Goal: Task Accomplishment & Management: Complete application form

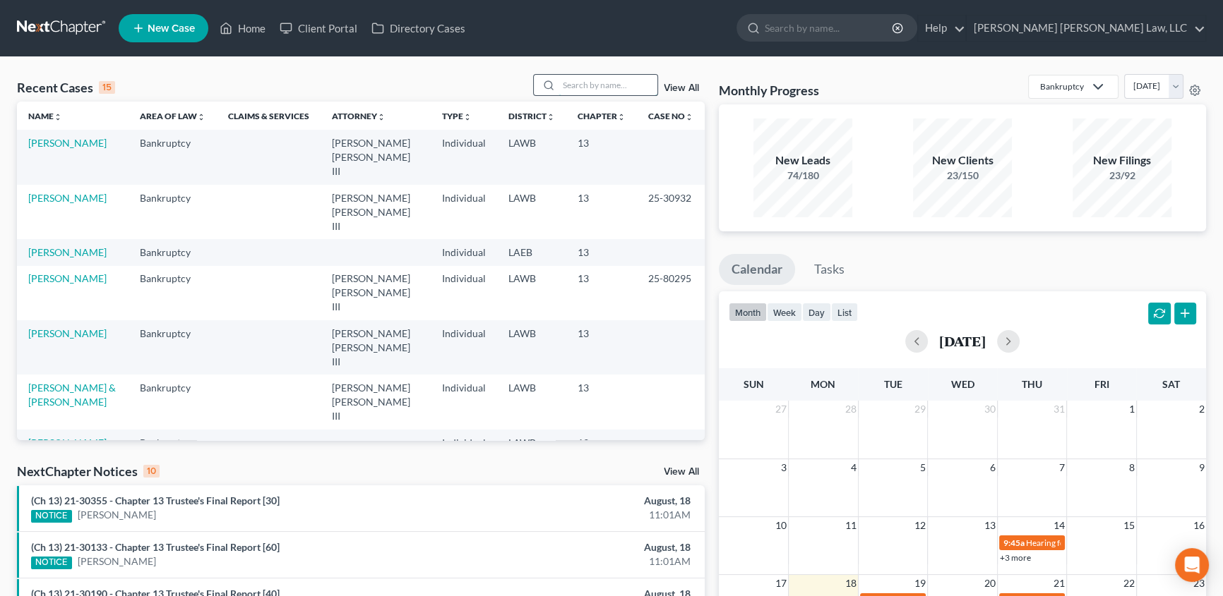
click at [581, 87] on input "search" at bounding box center [607, 85] width 99 height 20
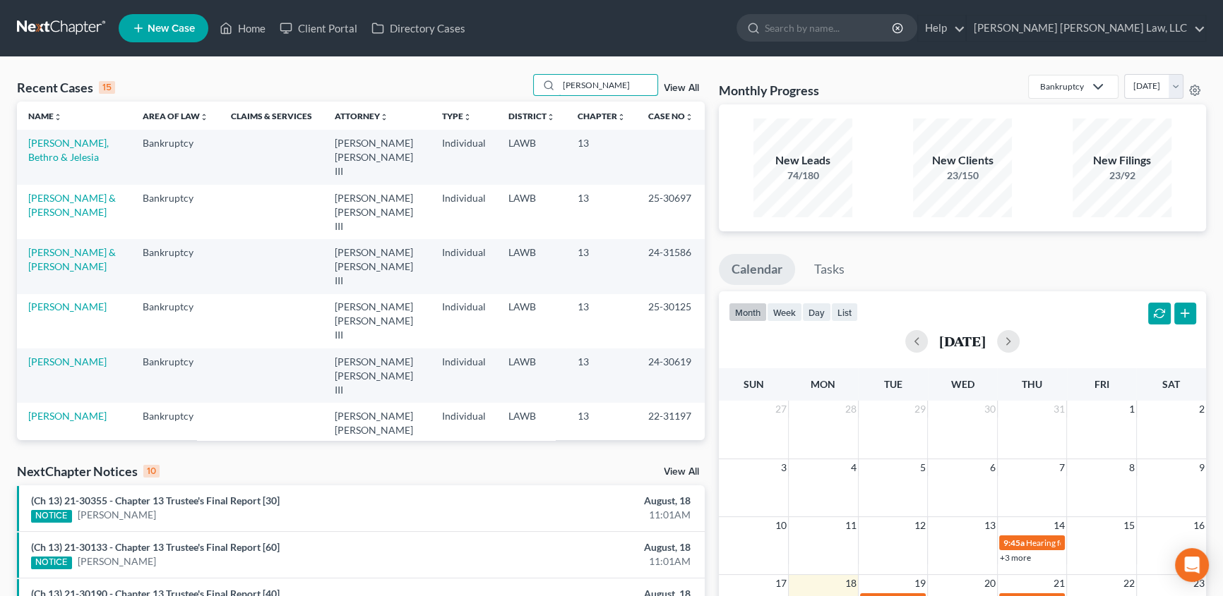
type input "[PERSON_NAME]"
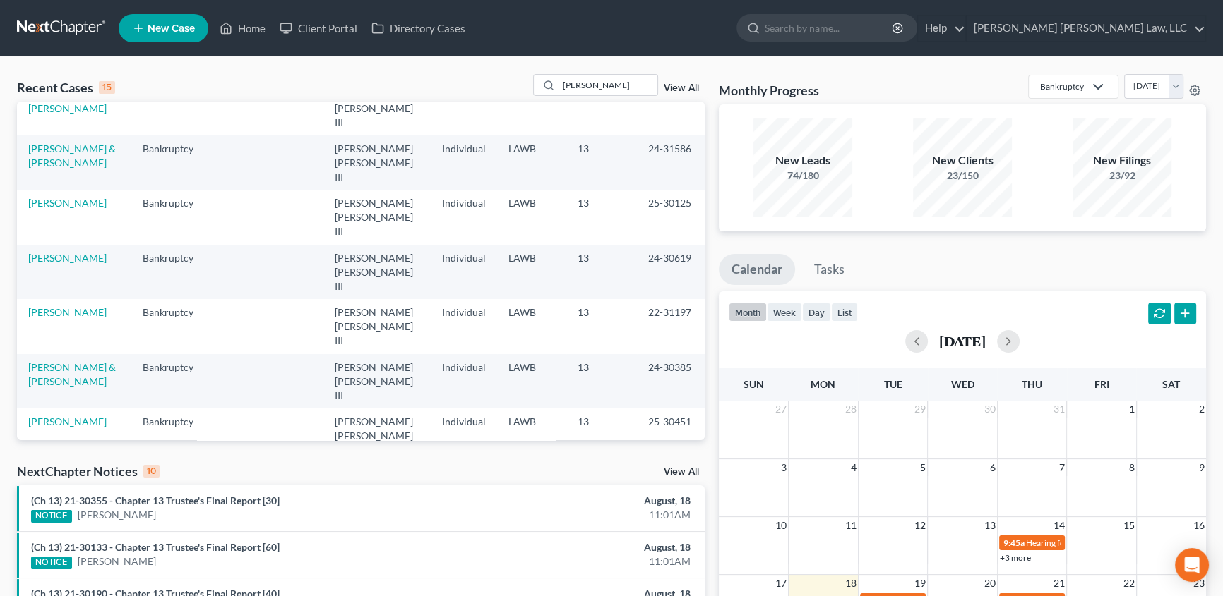
scroll to position [166, 0]
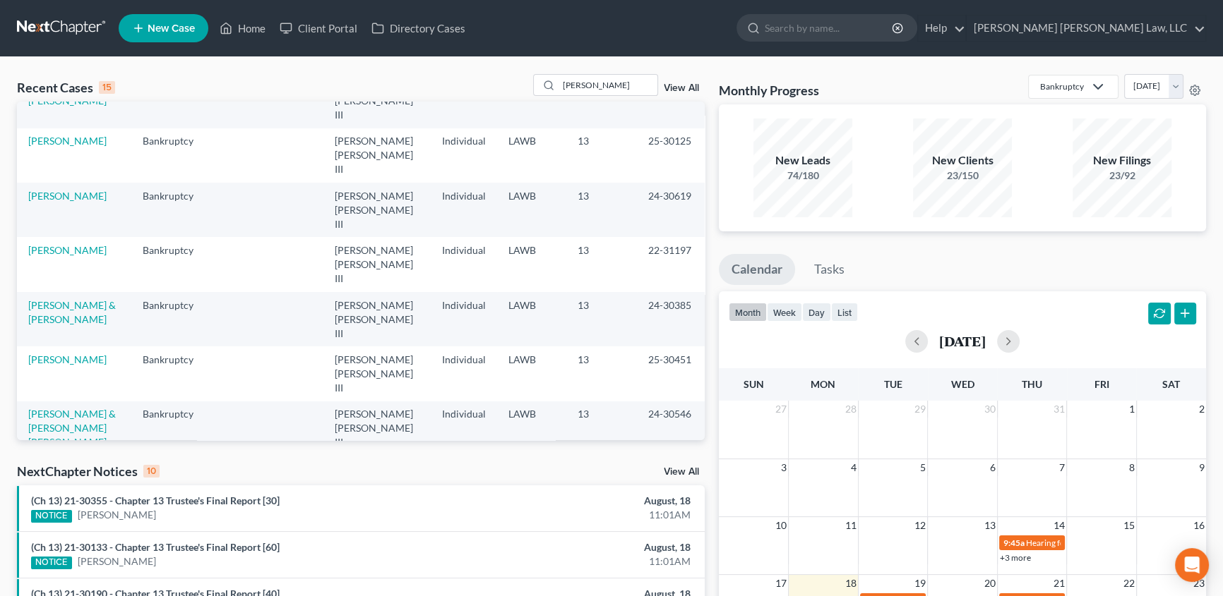
click at [167, 28] on span "New Case" at bounding box center [171, 28] width 47 height 11
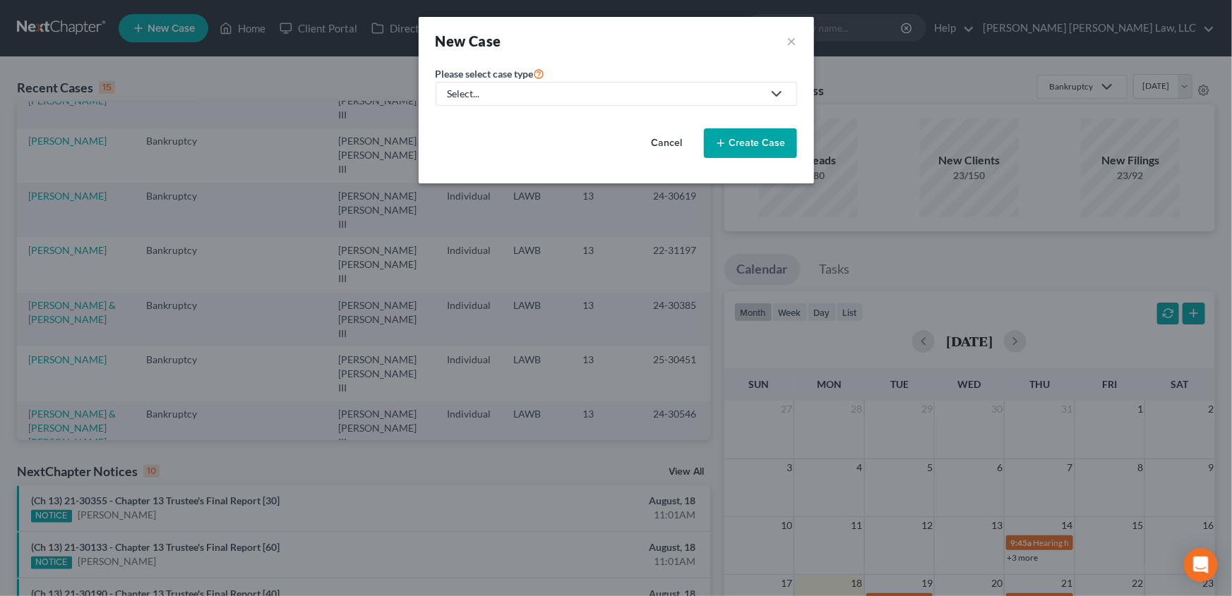
click at [515, 93] on div "Select..." at bounding box center [605, 94] width 315 height 14
click at [474, 124] on div "Bankruptcy" at bounding box center [512, 122] width 126 height 14
select select "36"
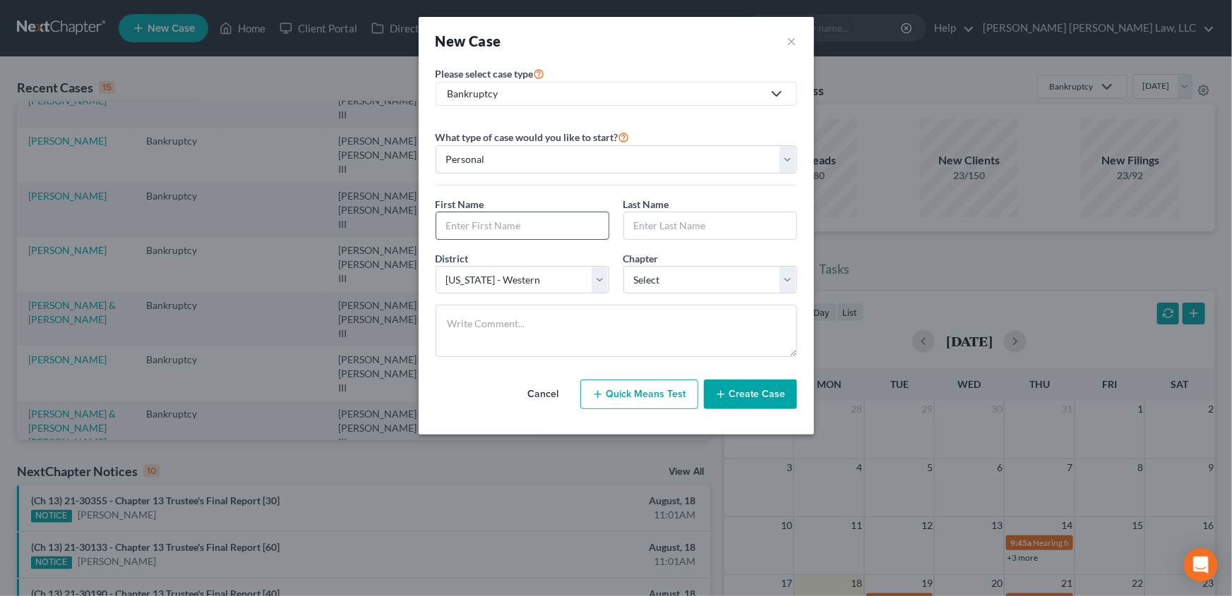
click at [460, 220] on input "text" at bounding box center [522, 225] width 172 height 27
type input "[PERSON_NAME]"
click at [650, 280] on select "Select 7 11 12 13" at bounding box center [710, 280] width 174 height 28
select select "3"
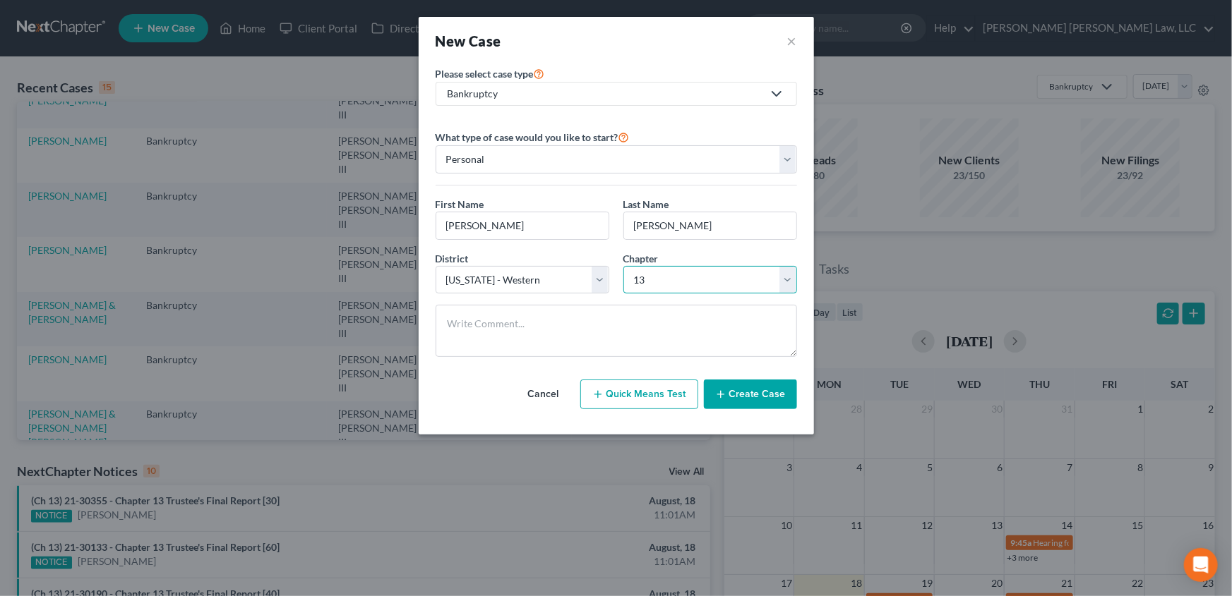
click at [623, 266] on select "Select 7 11 12 13" at bounding box center [710, 280] width 174 height 28
click at [738, 402] on button "Create Case" at bounding box center [750, 395] width 93 height 30
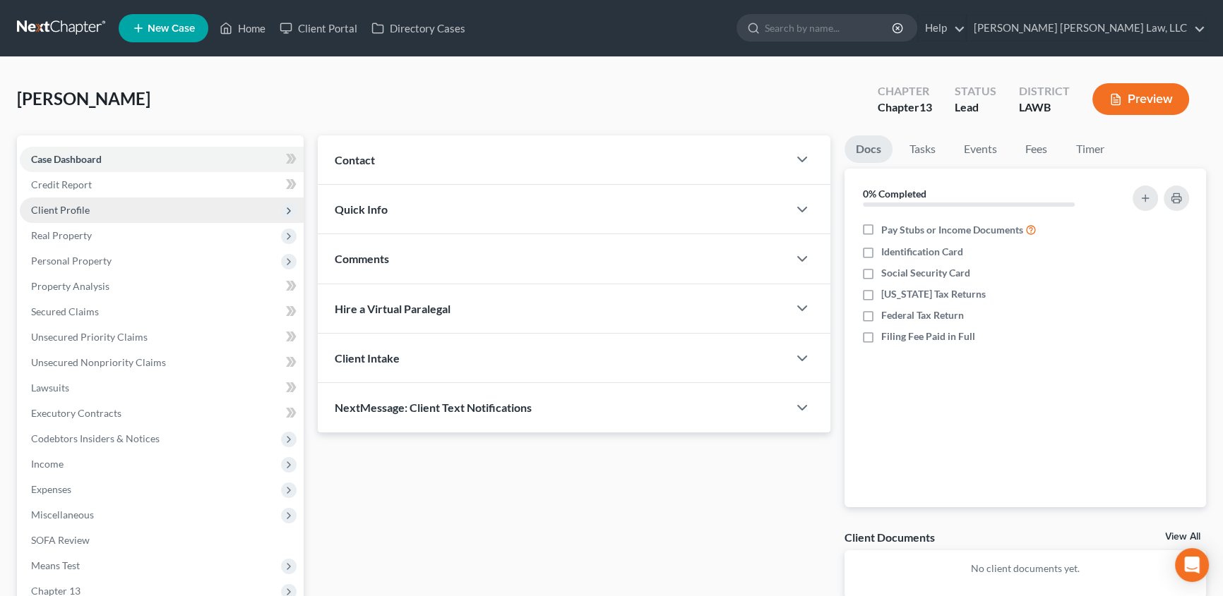
click at [78, 210] on span "Client Profile" at bounding box center [60, 210] width 59 height 12
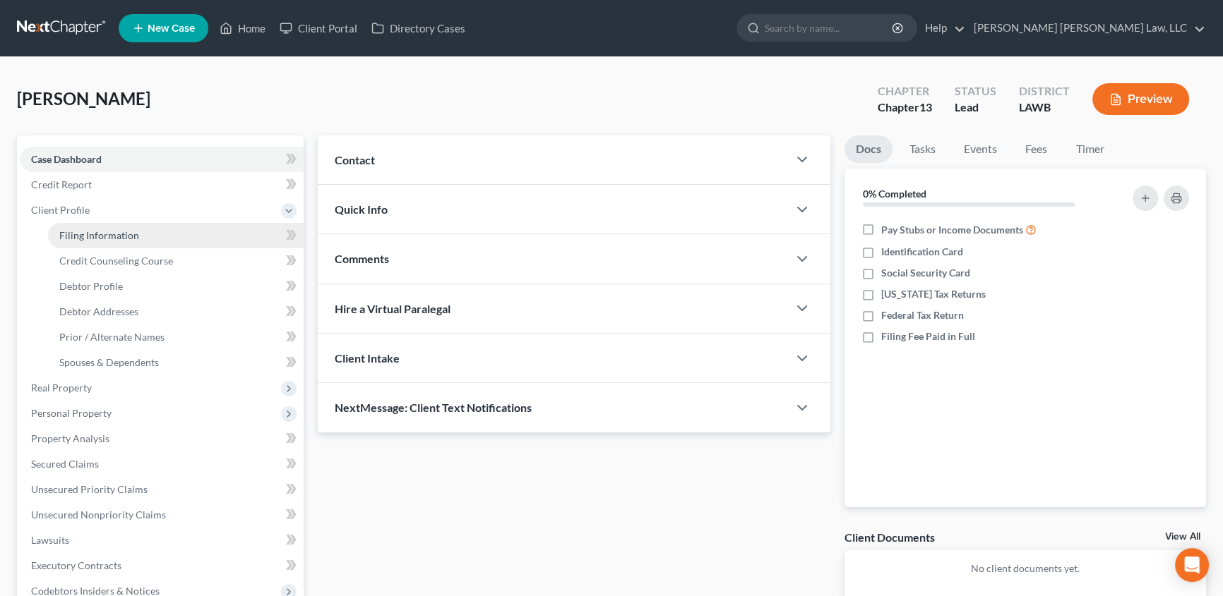
click at [112, 232] on span "Filing Information" at bounding box center [99, 235] width 80 height 12
select select "1"
select select "0"
select select "3"
select select "36"
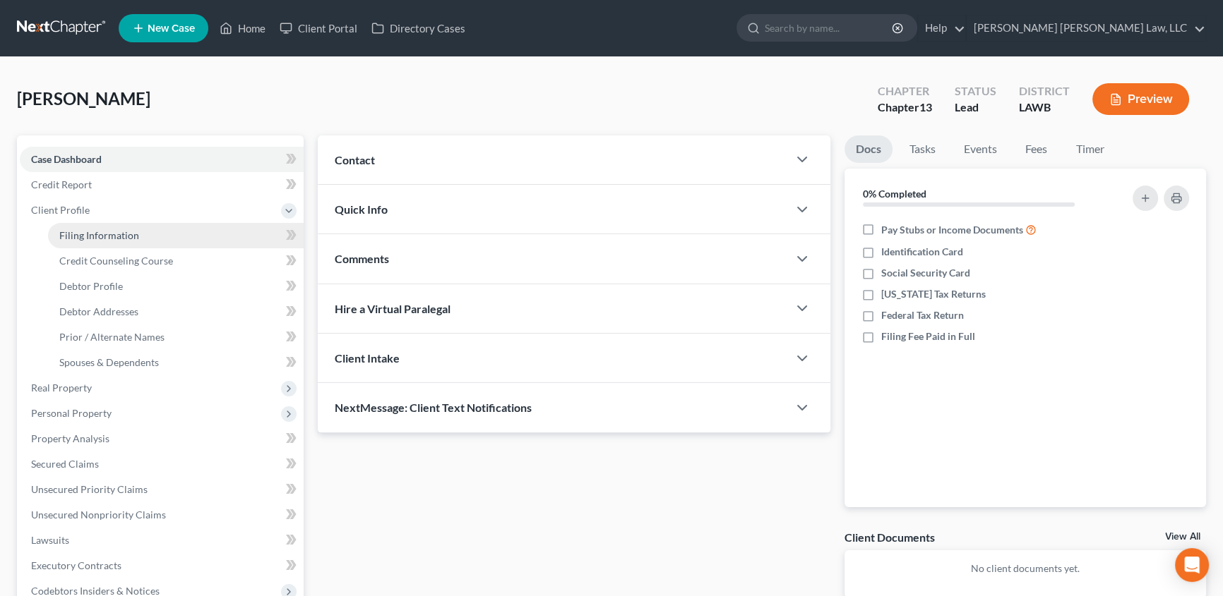
select select "19"
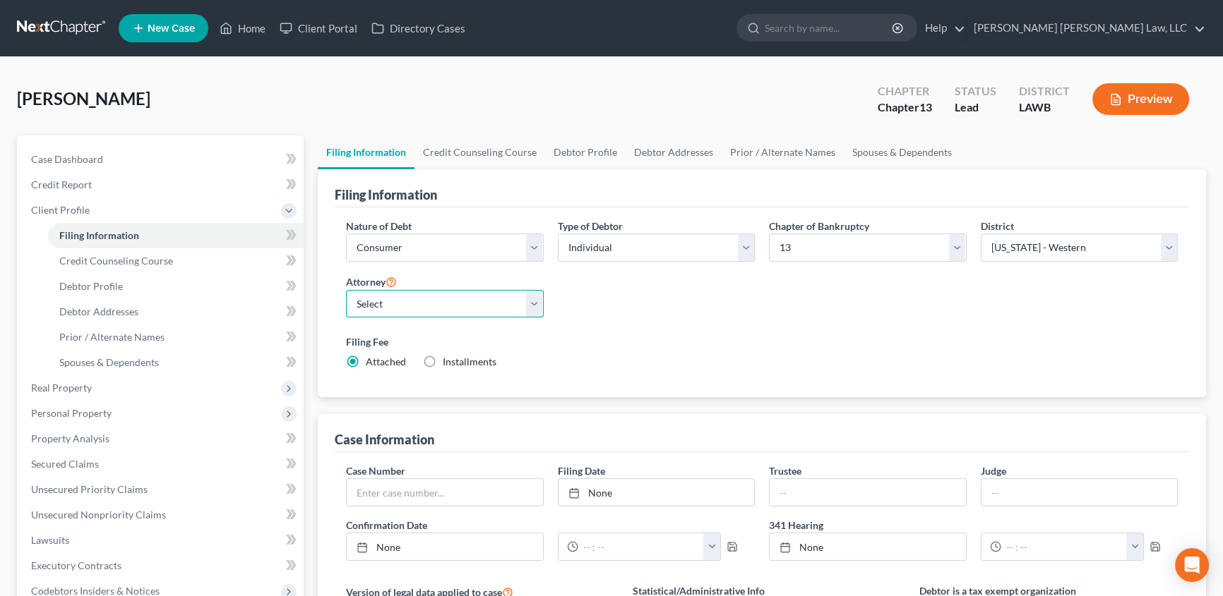
click at [395, 304] on select "Select [PERSON_NAME] [PERSON_NAME] III - LAWB [PERSON_NAME] [PERSON_NAME] III -…" at bounding box center [445, 304] width 198 height 28
select select "0"
click at [346, 290] on select "Select [PERSON_NAME] [PERSON_NAME] III - LAWB [PERSON_NAME] [PERSON_NAME] III -…" at bounding box center [445, 304] width 198 height 28
click at [580, 152] on link "Debtor Profile" at bounding box center [585, 153] width 80 height 34
select select "0"
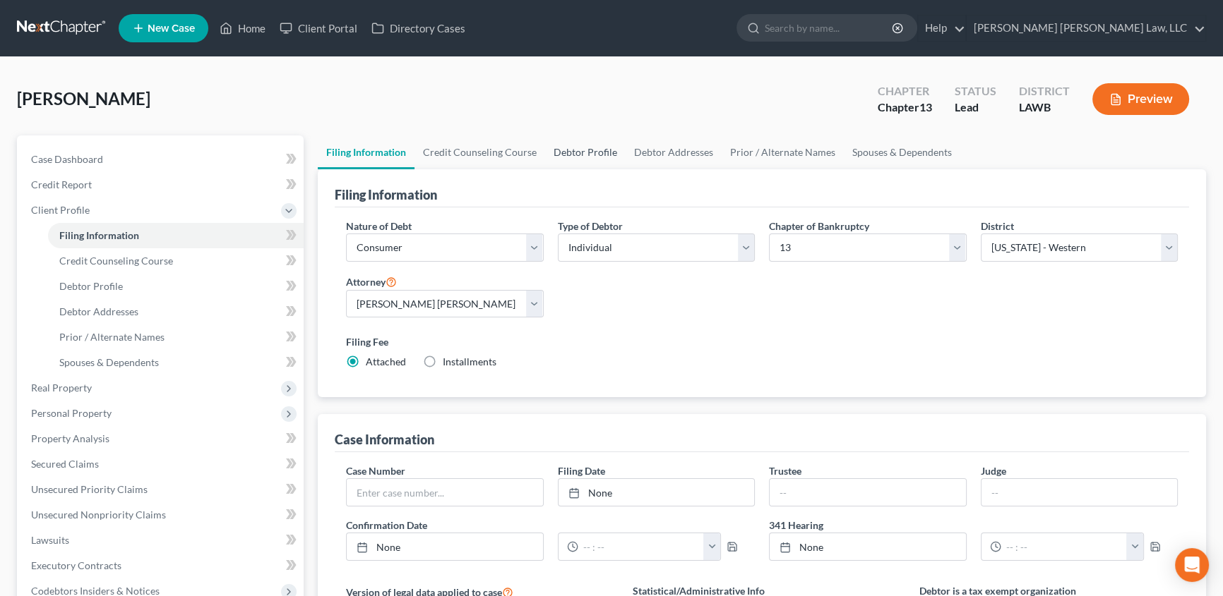
select select "0"
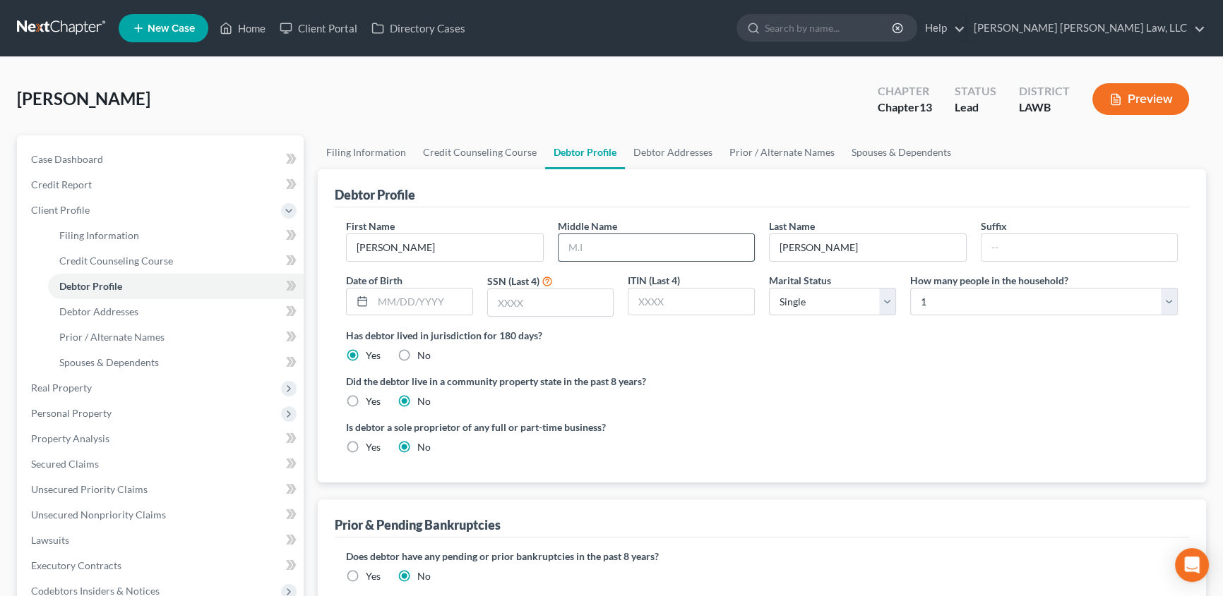
click at [565, 242] on input "text" at bounding box center [656, 247] width 196 height 27
type input "[PERSON_NAME]"
type input "[DATE]"
type input "7543"
drag, startPoint x: 352, startPoint y: 400, endPoint x: 581, endPoint y: 332, distance: 239.0
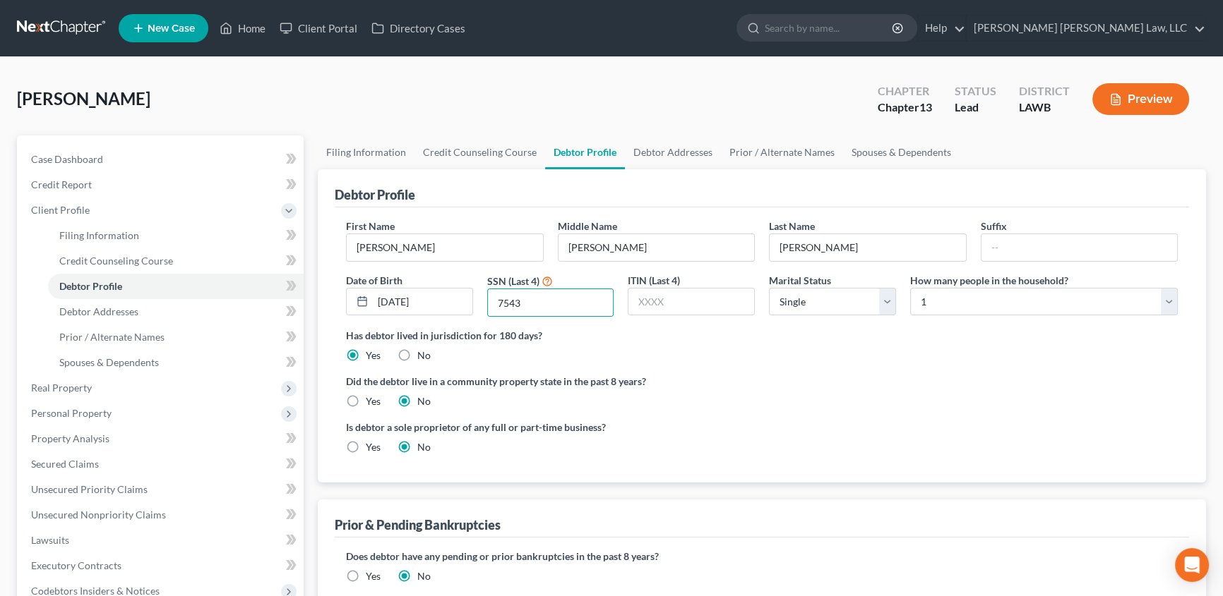
click at [366, 399] on label "Yes" at bounding box center [373, 402] width 15 height 14
click at [371, 399] on input "Yes" at bounding box center [375, 399] width 9 height 9
radio input "true"
radio input "false"
click at [678, 155] on link "Debtor Addresses" at bounding box center [673, 153] width 96 height 34
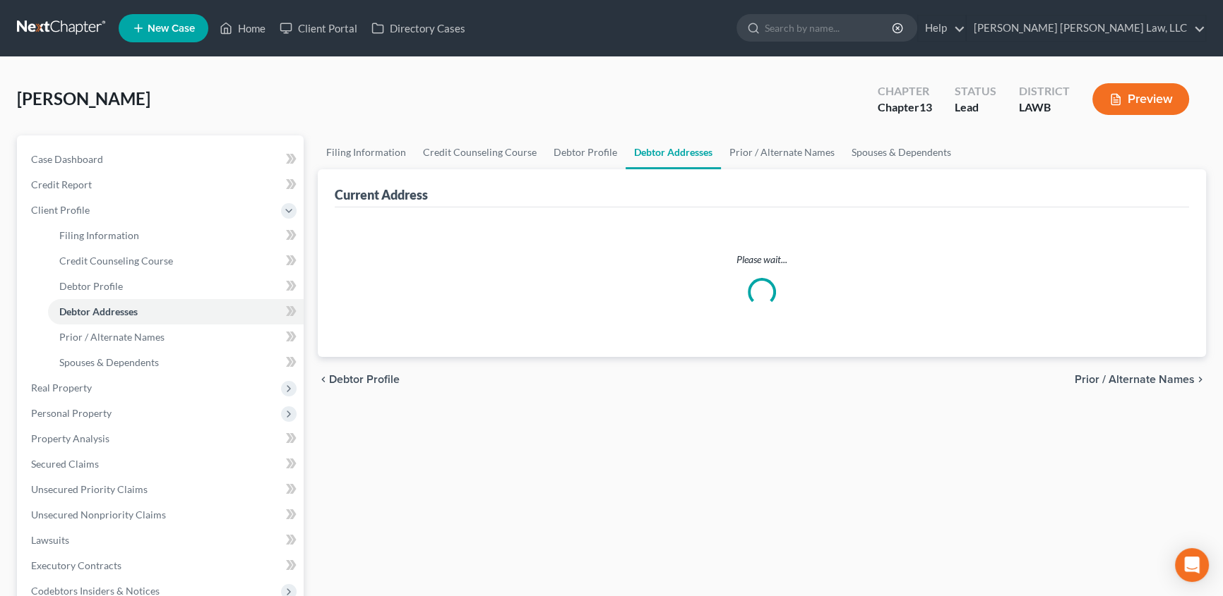
select select "0"
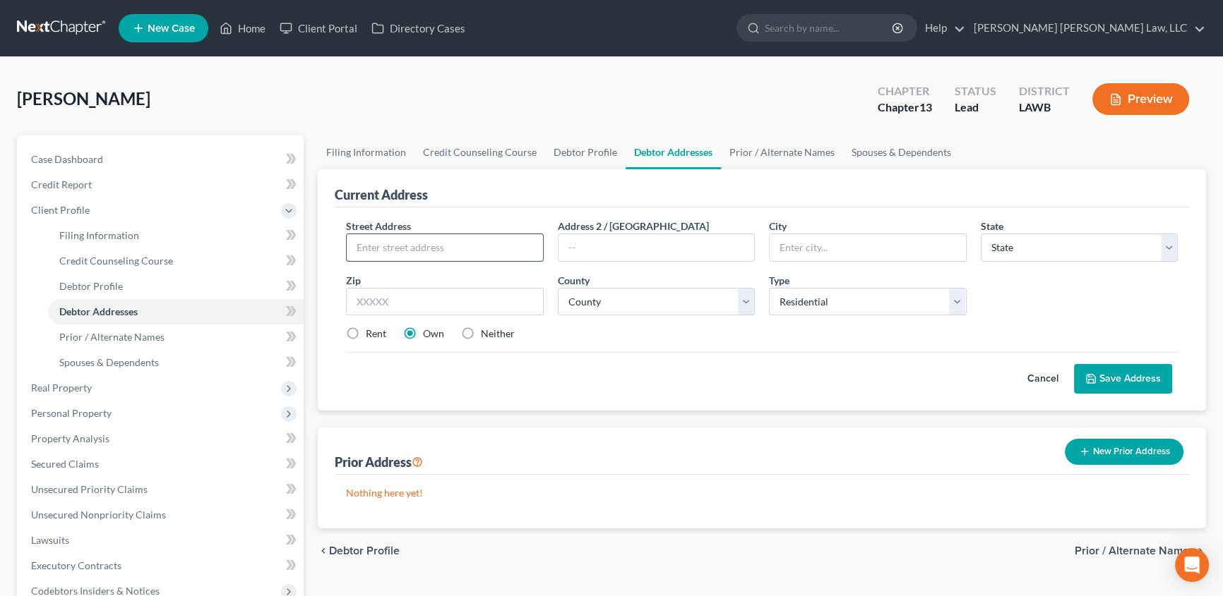
click at [395, 243] on input "text" at bounding box center [445, 247] width 196 height 27
click at [393, 245] on input "417 Crosss Dr" at bounding box center [445, 247] width 196 height 27
type input "[STREET_ADDRESS]"
click at [397, 302] on input "text" at bounding box center [445, 302] width 198 height 28
type input "71037"
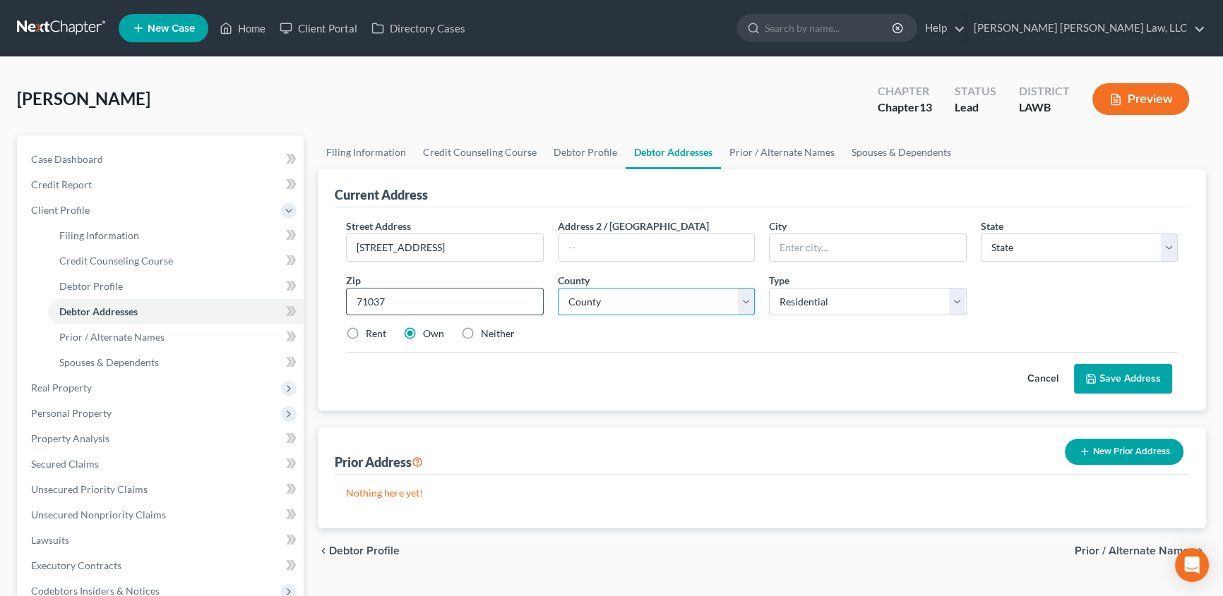
type input "[PERSON_NAME]"
select select "19"
select select "7"
click at [481, 331] on label "Neither" at bounding box center [498, 334] width 34 height 14
click at [486, 331] on input "Neither" at bounding box center [490, 331] width 9 height 9
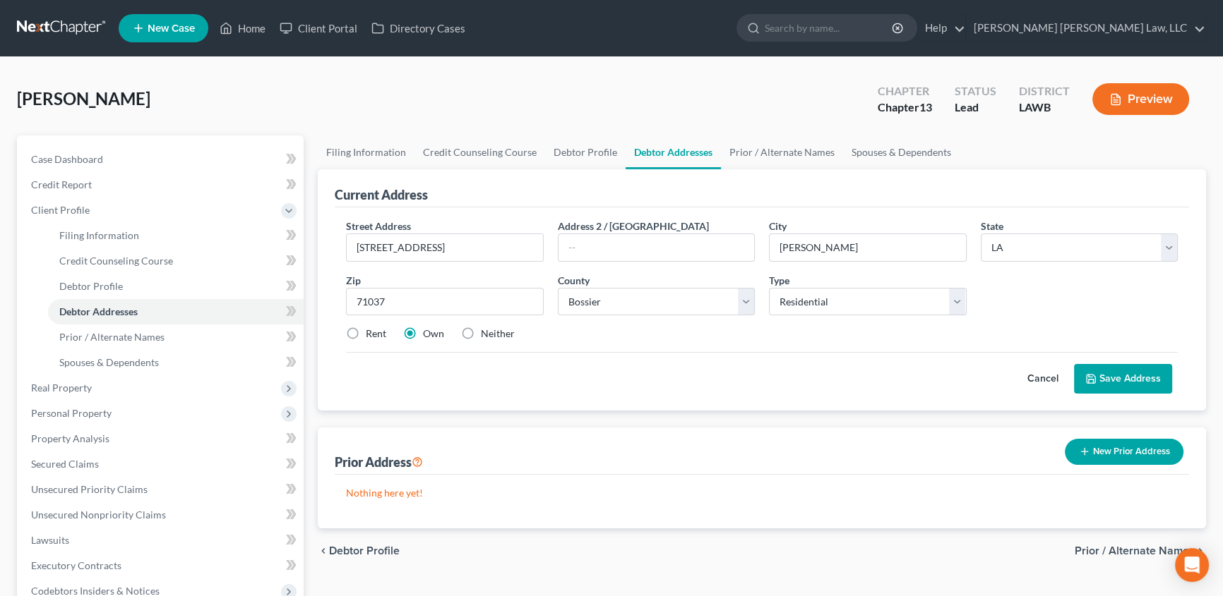
radio input "true"
click at [1110, 378] on button "Save Address" at bounding box center [1123, 379] width 98 height 30
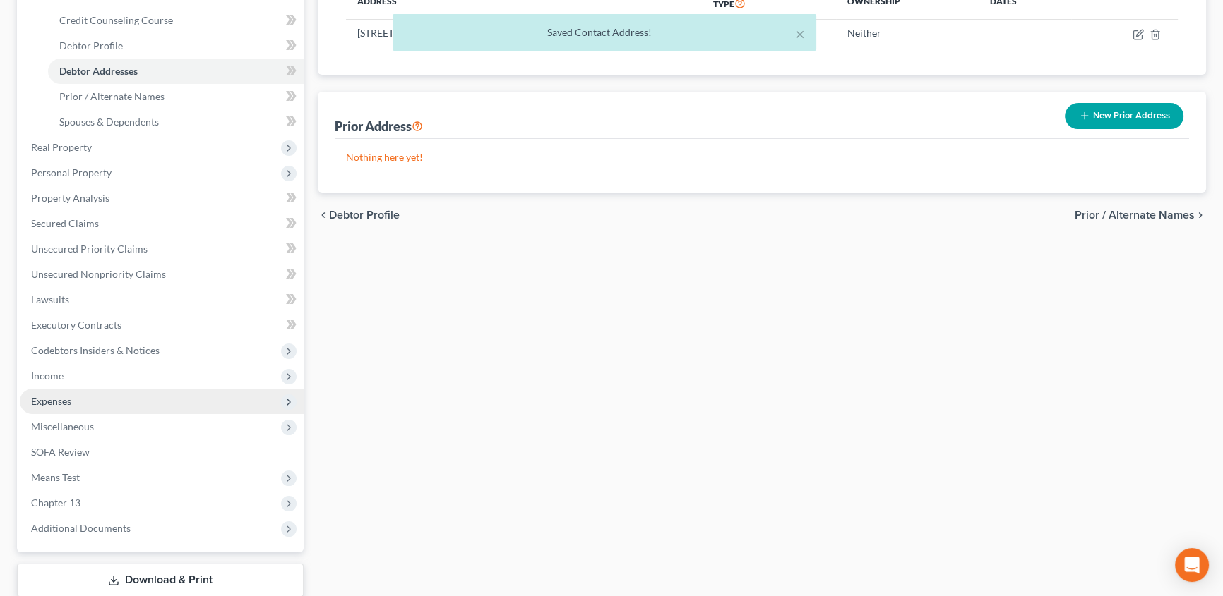
scroll to position [320, 0]
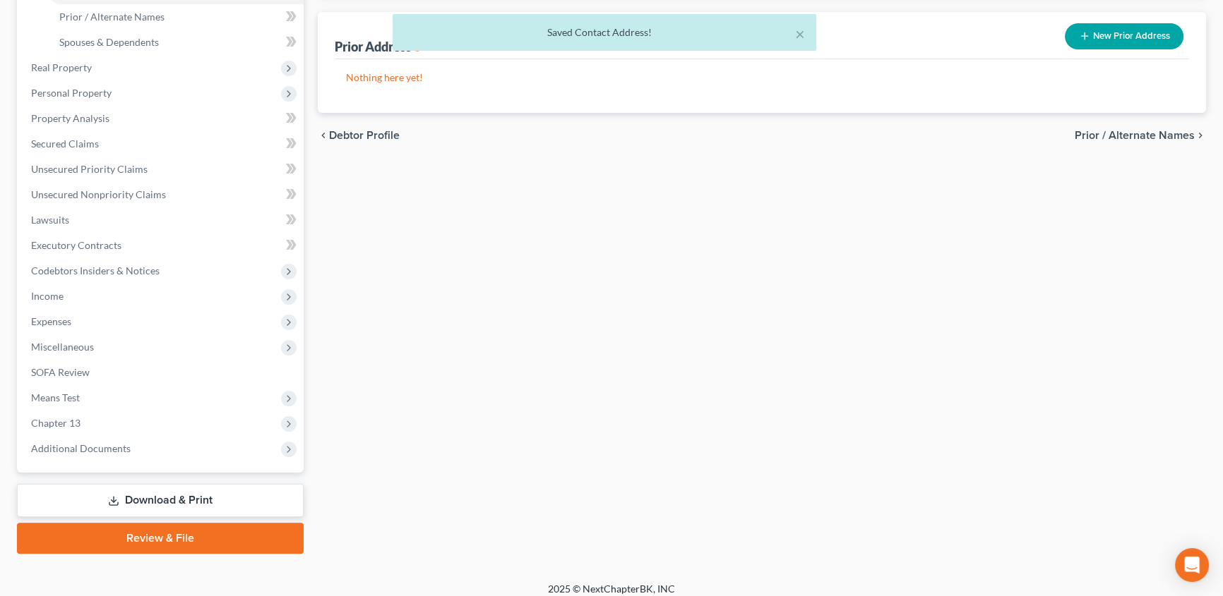
click at [155, 491] on link "Download & Print" at bounding box center [160, 500] width 287 height 33
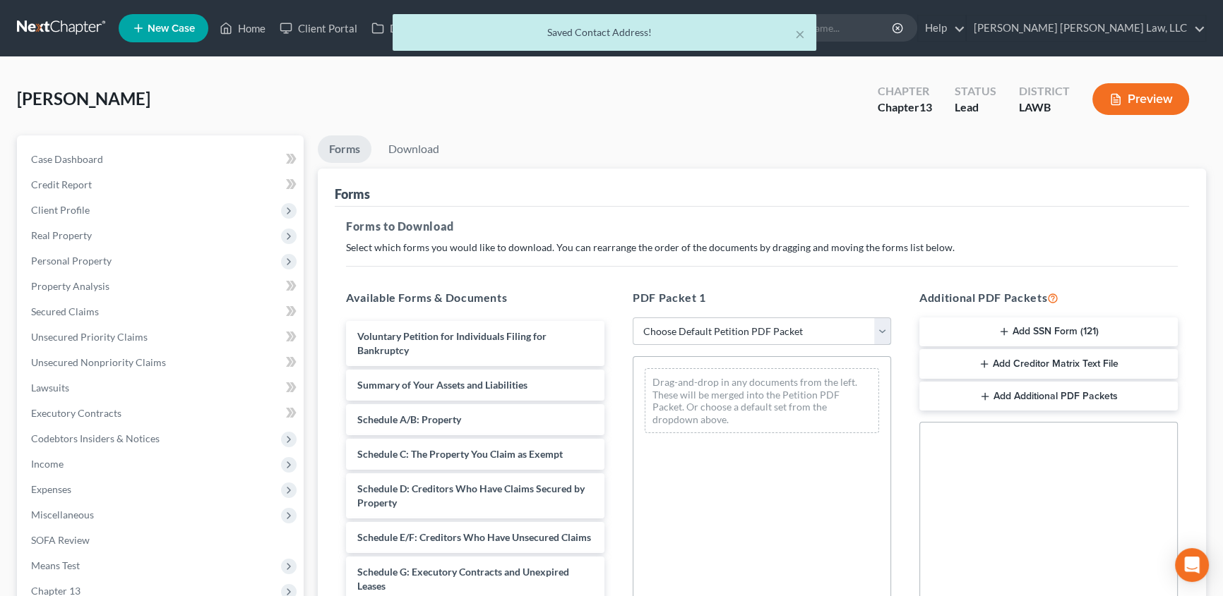
click at [673, 324] on select "Choose Default Petition PDF Packet Complete Bankruptcy Petition (all forms and …" at bounding box center [761, 332] width 258 height 28
select select "15"
click at [632, 318] on select "Choose Default Petition PDF Packet Complete Bankruptcy Petition (all forms and …" at bounding box center [761, 332] width 258 height 28
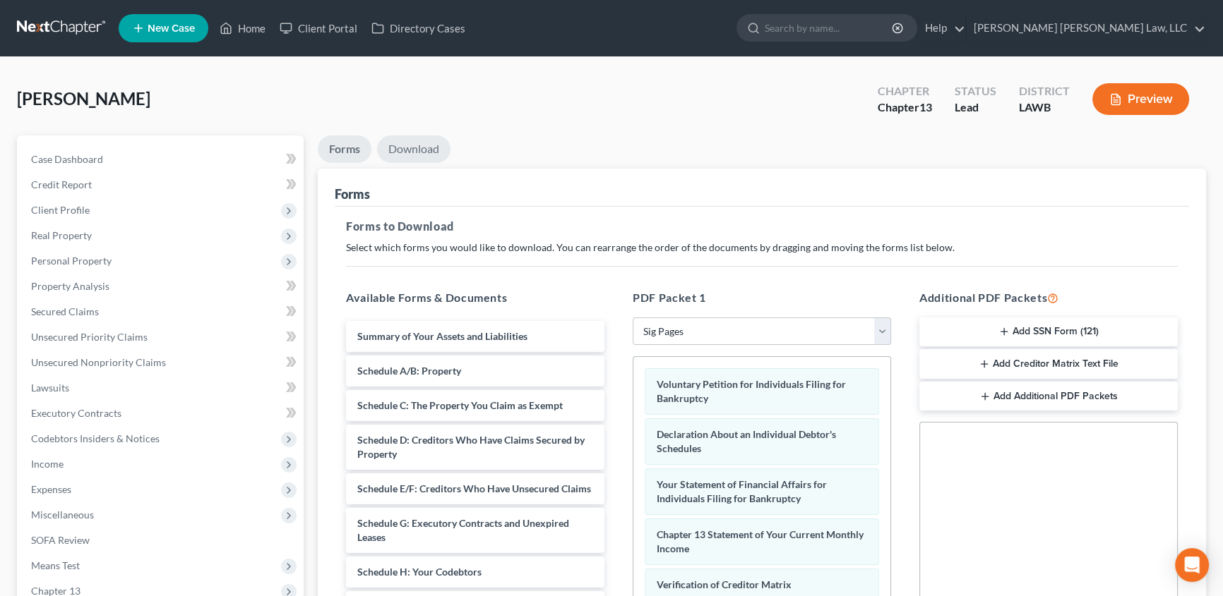
click at [424, 154] on link "Download" at bounding box center [413, 150] width 73 height 28
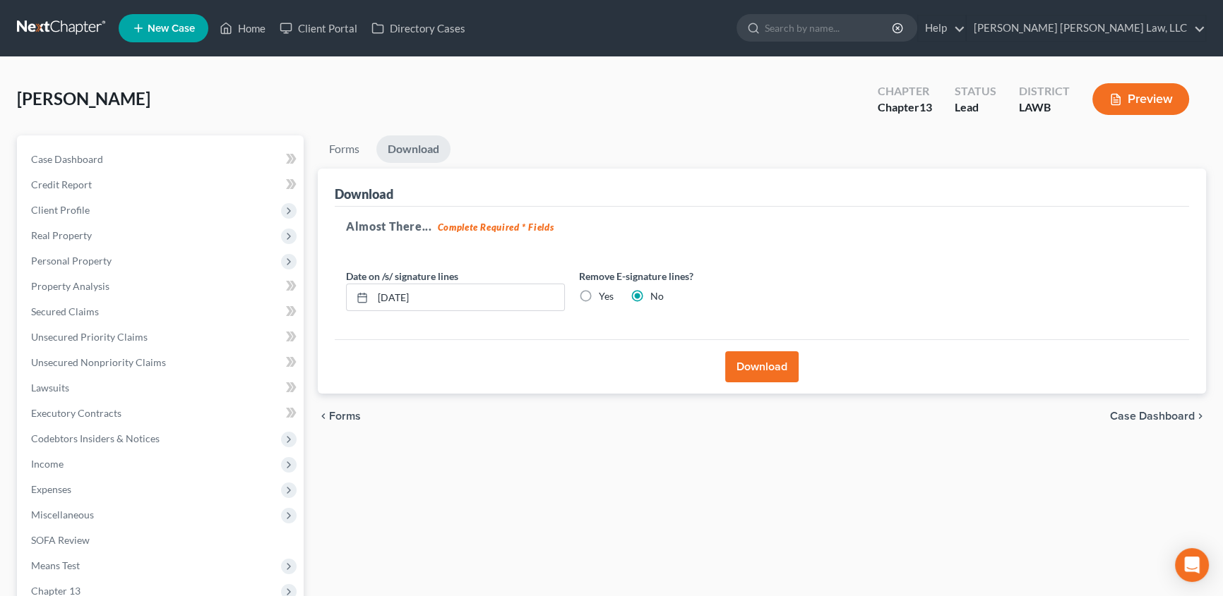
click at [737, 357] on button "Download" at bounding box center [761, 367] width 73 height 31
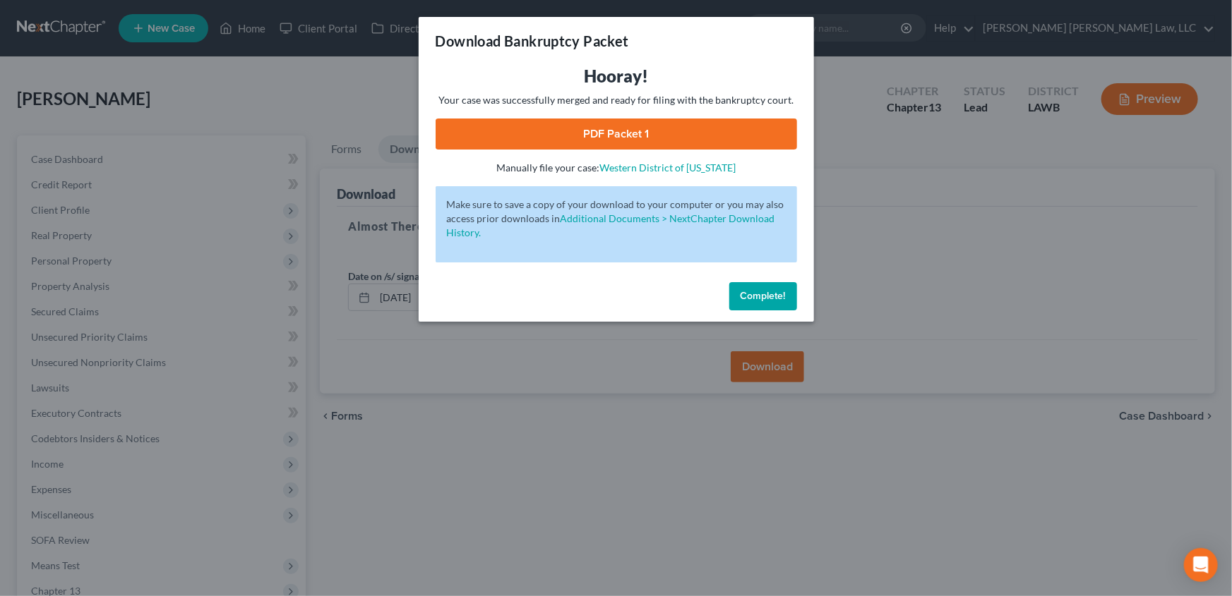
click at [718, 135] on link "PDF Packet 1" at bounding box center [616, 134] width 361 height 31
click at [762, 300] on span "Complete!" at bounding box center [762, 296] width 45 height 12
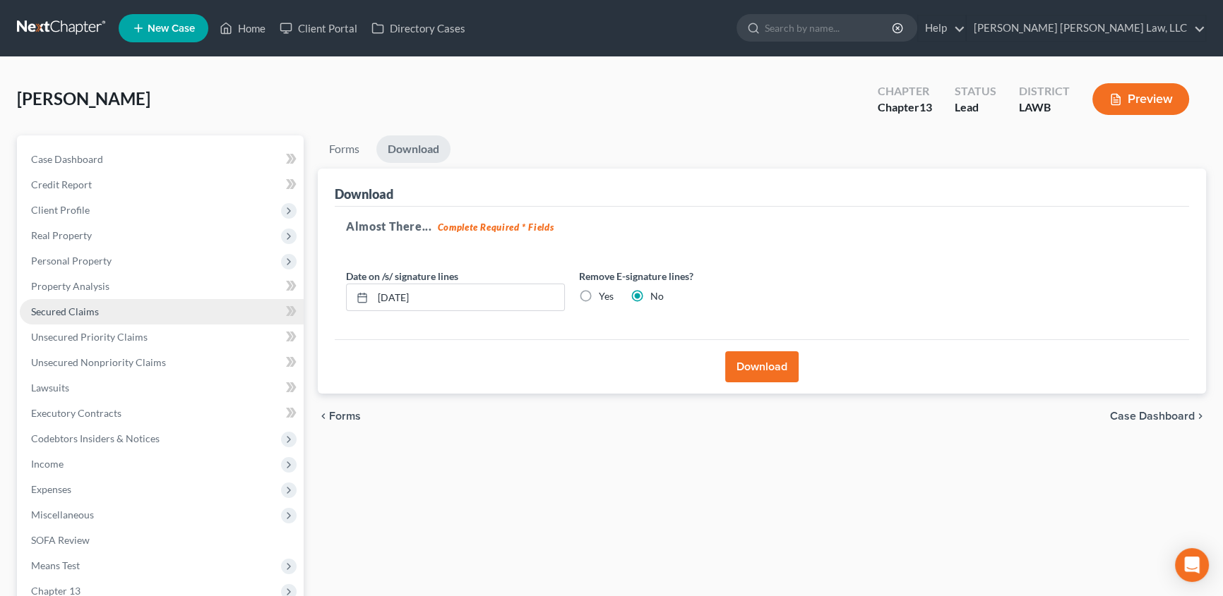
click at [59, 308] on span "Secured Claims" at bounding box center [65, 312] width 68 height 12
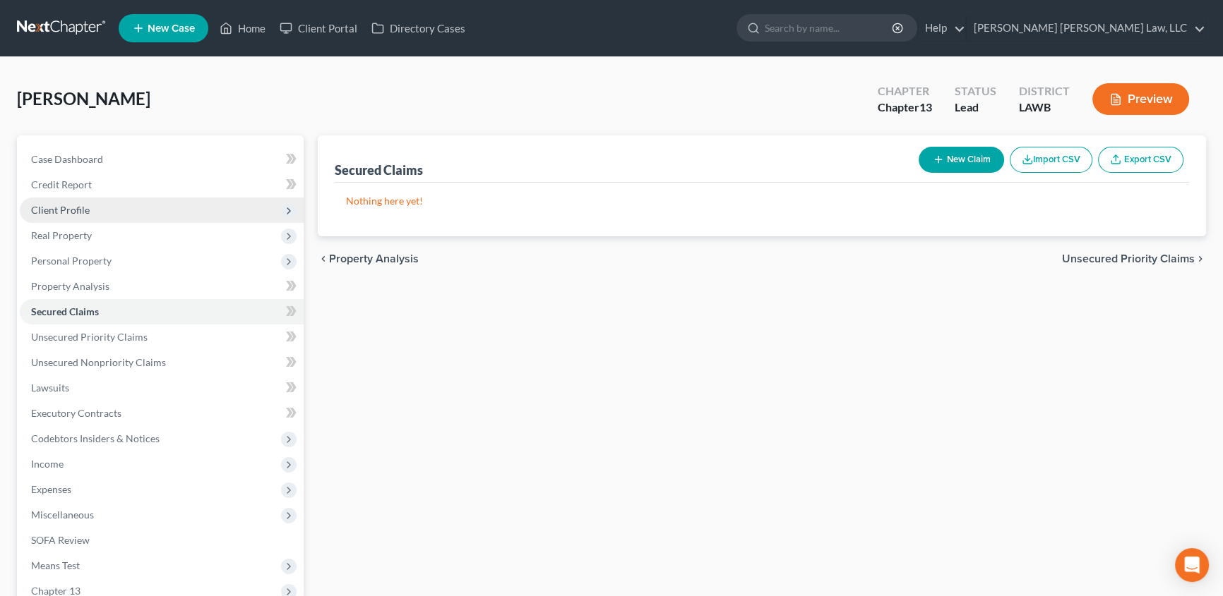
click at [67, 208] on span "Client Profile" at bounding box center [60, 210] width 59 height 12
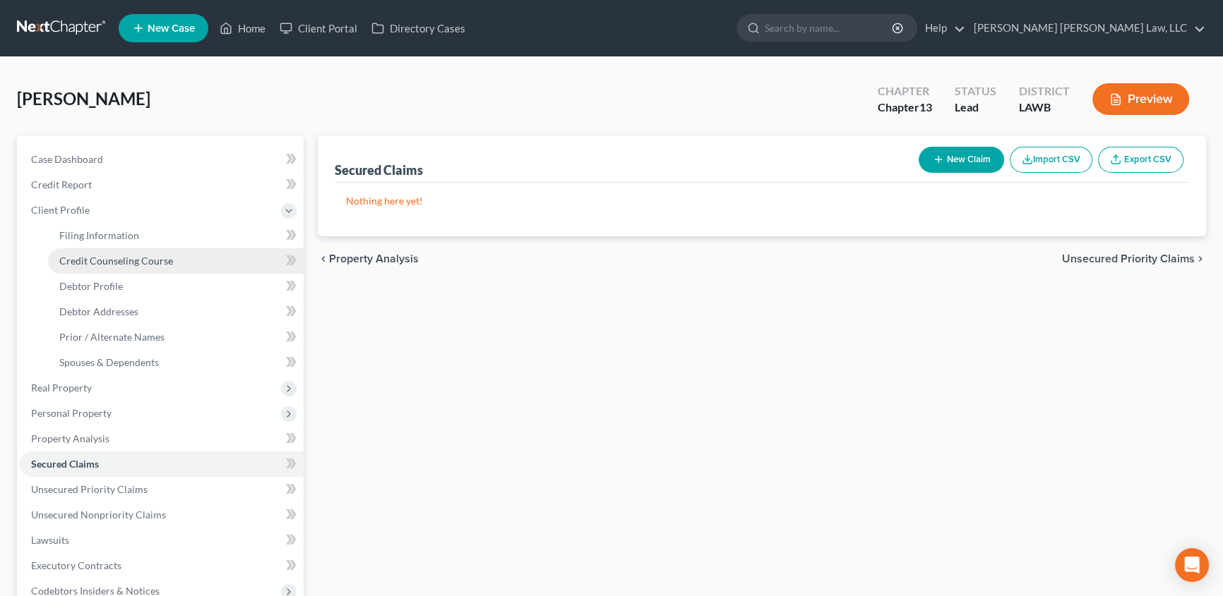
click at [87, 256] on span "Credit Counseling Course" at bounding box center [116, 261] width 114 height 12
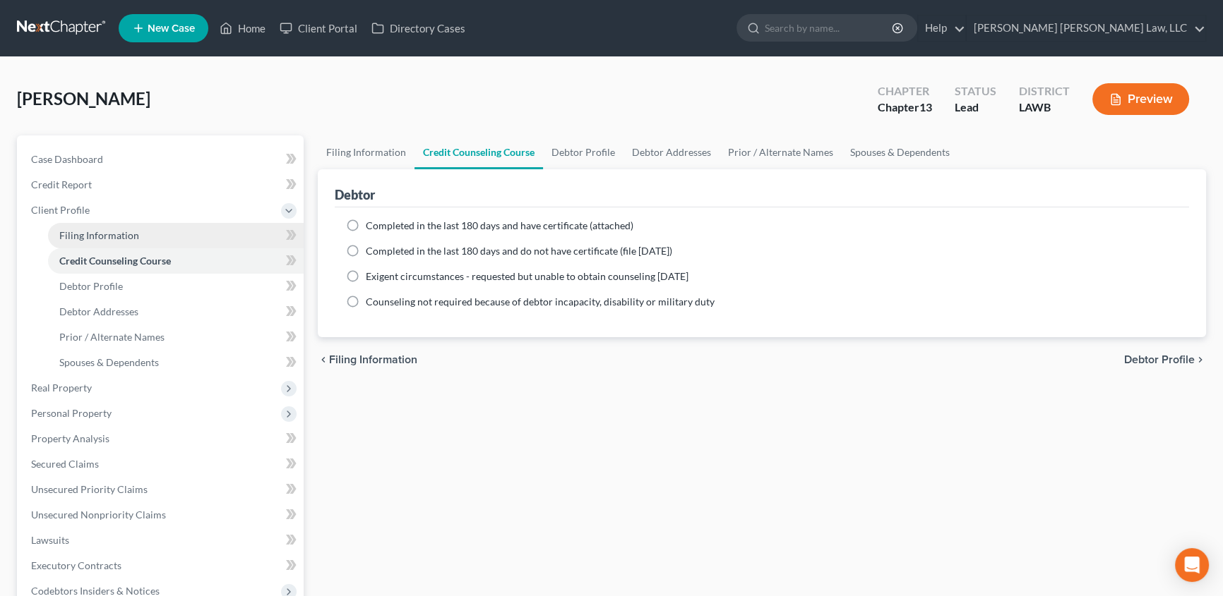
click at [117, 234] on span "Filing Information" at bounding box center [99, 235] width 80 height 12
select select "1"
select select "0"
select select "3"
select select "36"
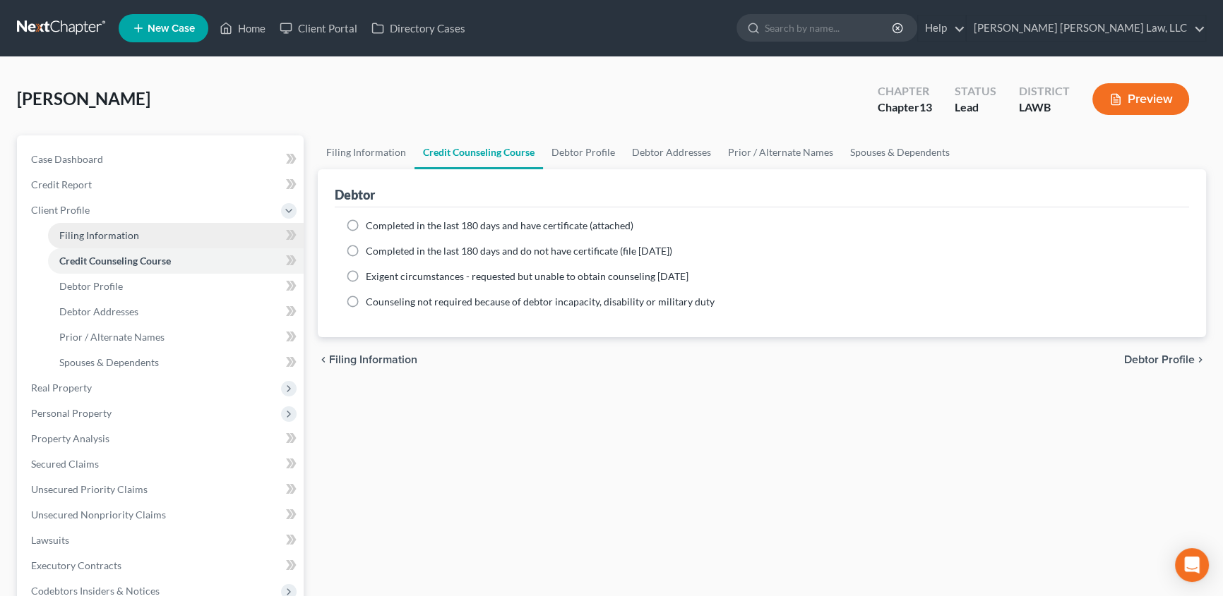
select select "0"
select select "19"
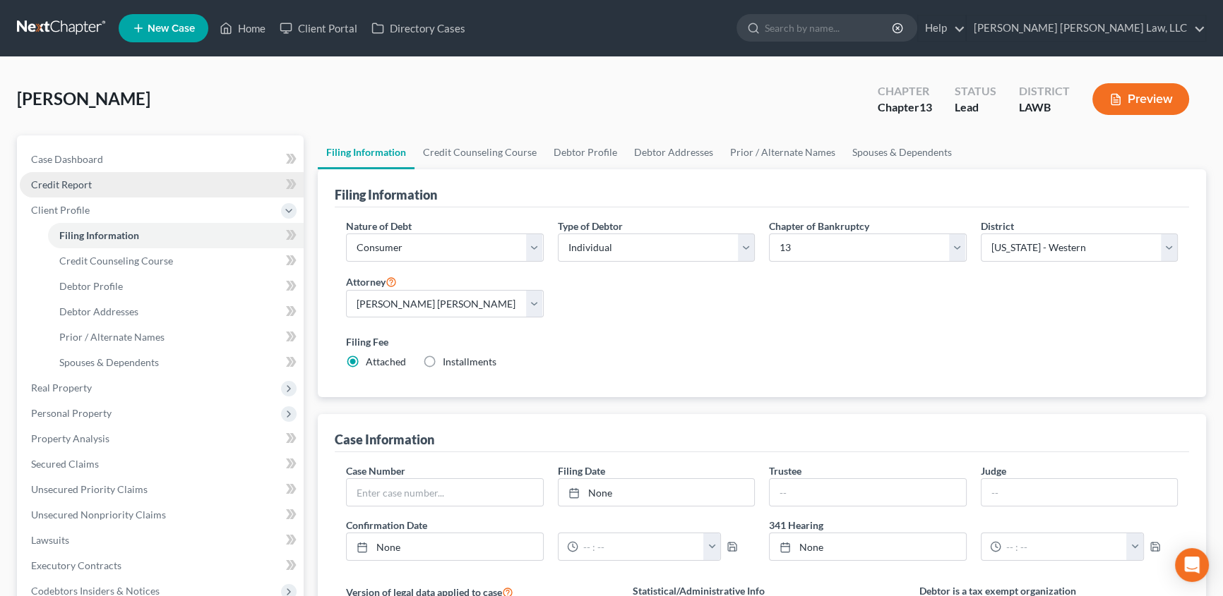
click at [85, 186] on span "Credit Report" at bounding box center [61, 185] width 61 height 12
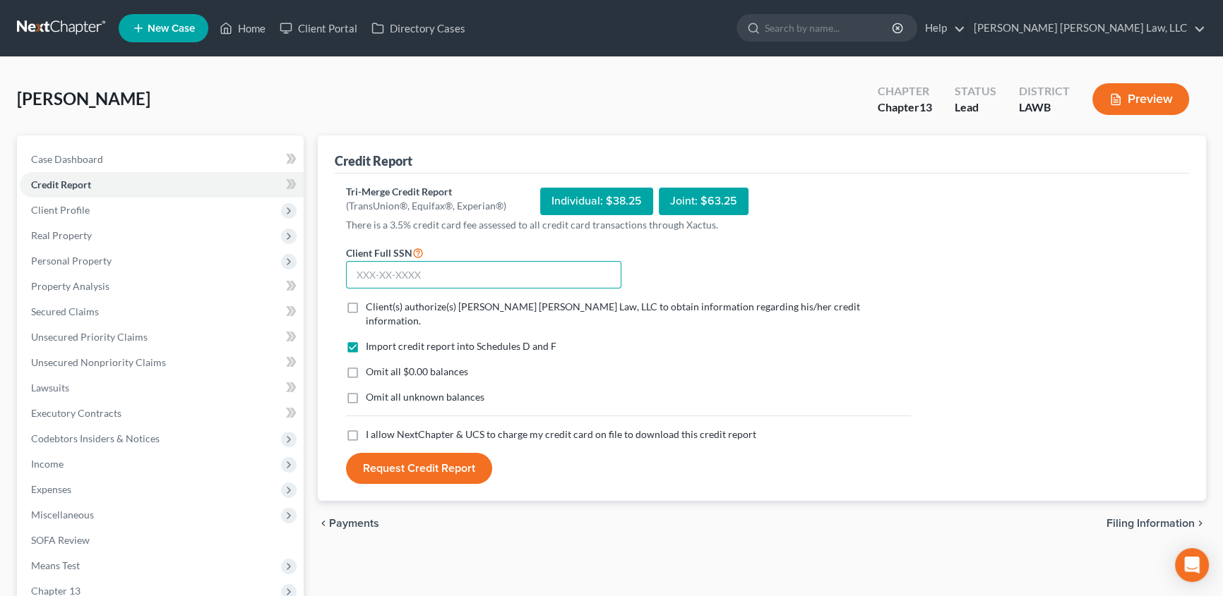
click at [359, 268] on input "text" at bounding box center [483, 275] width 275 height 28
type input "433-55-7543"
click at [366, 303] on label "Client(s) authorize(s) [PERSON_NAME] [PERSON_NAME] Law, LLC to obtain informati…" at bounding box center [638, 314] width 545 height 28
click at [371, 303] on input "Client(s) authorize(s) [PERSON_NAME] [PERSON_NAME] Law, LLC to obtain informati…" at bounding box center [375, 304] width 9 height 9
checkbox input "true"
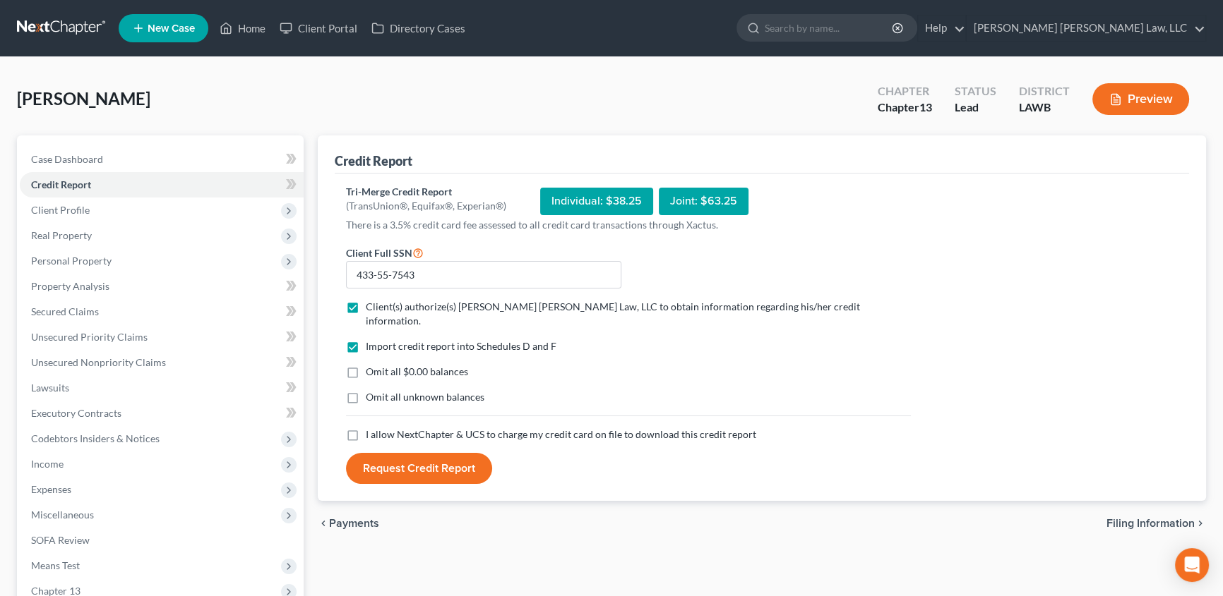
click at [366, 365] on label "Omit all $0.00 balances" at bounding box center [417, 372] width 102 height 14
click at [371, 365] on input "Omit all $0.00 balances" at bounding box center [375, 369] width 9 height 9
checkbox input "true"
click at [366, 390] on label "Omit all unknown balances" at bounding box center [425, 397] width 119 height 14
click at [371, 390] on input "Omit all unknown balances" at bounding box center [375, 394] width 9 height 9
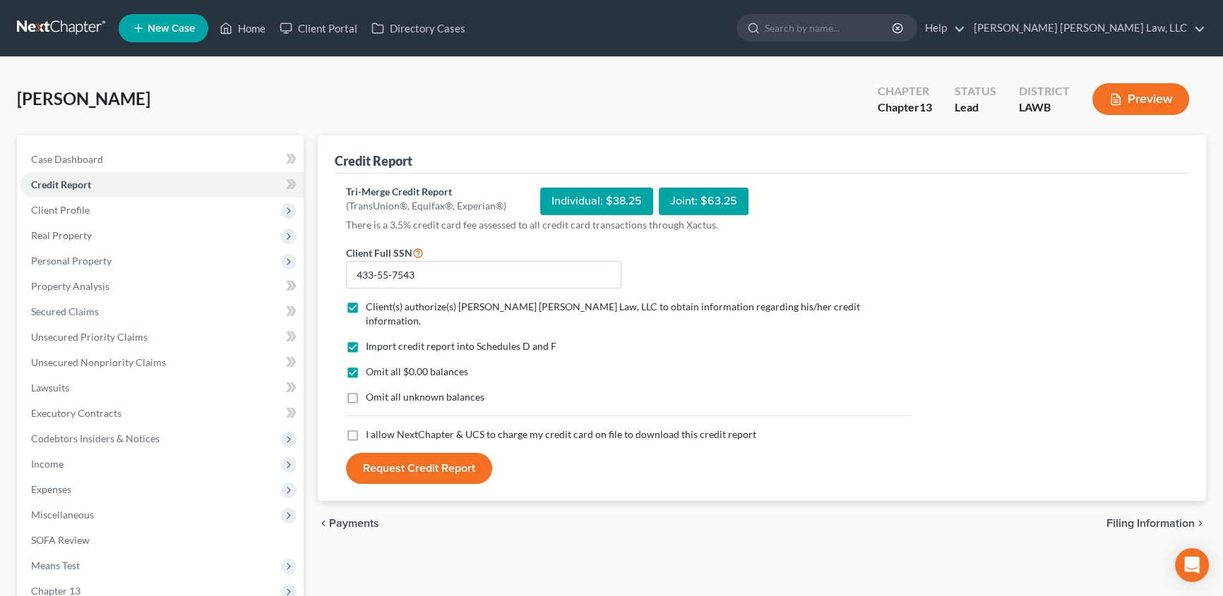
checkbox input "true"
click at [366, 428] on label "I allow NextChapter & UCS to charge my credit card on file to download this cre…" at bounding box center [561, 435] width 390 height 14
click at [371, 428] on input "I allow NextChapter & UCS to charge my credit card on file to download this cre…" at bounding box center [375, 432] width 9 height 9
checkbox input "true"
click at [397, 456] on button "Request Credit Report" at bounding box center [419, 468] width 146 height 31
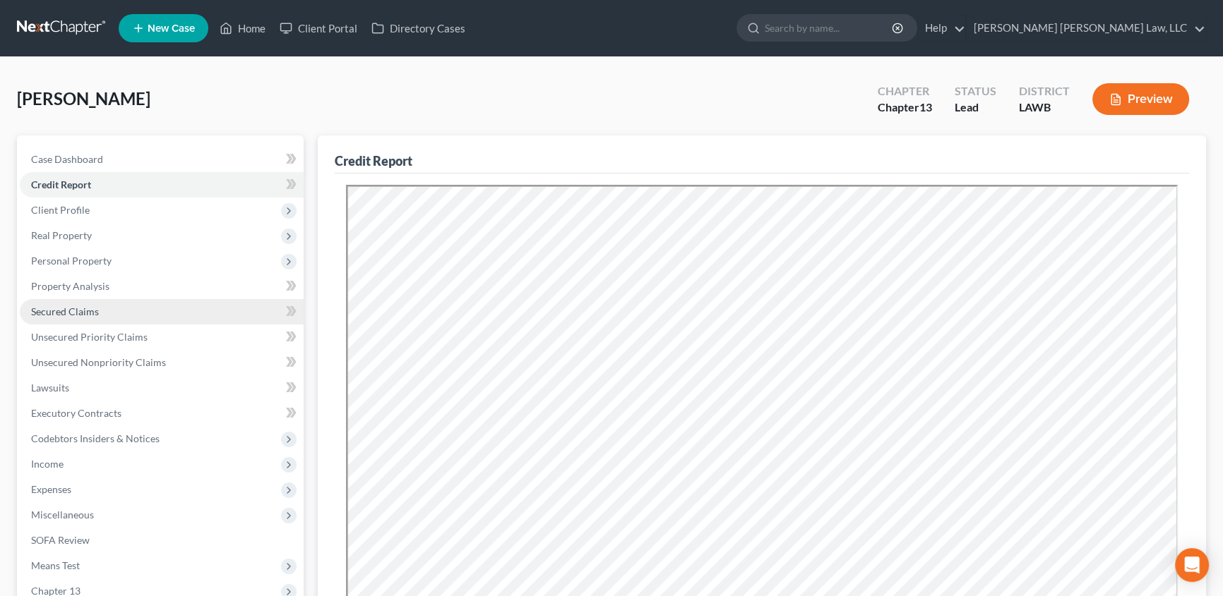
click at [71, 310] on span "Secured Claims" at bounding box center [65, 312] width 68 height 12
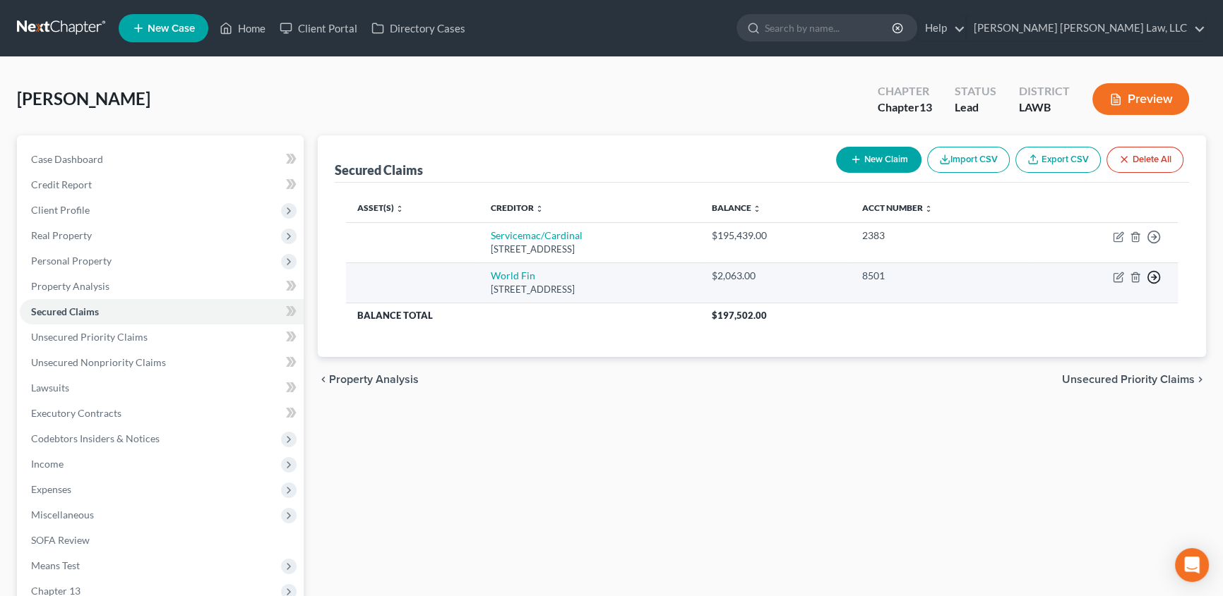
click at [1153, 237] on line "button" at bounding box center [1153, 237] width 5 height 0
click at [1070, 308] on link "Move to F" at bounding box center [1089, 312] width 118 height 24
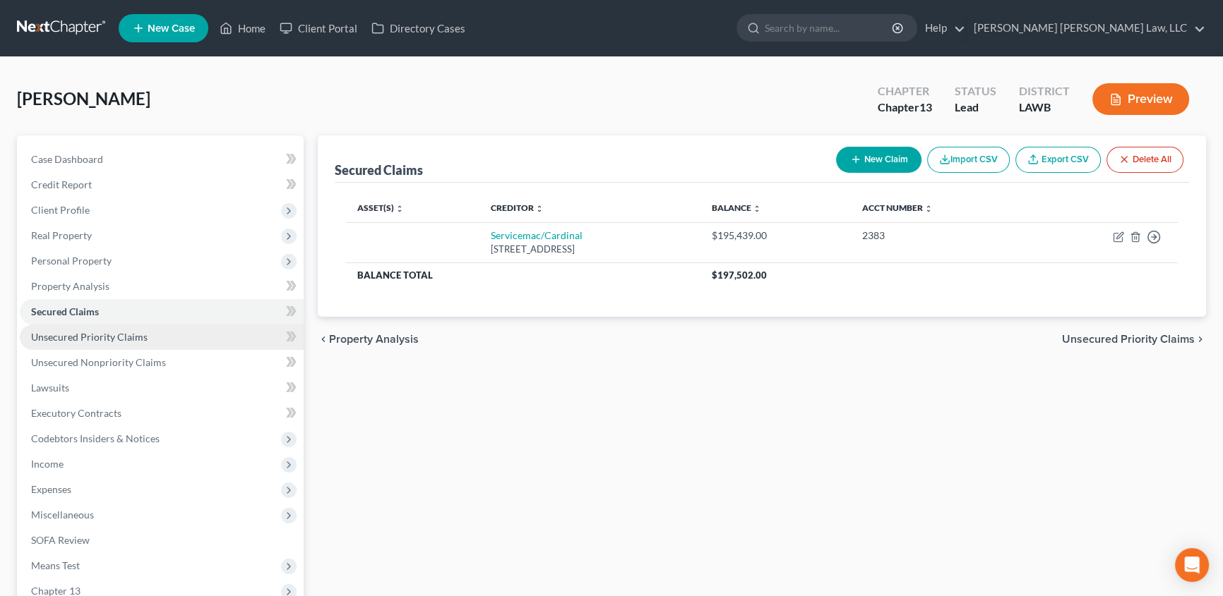
click at [51, 335] on span "Unsecured Priority Claims" at bounding box center [89, 337] width 116 height 12
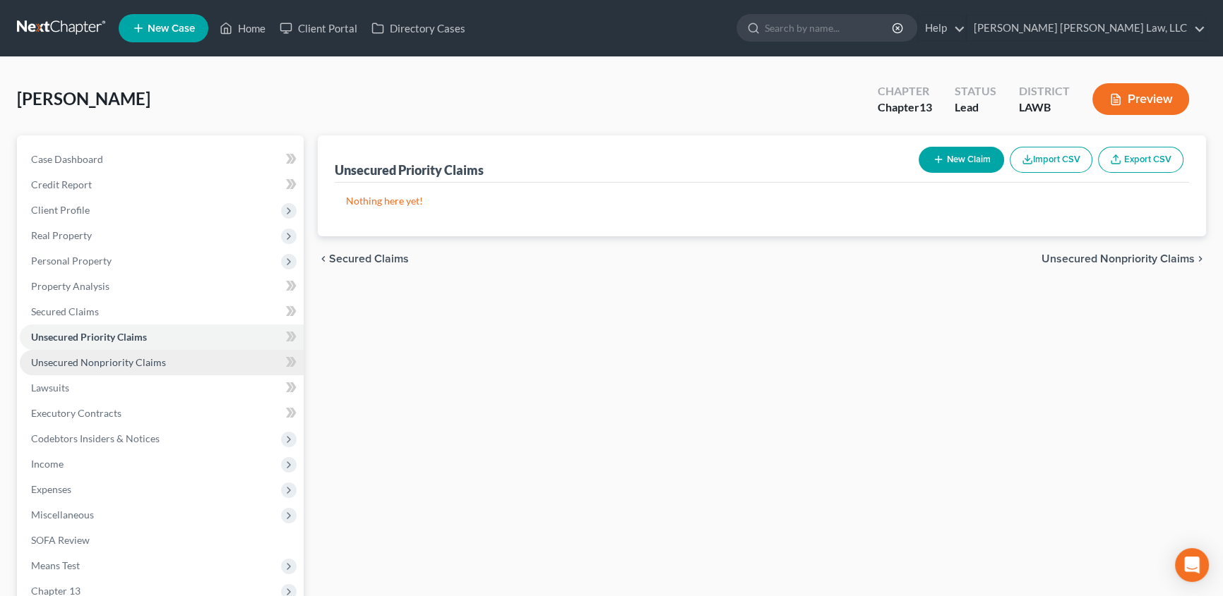
click at [66, 364] on span "Unsecured Nonpriority Claims" at bounding box center [98, 362] width 135 height 12
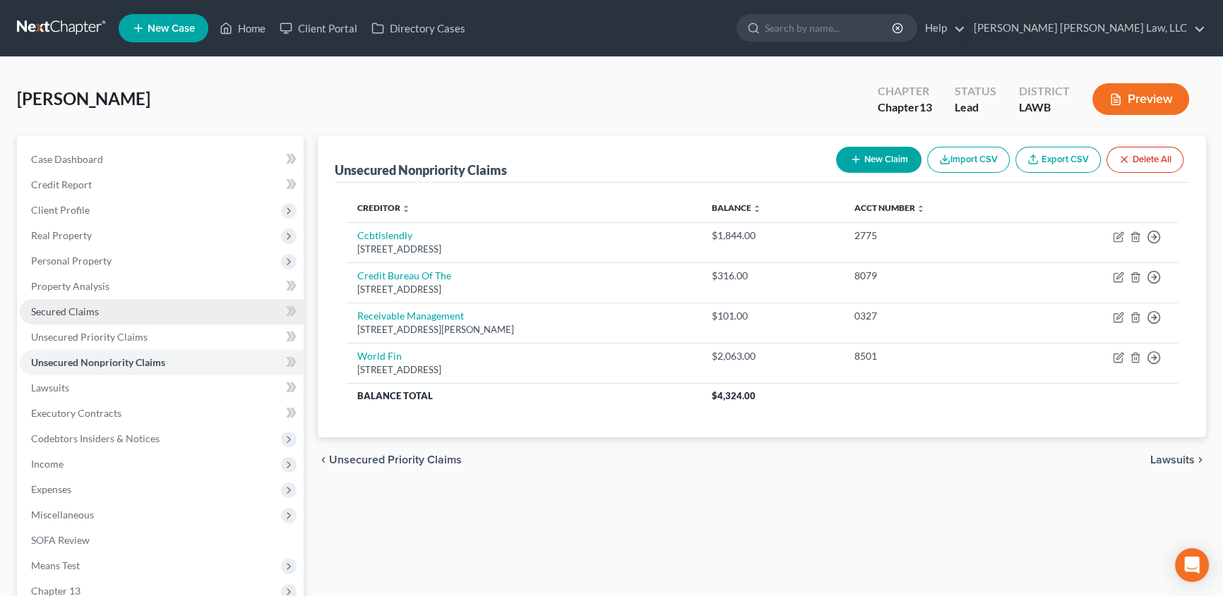
click at [77, 307] on span "Secured Claims" at bounding box center [65, 312] width 68 height 12
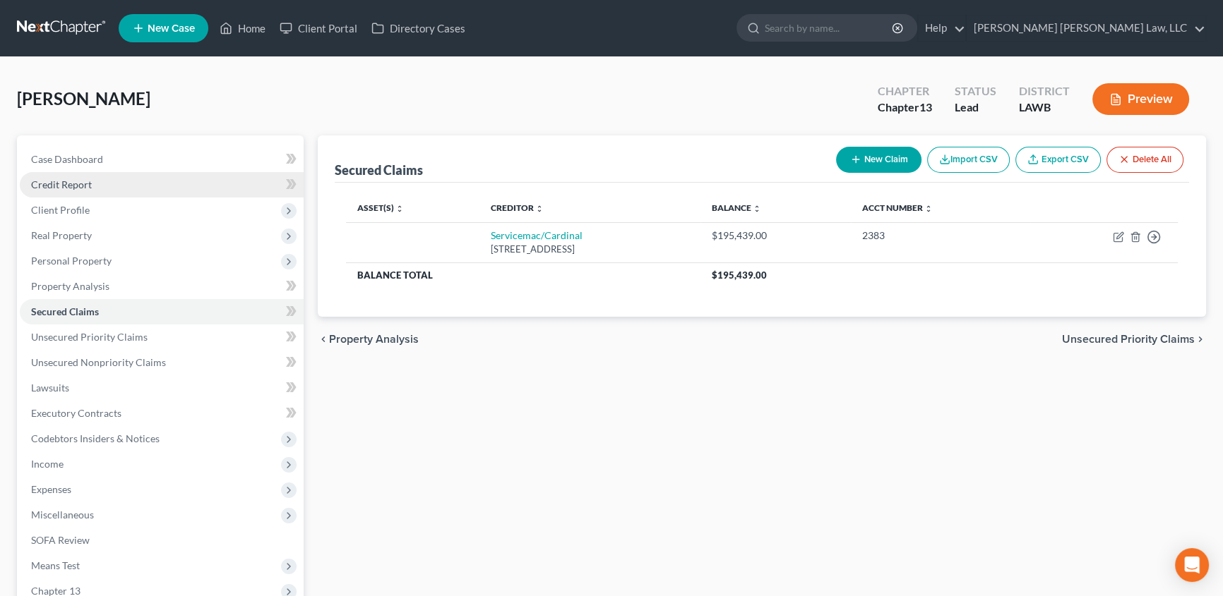
click at [61, 186] on span "Credit Report" at bounding box center [61, 185] width 61 height 12
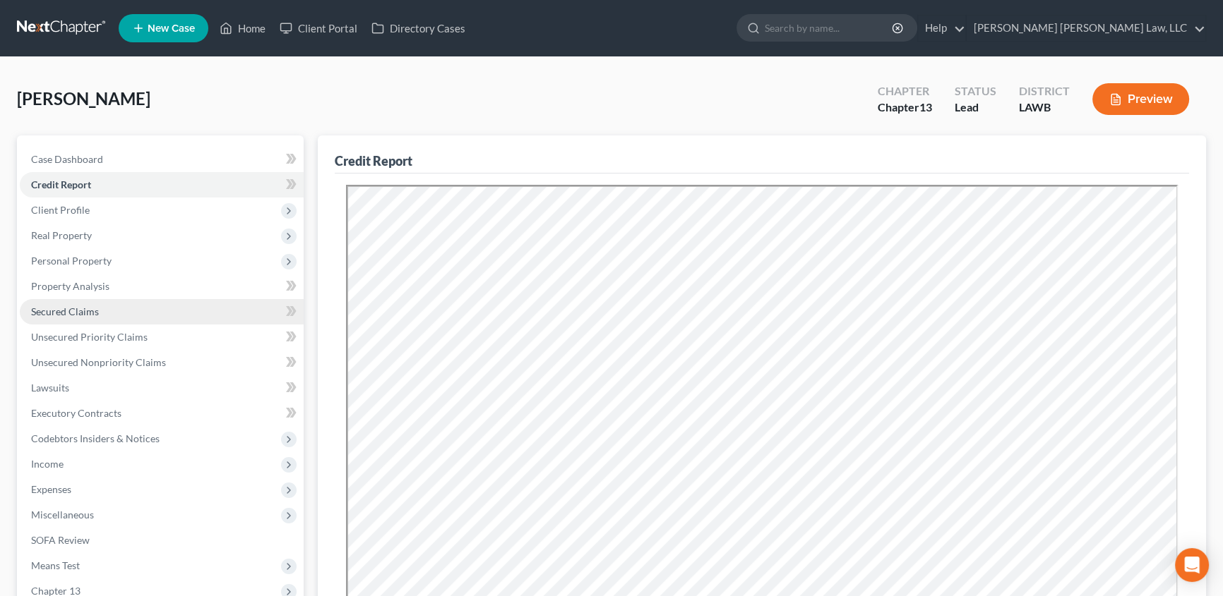
drag, startPoint x: 73, startPoint y: 312, endPoint x: 369, endPoint y: 367, distance: 300.8
click at [73, 312] on span "Secured Claims" at bounding box center [65, 312] width 68 height 12
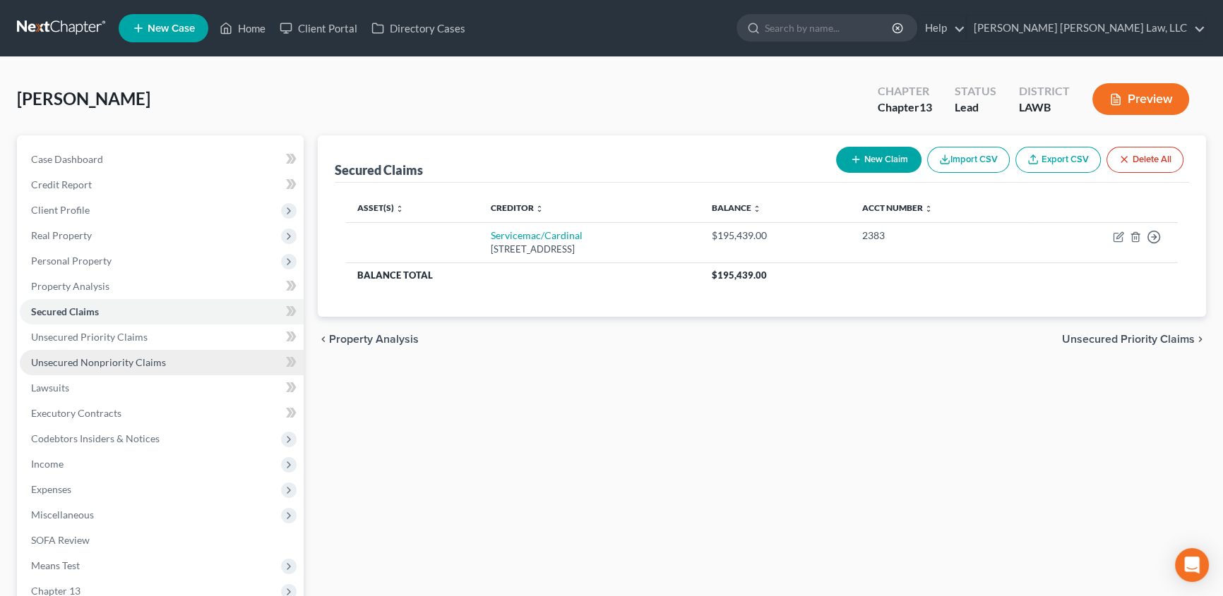
click at [83, 364] on span "Unsecured Nonpriority Claims" at bounding box center [98, 362] width 135 height 12
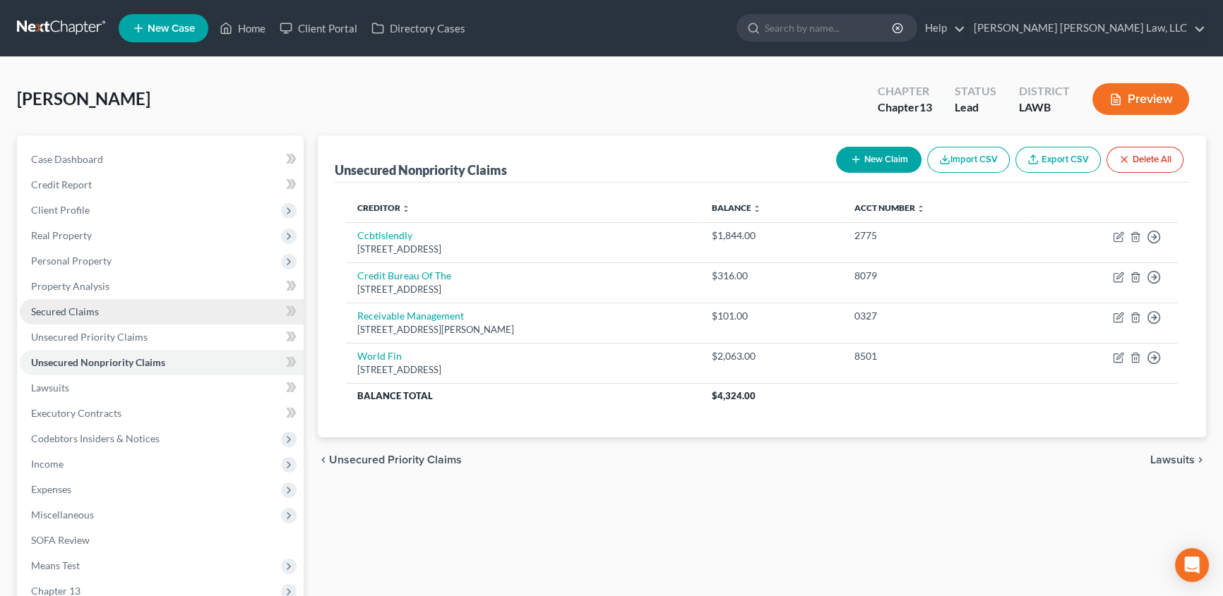
click at [57, 308] on span "Secured Claims" at bounding box center [65, 312] width 68 height 12
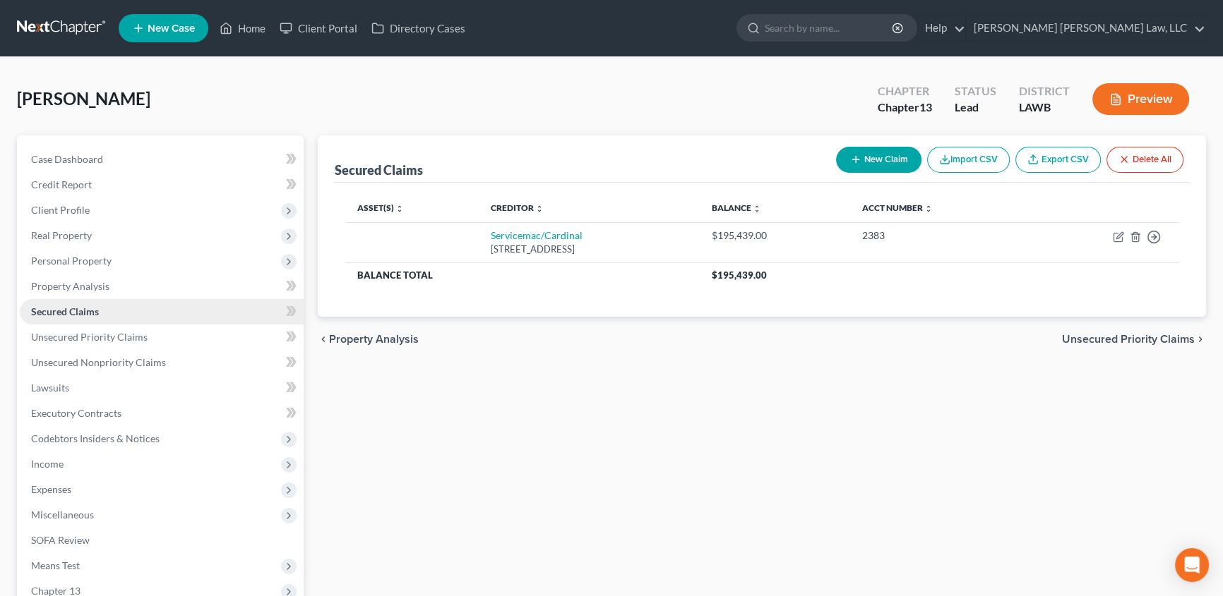
click at [88, 311] on span "Secured Claims" at bounding box center [65, 312] width 68 height 12
click at [66, 342] on link "Unsecured Priority Claims" at bounding box center [162, 337] width 284 height 25
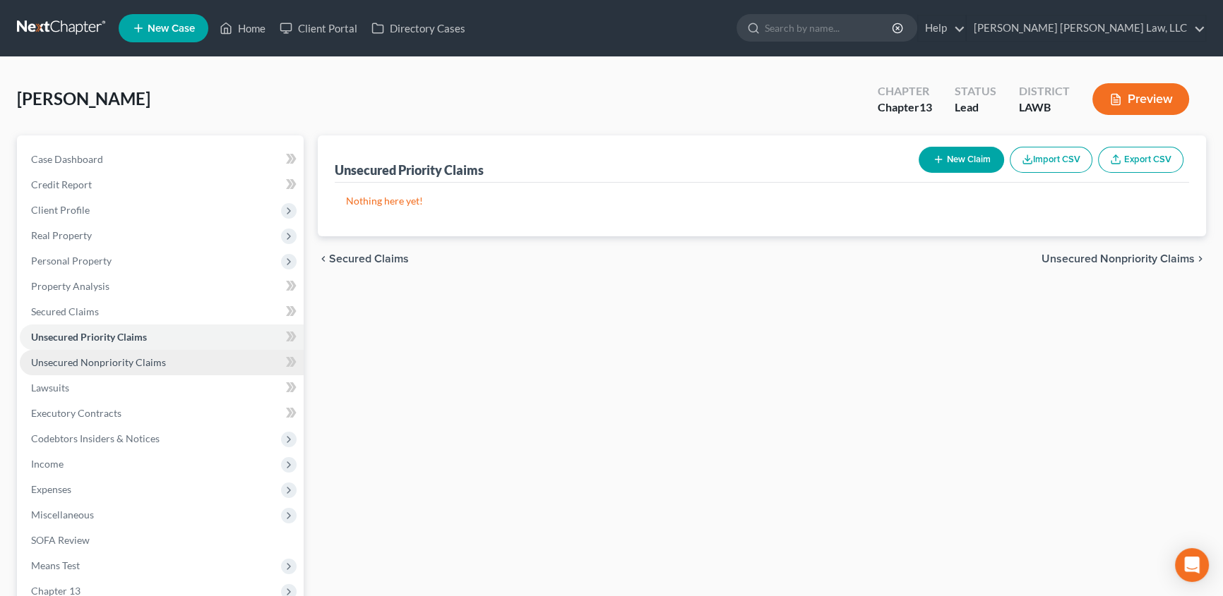
click at [104, 361] on span "Unsecured Nonpriority Claims" at bounding box center [98, 362] width 135 height 12
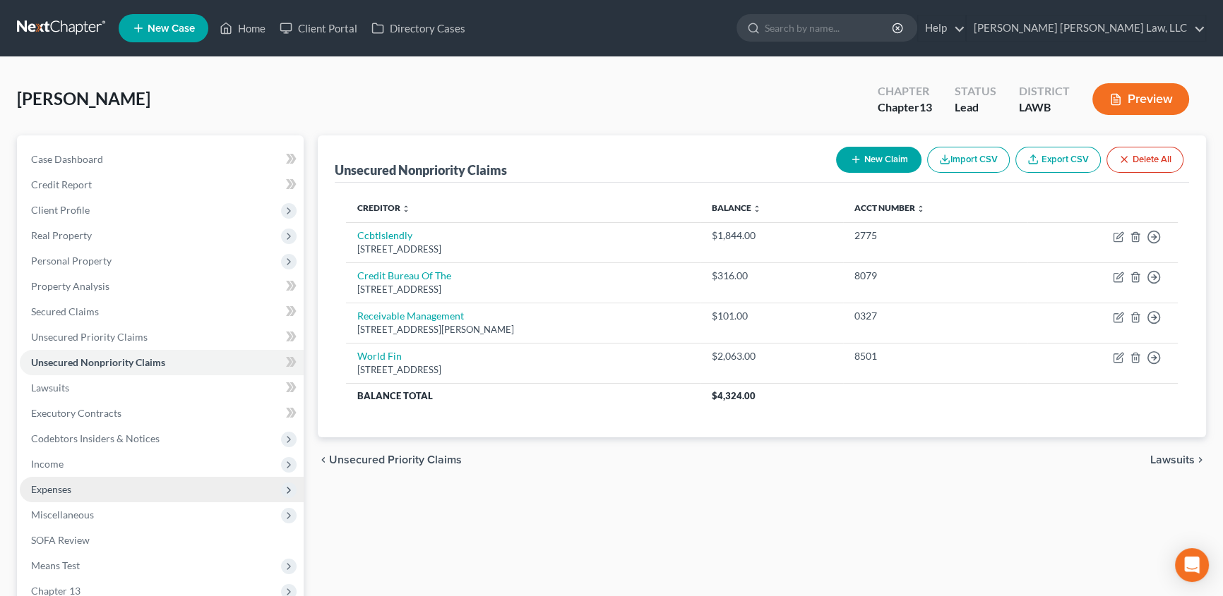
click at [63, 491] on span "Expenses" at bounding box center [51, 490] width 40 height 12
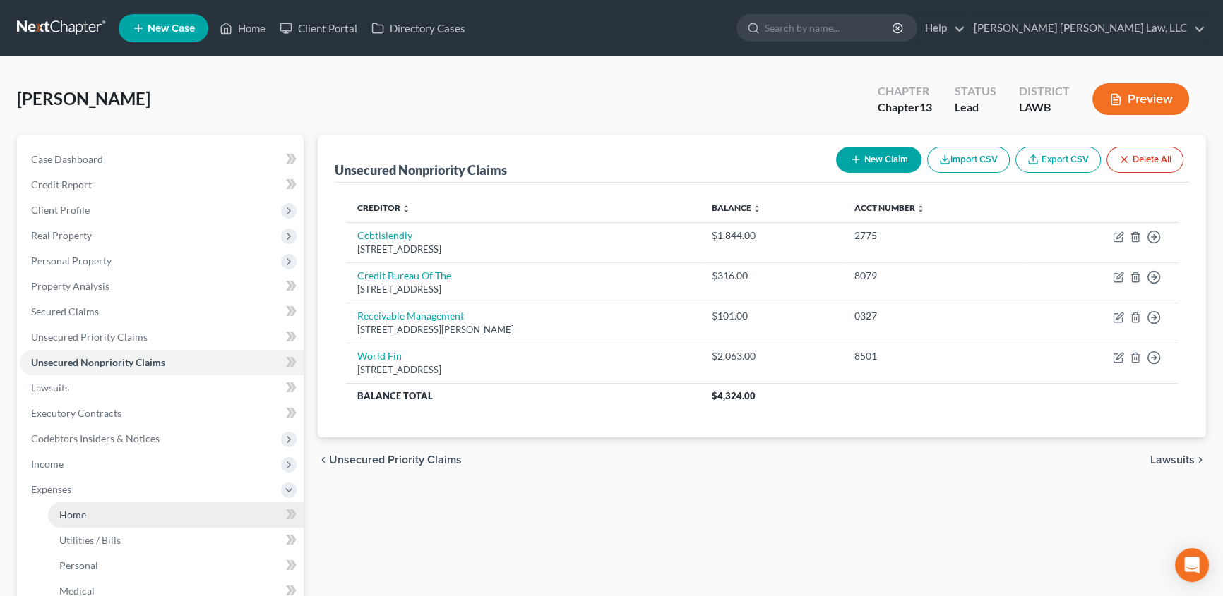
click at [68, 512] on span "Home" at bounding box center [72, 515] width 27 height 12
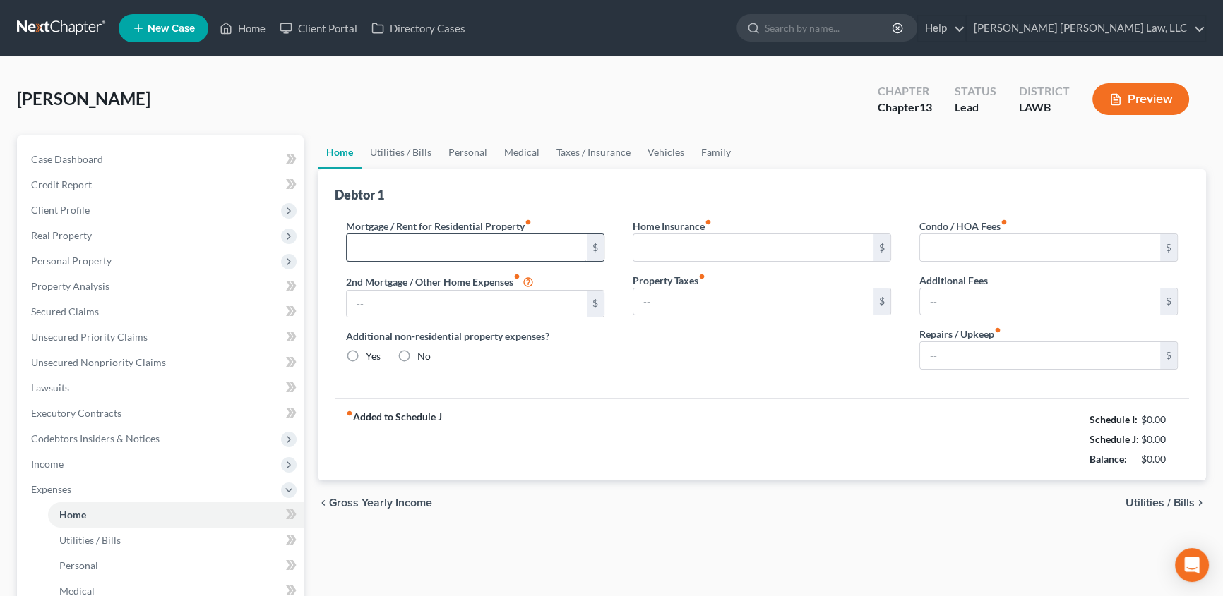
type input "0.00"
radio input "true"
type input "0.00"
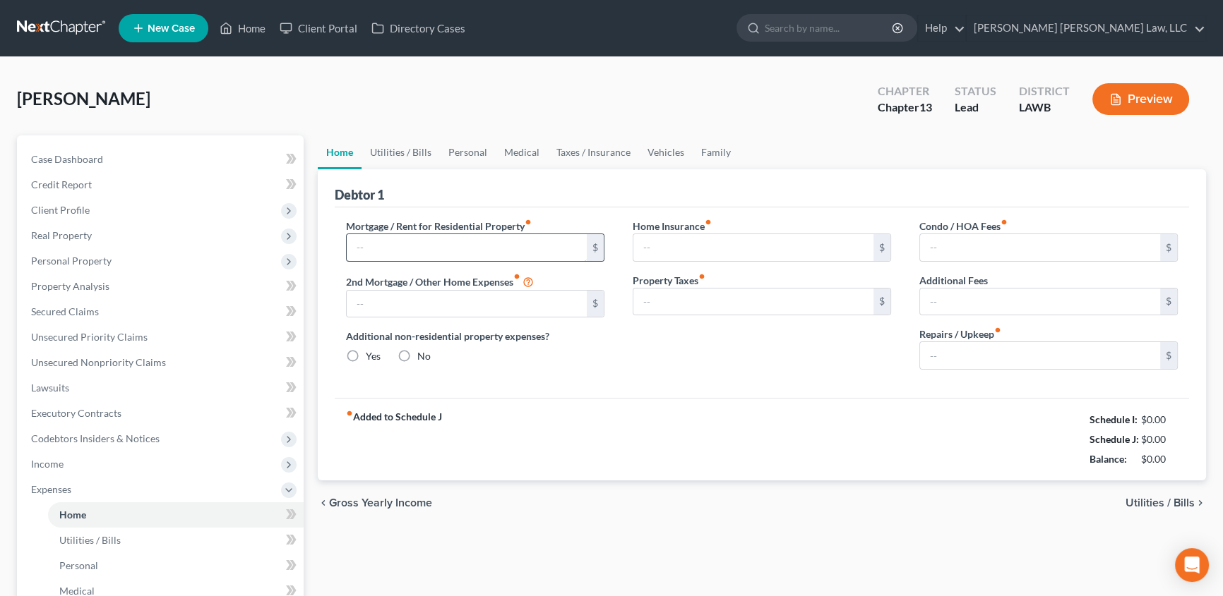
type input "0.00"
click at [672, 150] on link "Vehicles" at bounding box center [666, 153] width 54 height 34
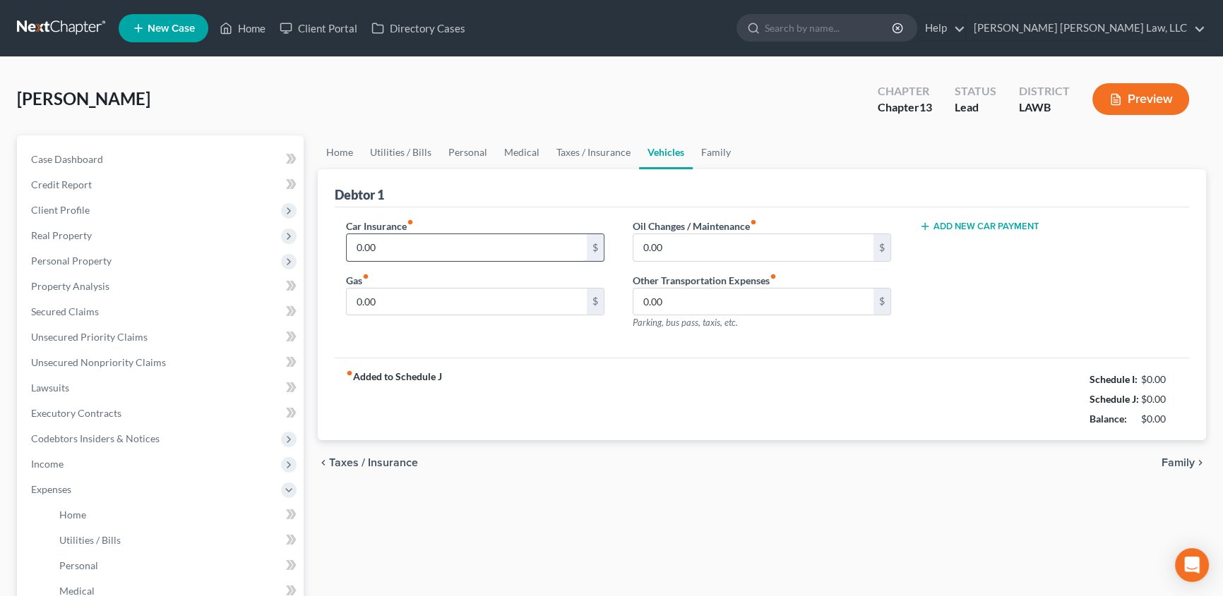
click at [420, 253] on input "0.00" at bounding box center [467, 247] width 240 height 27
type input "161.00"
click at [395, 306] on input "0.00" at bounding box center [467, 302] width 240 height 27
click at [411, 152] on link "Utilities / Bills" at bounding box center [400, 153] width 78 height 34
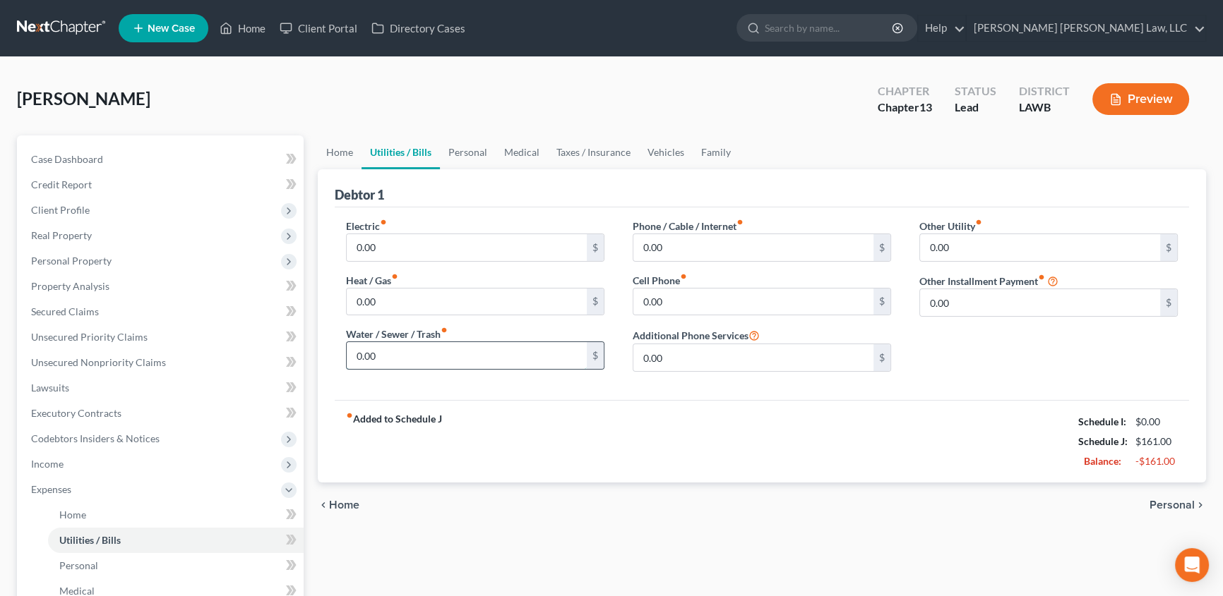
click at [390, 359] on input "0.00" at bounding box center [467, 355] width 240 height 27
type input "79.00"
click at [390, 240] on input "0.00" at bounding box center [467, 247] width 240 height 27
click at [386, 242] on input "0.00" at bounding box center [467, 247] width 240 height 27
type input "0"
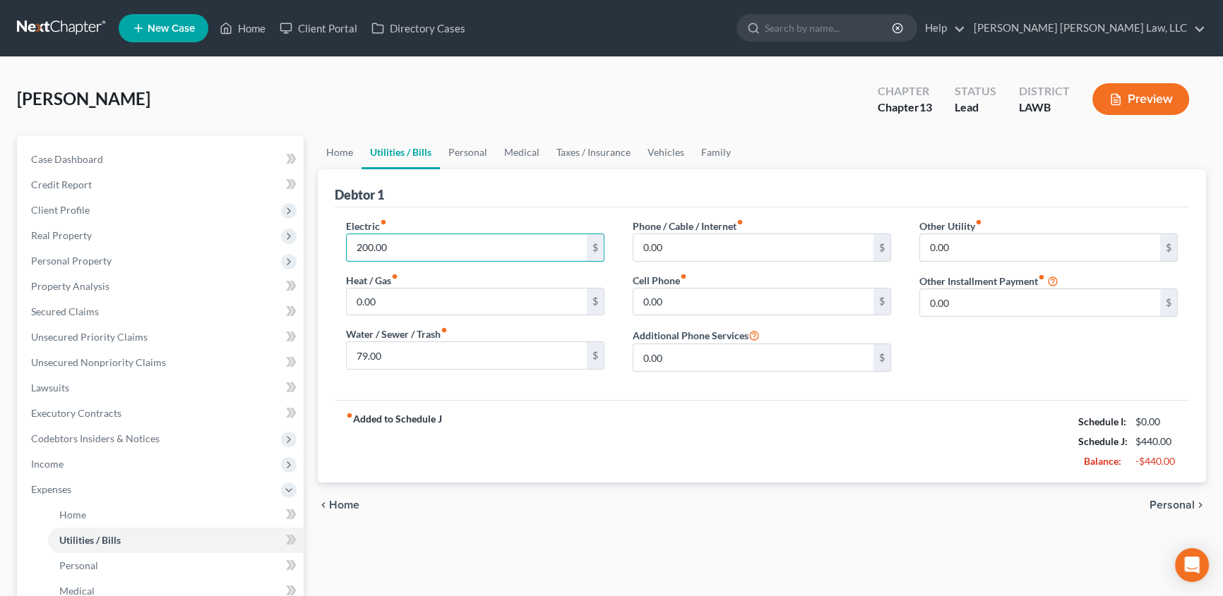
type input "200.00"
click at [686, 297] on input "0.00" at bounding box center [753, 302] width 240 height 27
type input "0"
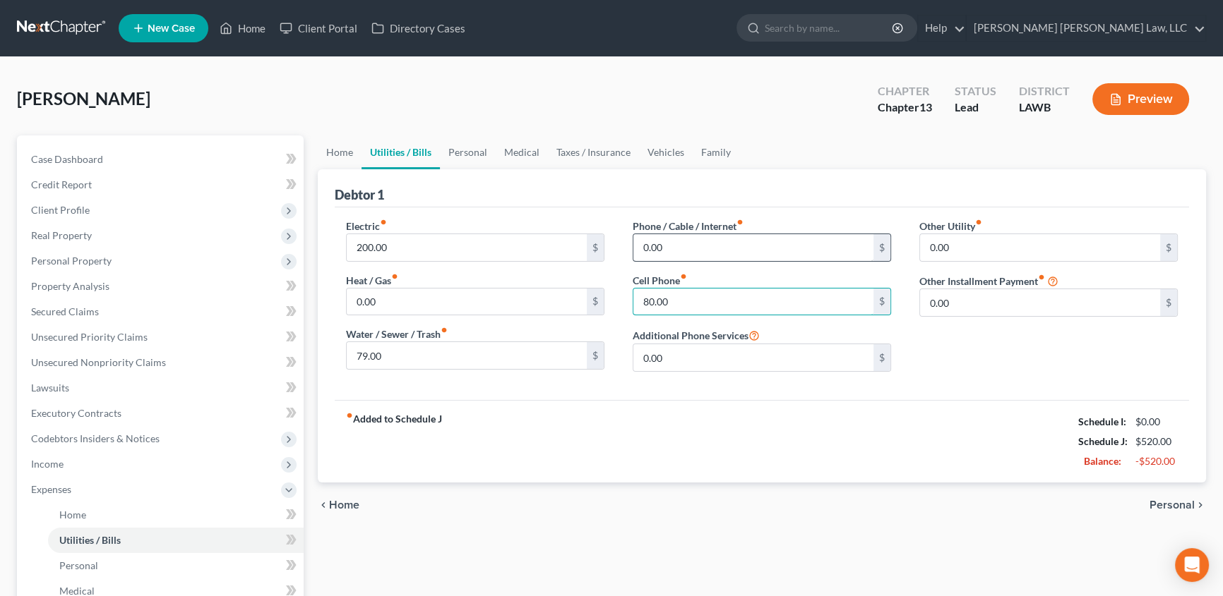
type input "80.00"
click at [677, 247] on input "0.00" at bounding box center [753, 247] width 240 height 27
click at [461, 152] on link "Personal" at bounding box center [468, 153] width 56 height 34
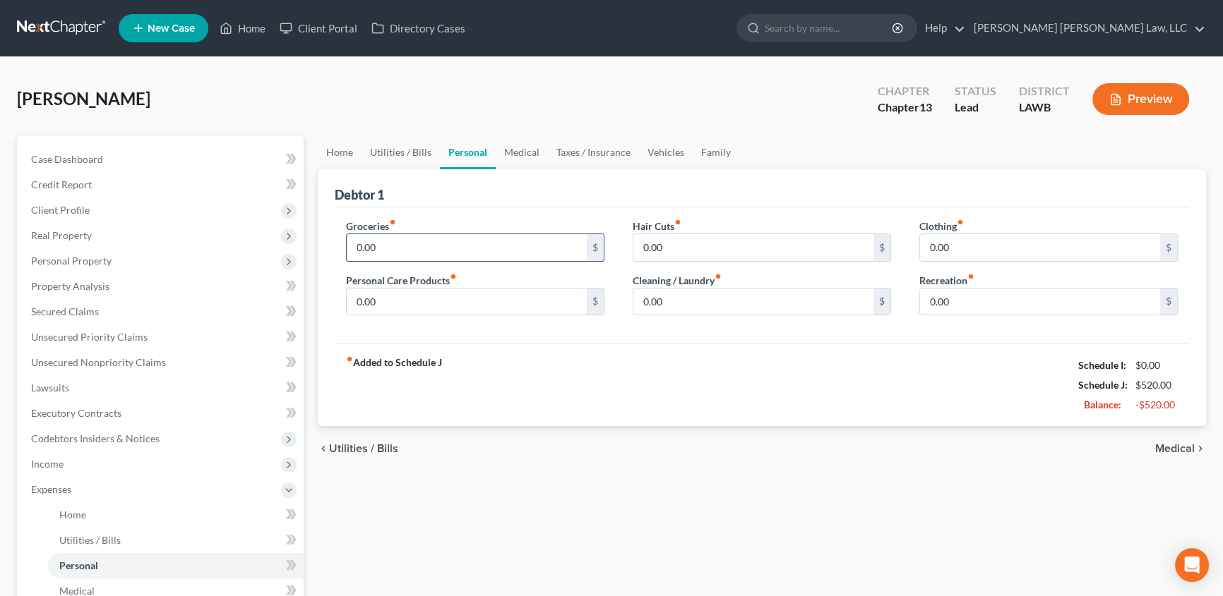
click at [388, 246] on input "0.00" at bounding box center [467, 247] width 240 height 27
click at [395, 241] on input "0.00" at bounding box center [467, 247] width 240 height 27
type input "250.00"
click at [510, 151] on link "Medical" at bounding box center [522, 153] width 52 height 34
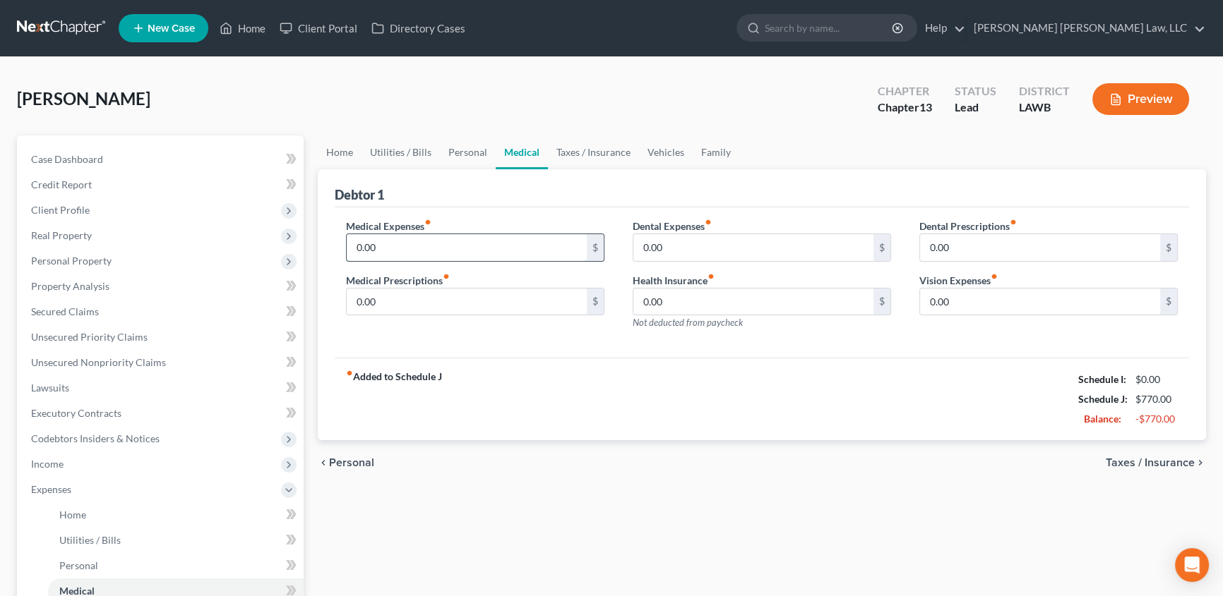
click at [388, 246] on input "0.00" at bounding box center [467, 247] width 240 height 27
click at [400, 247] on input "0.00" at bounding box center [467, 247] width 240 height 27
type input "0"
type input "25.00"
drag, startPoint x: 376, startPoint y: 296, endPoint x: 385, endPoint y: 299, distance: 10.1
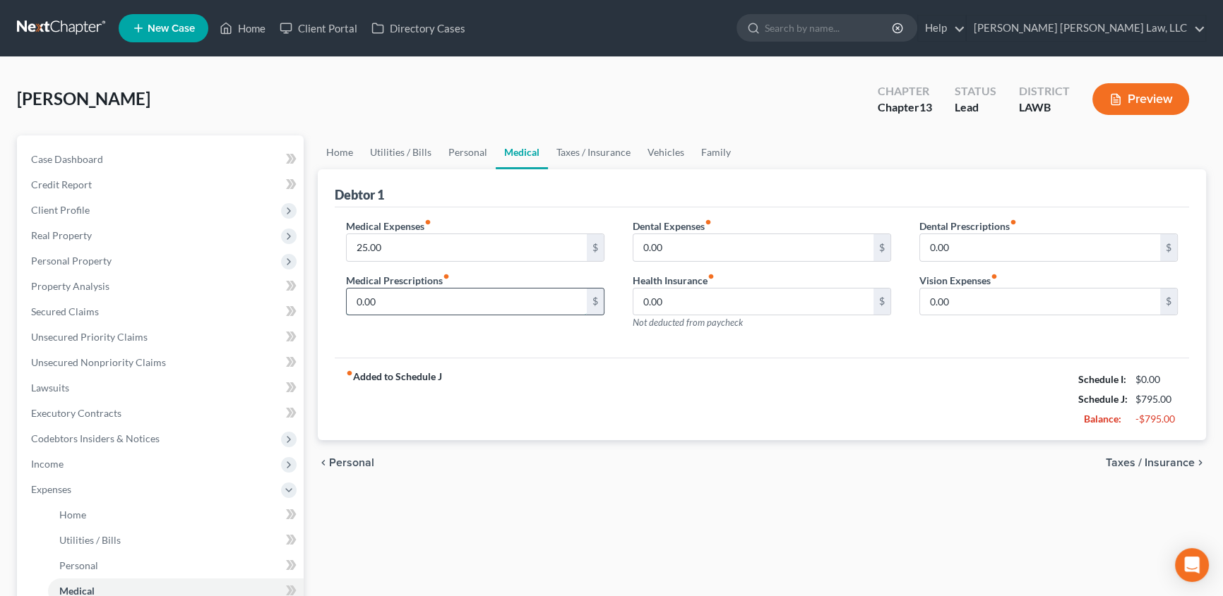
click at [376, 296] on input "0.00" at bounding box center [467, 302] width 240 height 27
type input "0"
click at [374, 308] on input "text" at bounding box center [467, 302] width 240 height 27
click at [367, 306] on input "text" at bounding box center [467, 302] width 240 height 27
type input "35.00"
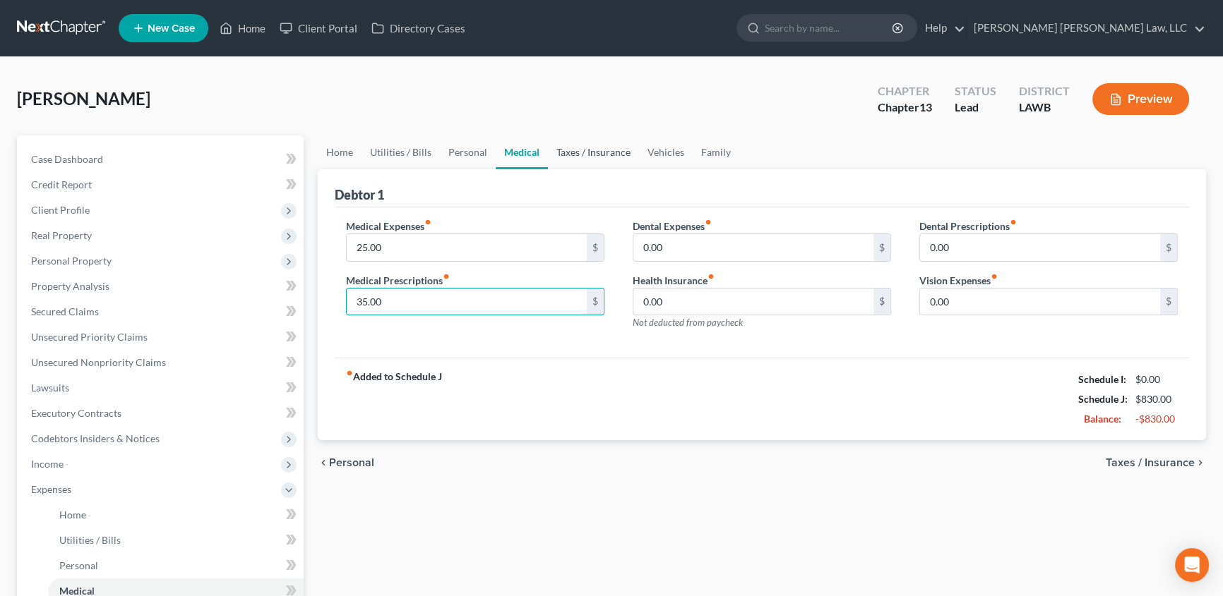
click at [599, 151] on link "Taxes / Insurance" at bounding box center [593, 153] width 91 height 34
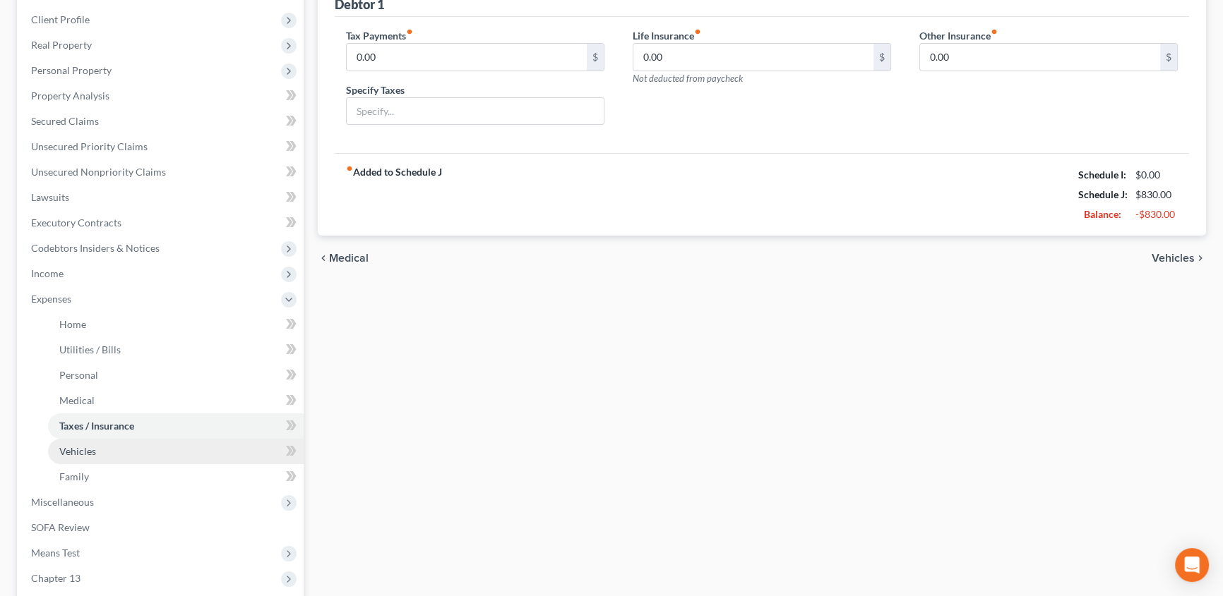
scroll to position [193, 0]
click at [73, 476] on span "Family" at bounding box center [74, 475] width 30 height 12
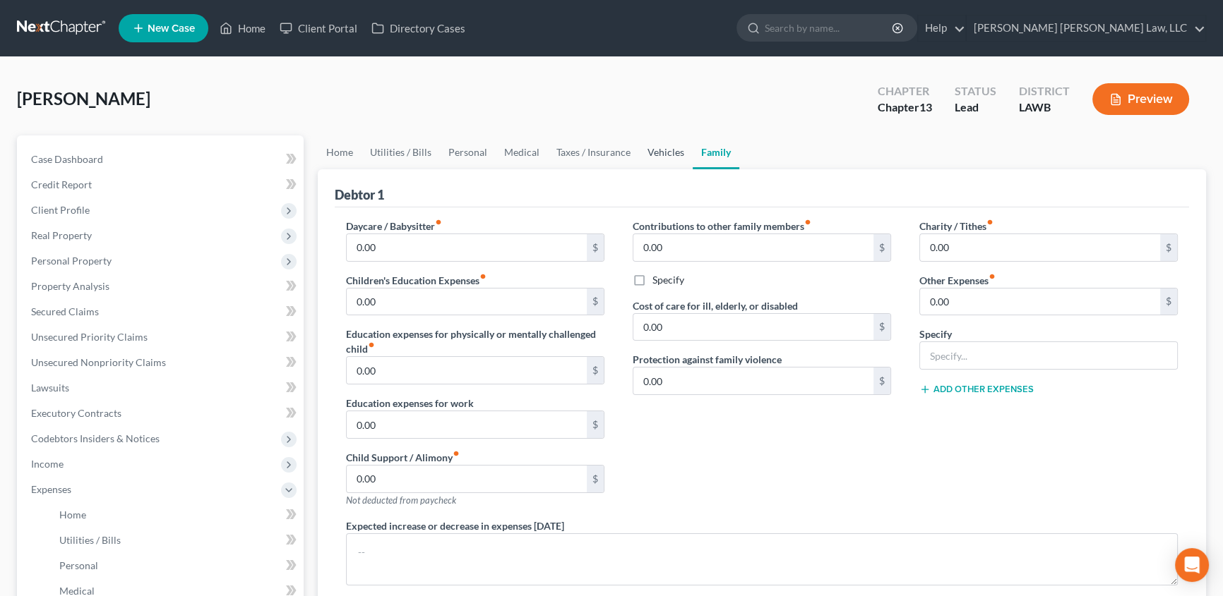
click at [653, 150] on link "Vehicles" at bounding box center [666, 153] width 54 height 34
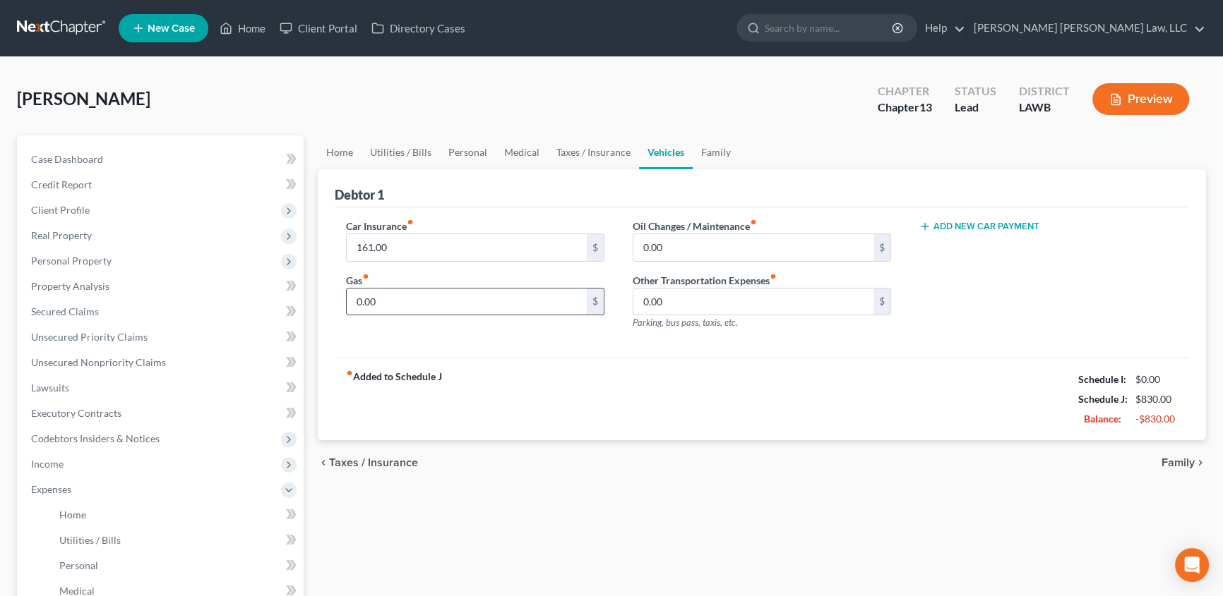
click at [401, 302] on input "0.00" at bounding box center [467, 302] width 240 height 27
click at [664, 244] on input "0.00" at bounding box center [753, 247] width 240 height 27
type input "35.00"
click at [412, 304] on input "0.00" at bounding box center [467, 302] width 240 height 27
type input "200.00"
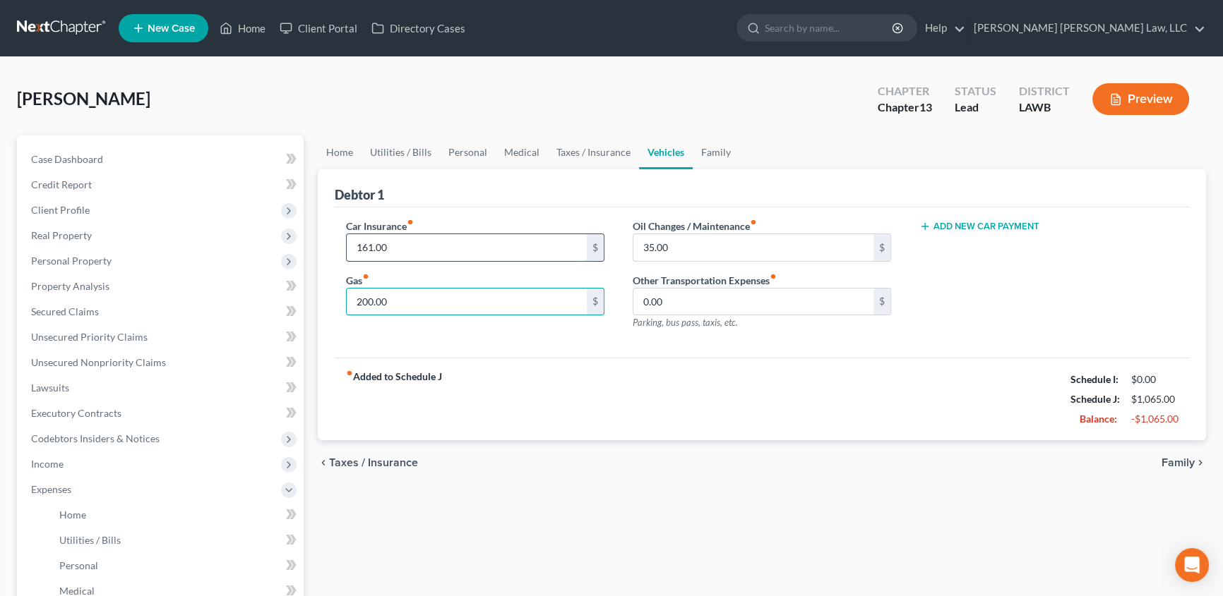
click at [416, 241] on input "161.00" at bounding box center [467, 247] width 240 height 27
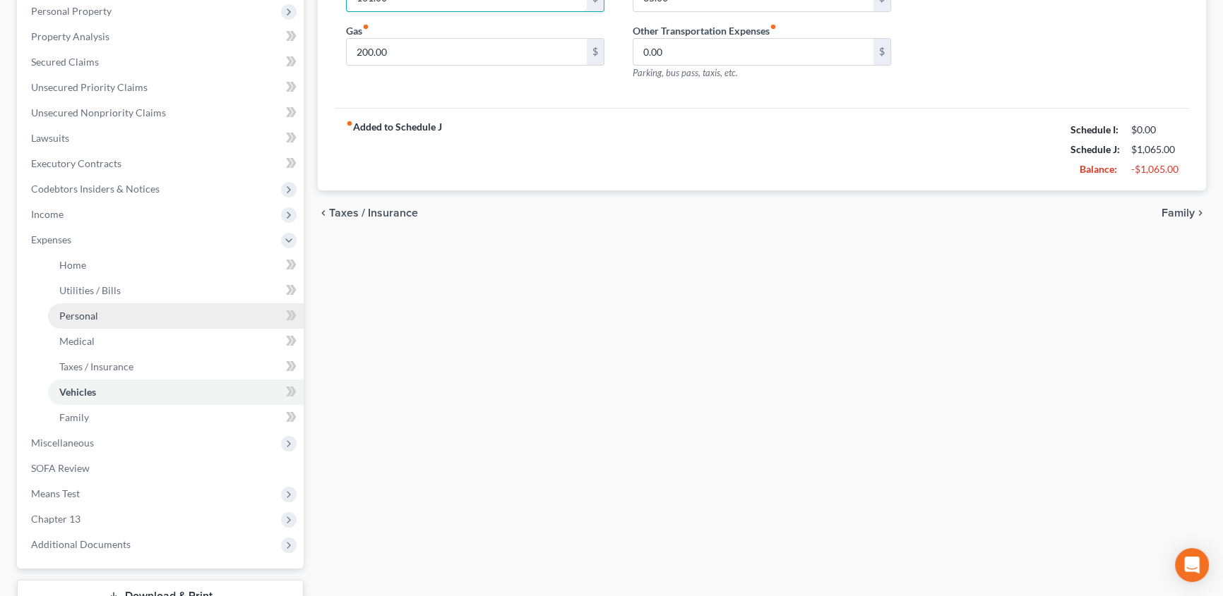
scroll to position [320, 0]
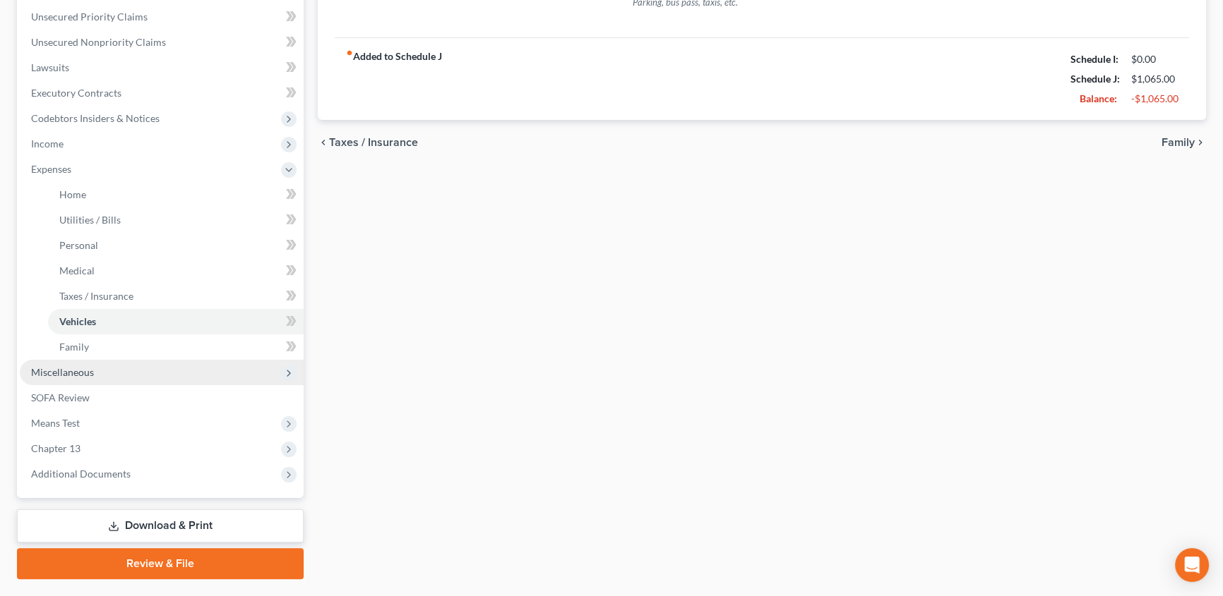
click at [83, 374] on span "Miscellaneous" at bounding box center [62, 372] width 63 height 12
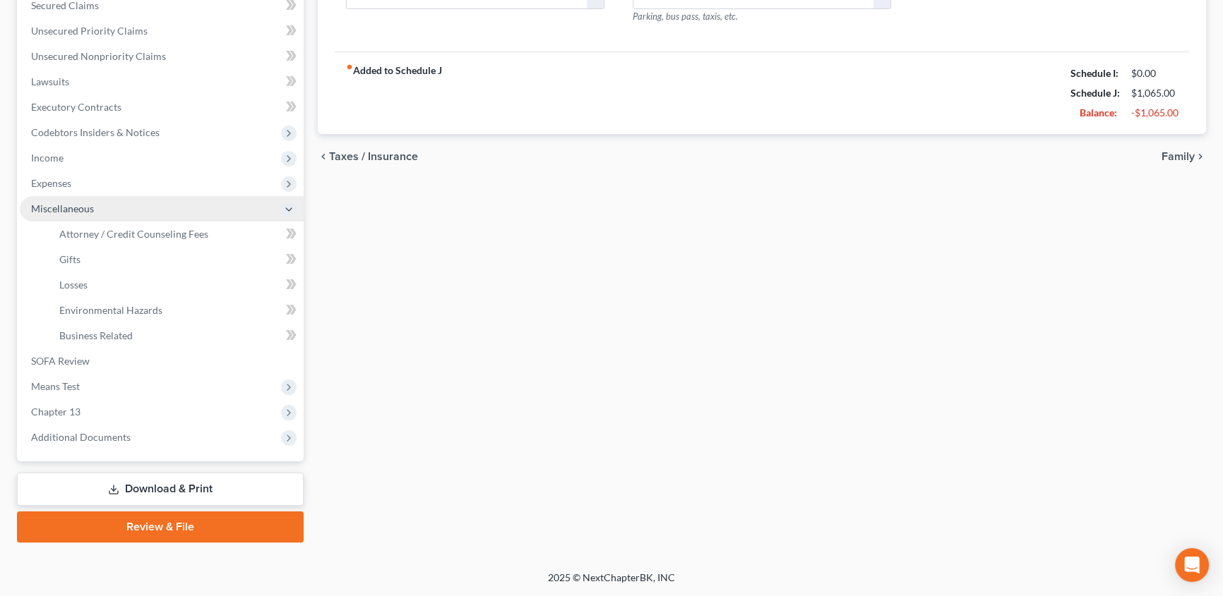
scroll to position [304, 0]
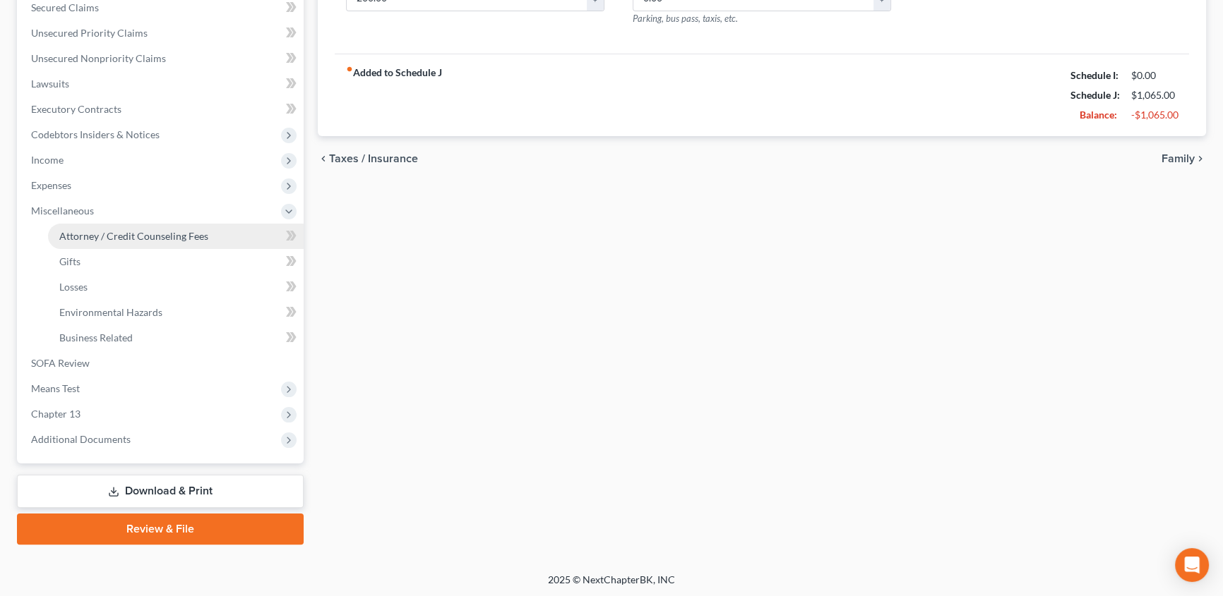
click at [151, 244] on link "Attorney / Credit Counseling Fees" at bounding box center [176, 236] width 256 height 25
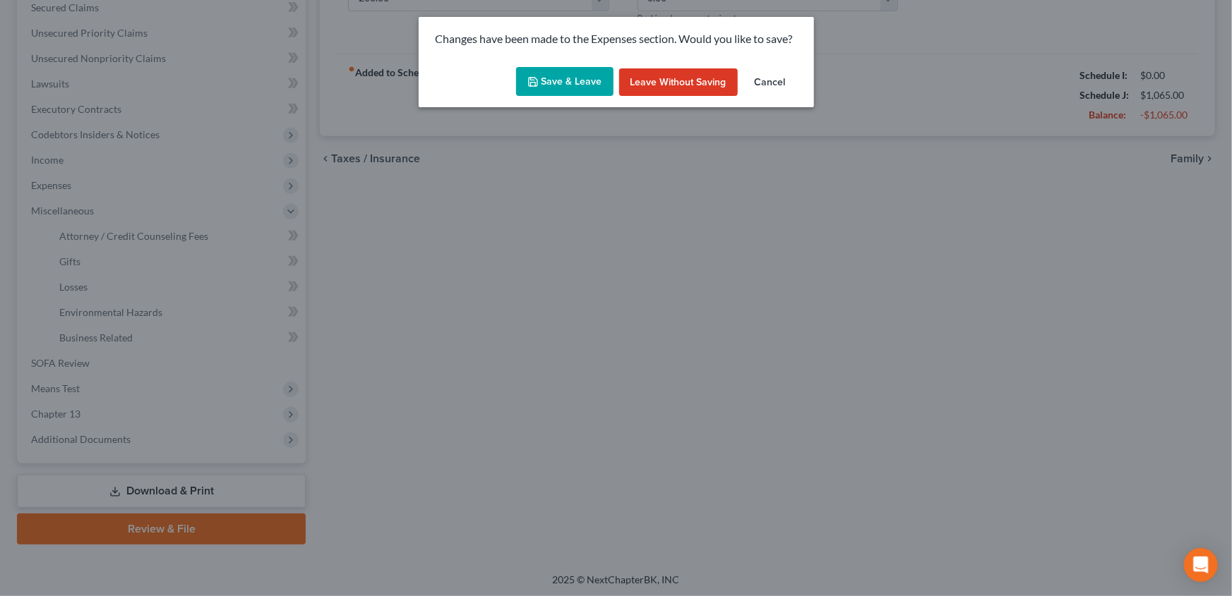
click at [546, 92] on button "Save & Leave" at bounding box center [564, 82] width 97 height 30
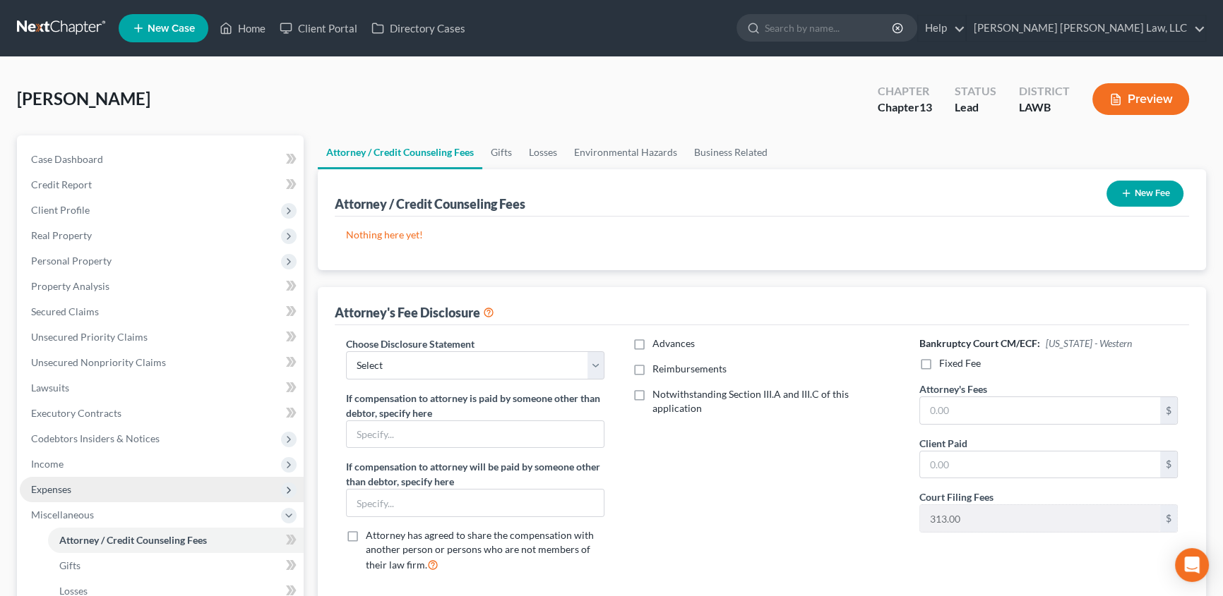
click at [51, 488] on span "Expenses" at bounding box center [51, 490] width 40 height 12
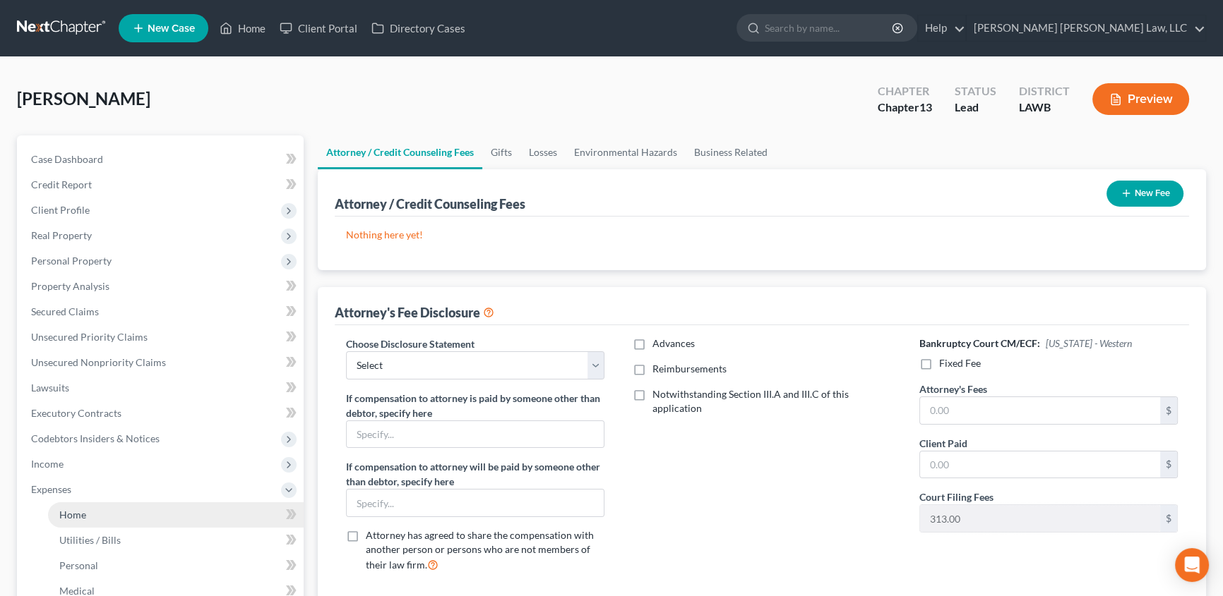
click at [73, 509] on span "Home" at bounding box center [72, 515] width 27 height 12
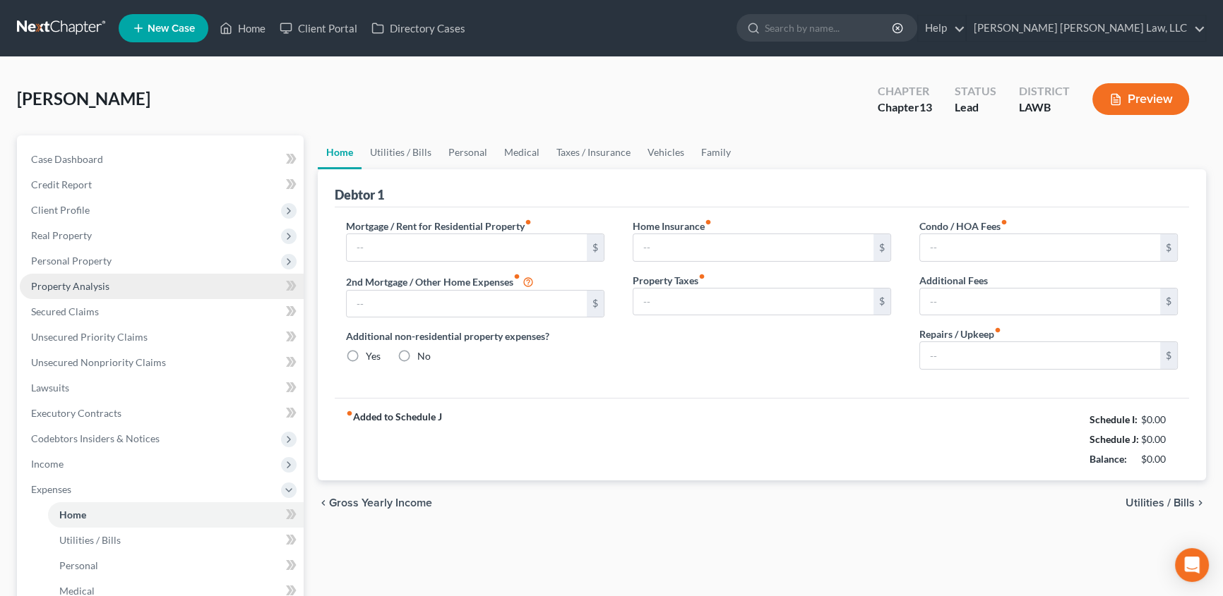
type input "0.00"
radio input "true"
type input "0.00"
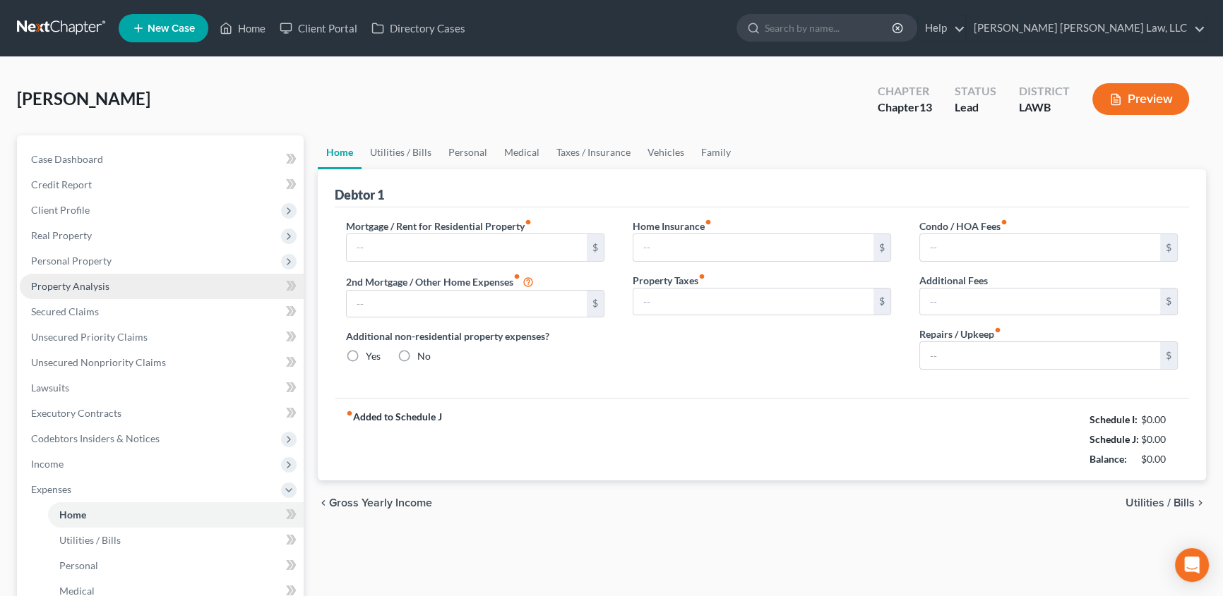
type input "0.00"
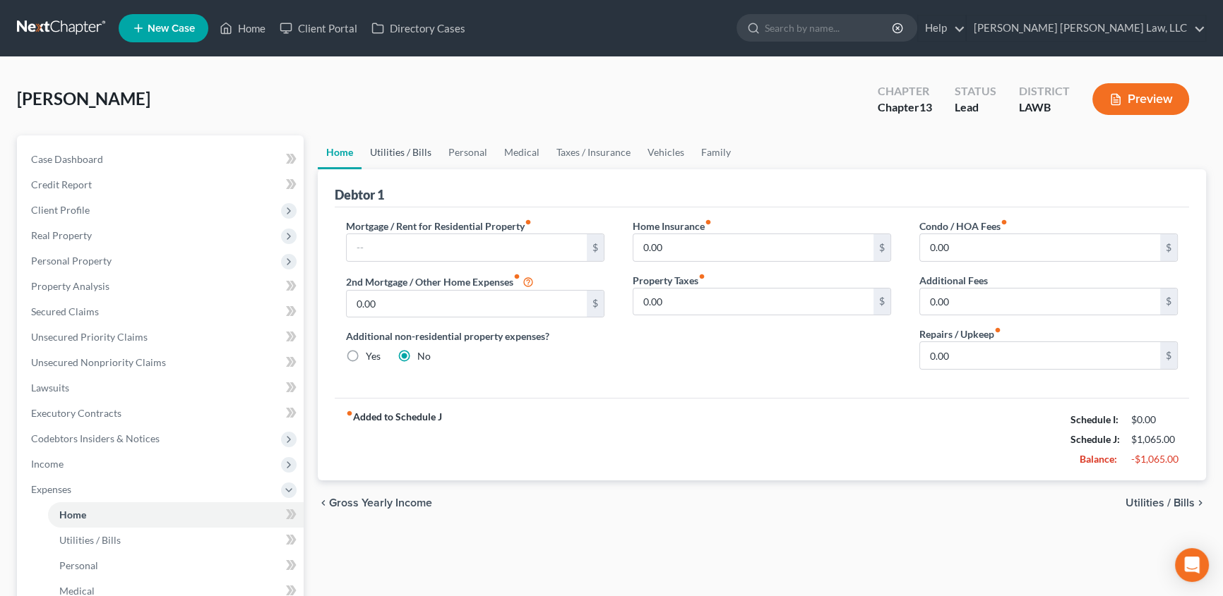
click at [407, 153] on link "Utilities / Bills" at bounding box center [400, 153] width 78 height 34
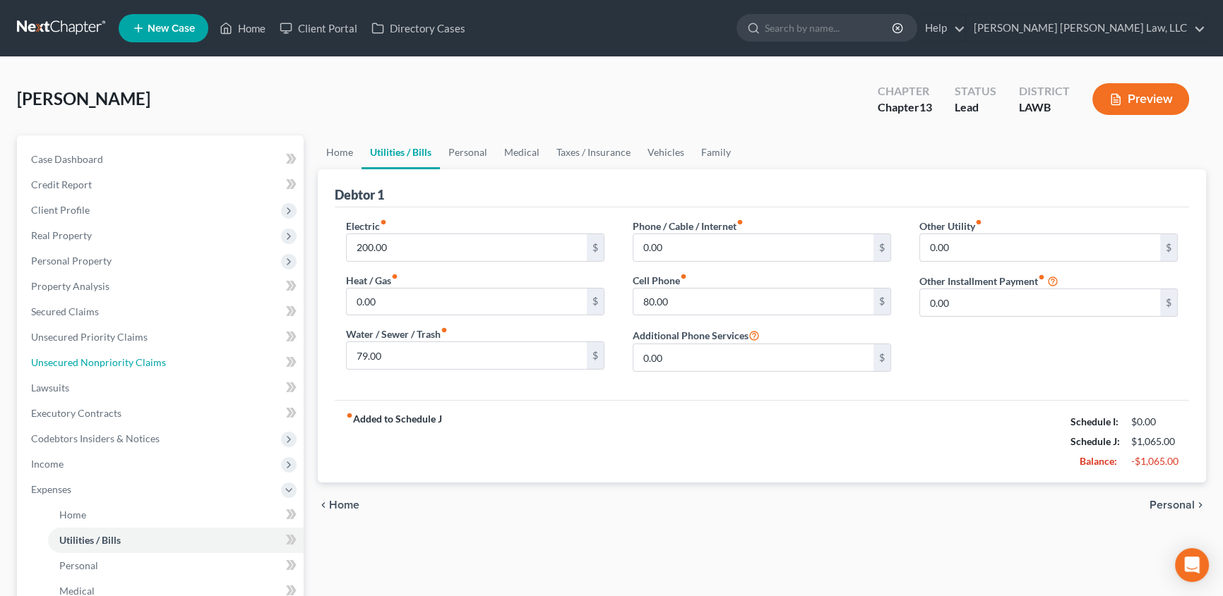
drag, startPoint x: 84, startPoint y: 364, endPoint x: 374, endPoint y: 389, distance: 291.2
click at [84, 364] on span "Unsecured Nonpriority Claims" at bounding box center [98, 362] width 135 height 12
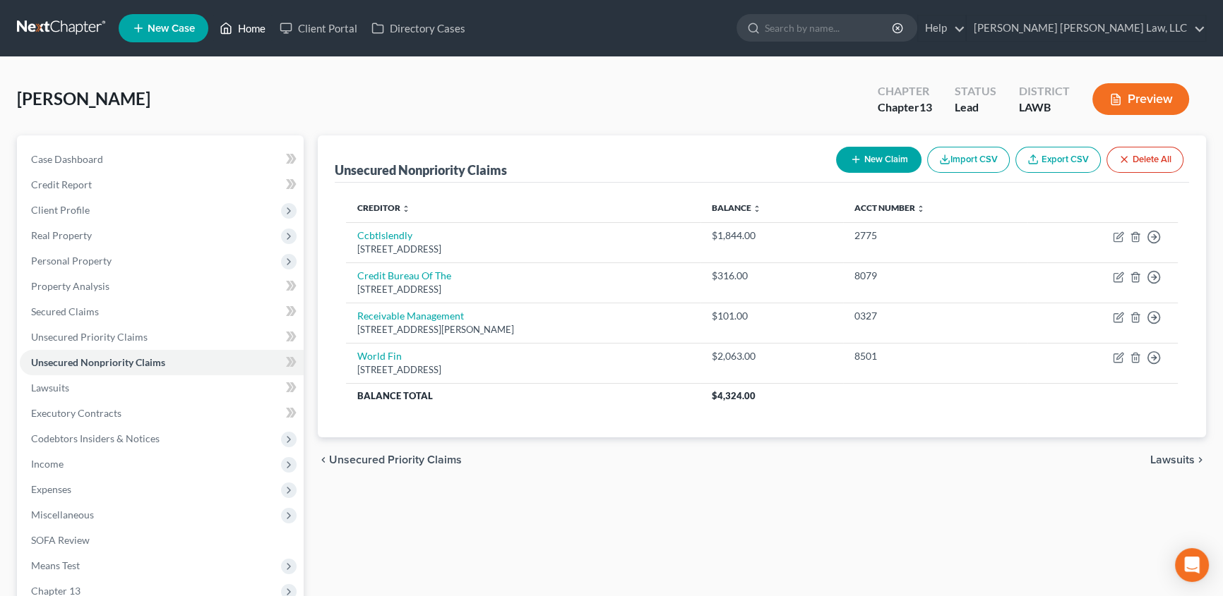
click at [254, 21] on link "Home" at bounding box center [242, 28] width 60 height 25
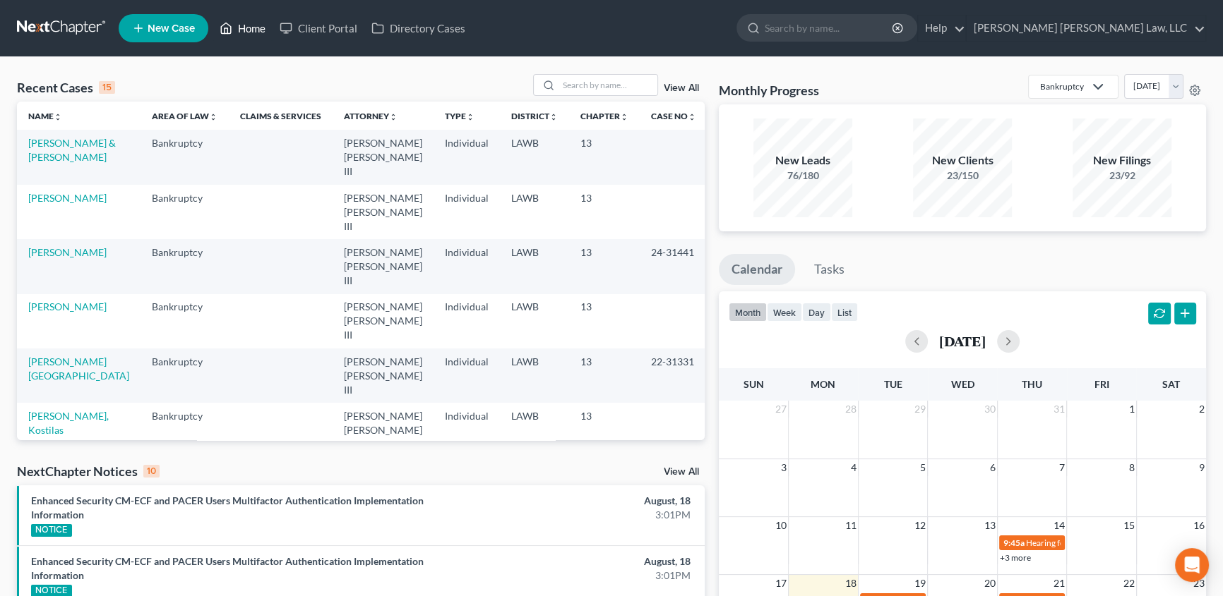
click at [245, 22] on link "Home" at bounding box center [242, 28] width 60 height 25
click at [251, 30] on link "Home" at bounding box center [242, 28] width 60 height 25
click at [59, 465] on link "[PERSON_NAME]" at bounding box center [67, 471] width 78 height 12
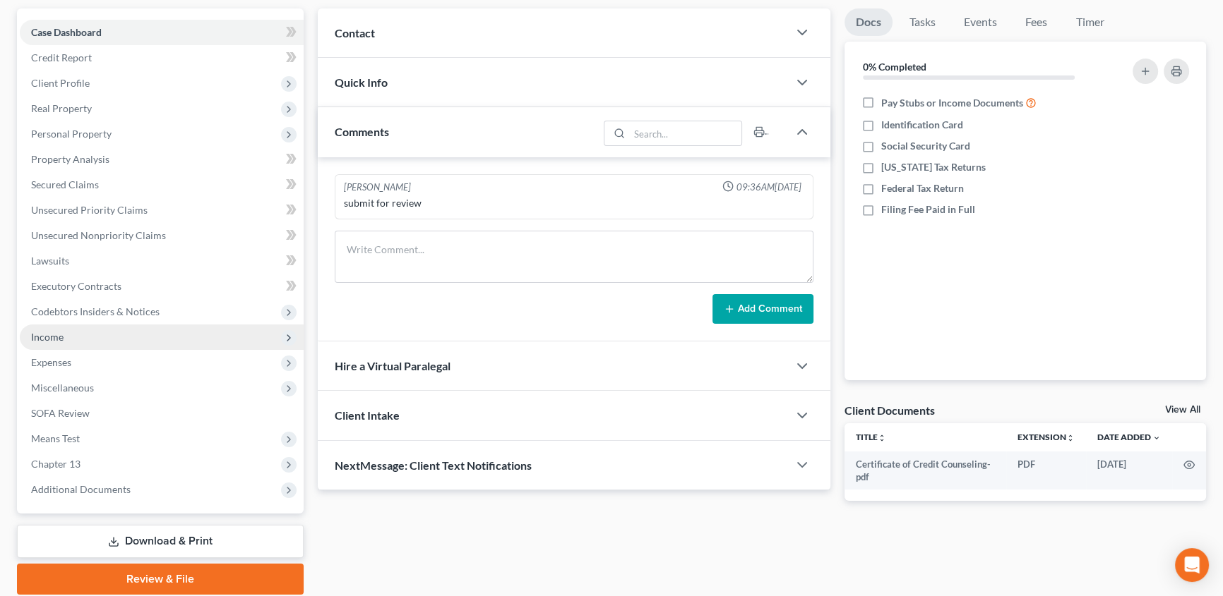
scroll to position [128, 0]
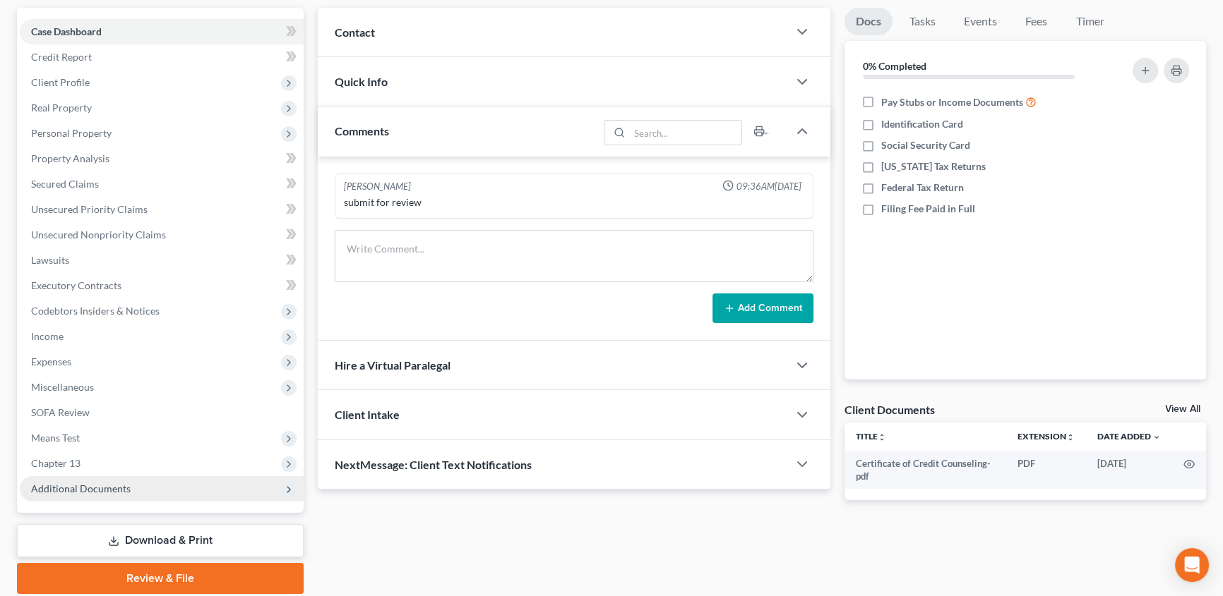
click at [79, 489] on span "Additional Documents" at bounding box center [81, 489] width 100 height 12
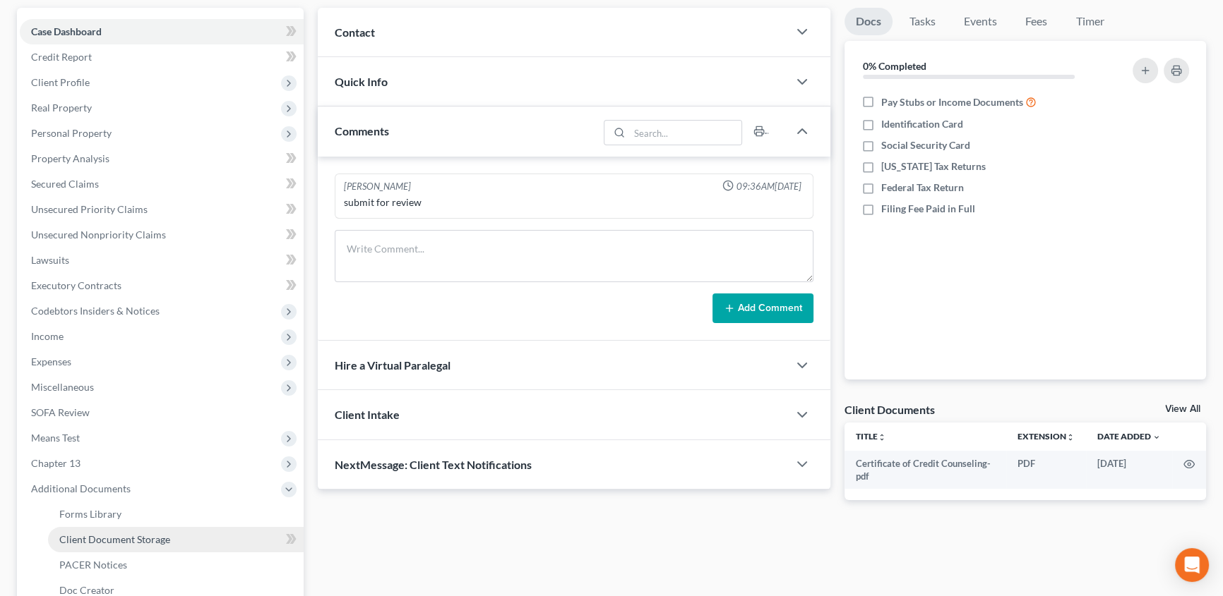
click at [124, 536] on span "Client Document Storage" at bounding box center [114, 540] width 111 height 12
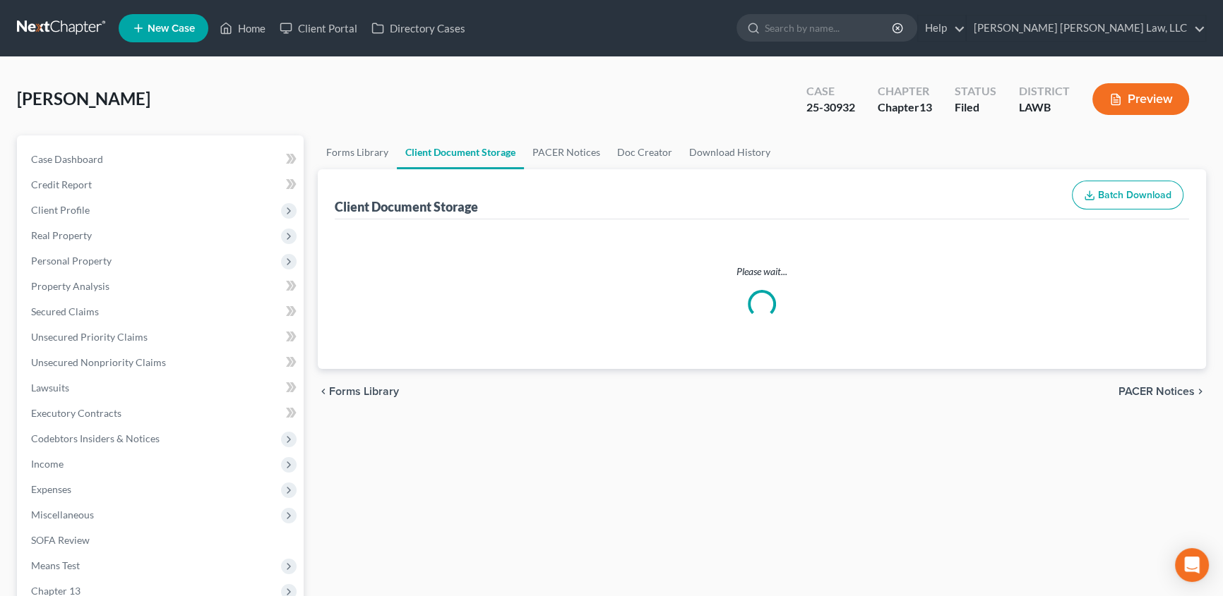
select select "9"
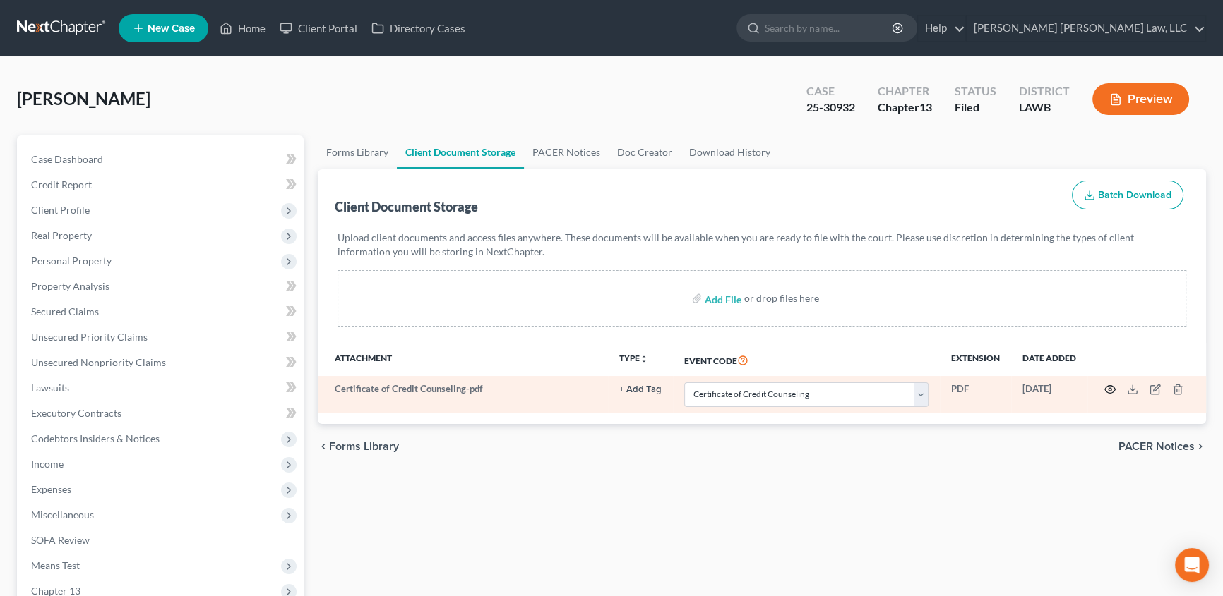
click at [1107, 388] on icon "button" at bounding box center [1109, 389] width 11 height 11
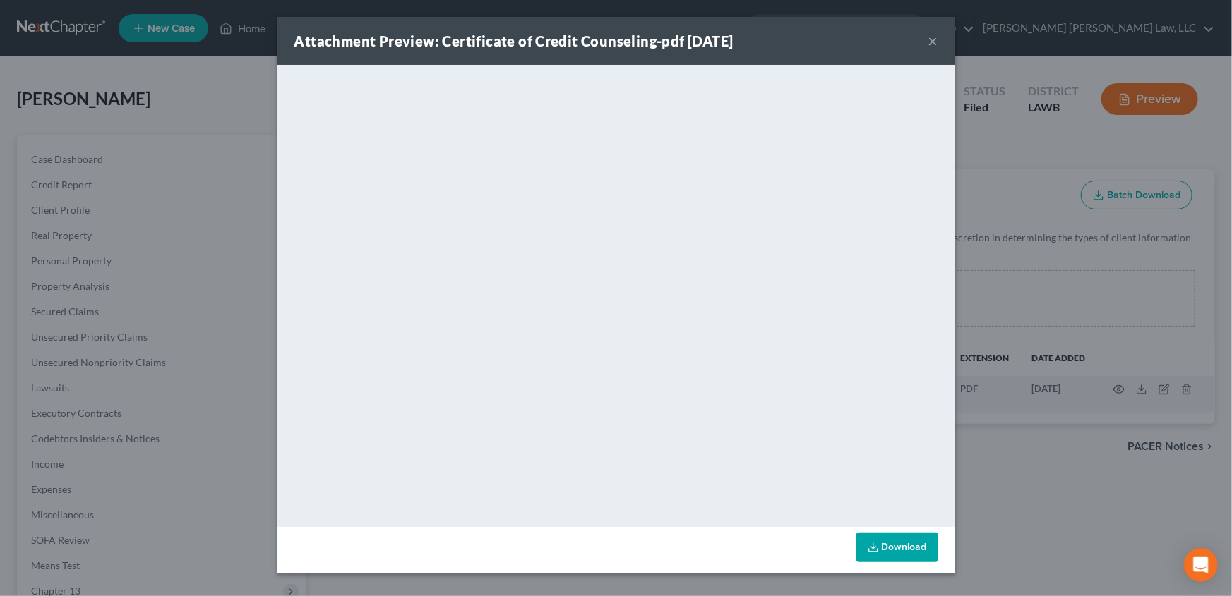
click at [930, 39] on button "×" at bounding box center [933, 40] width 10 height 17
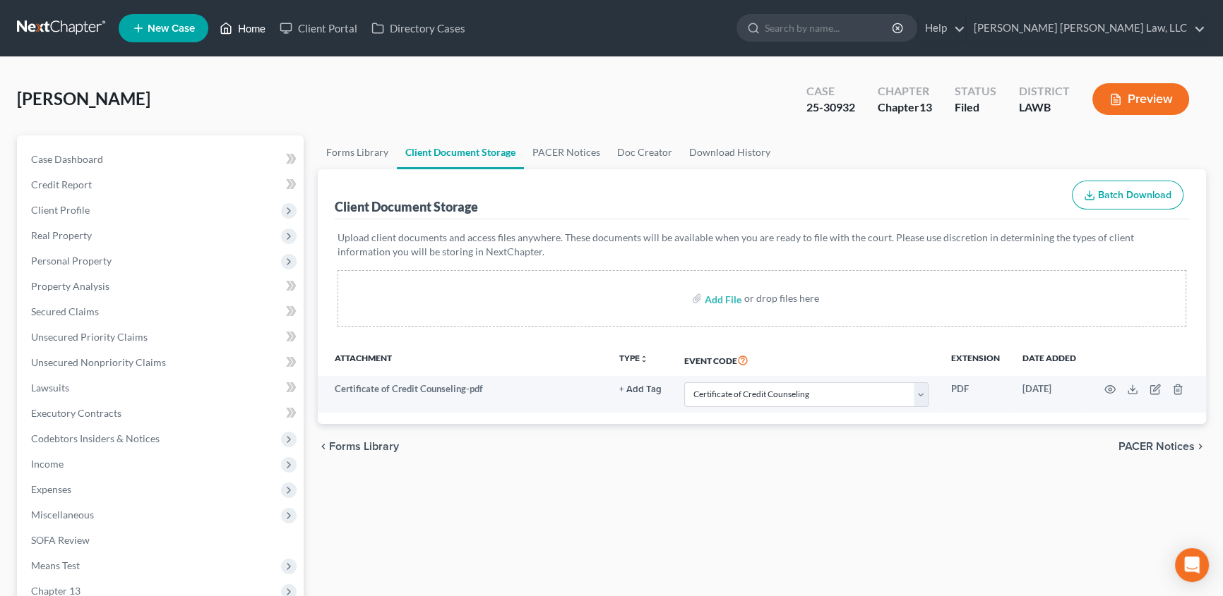
click at [251, 25] on link "Home" at bounding box center [242, 28] width 60 height 25
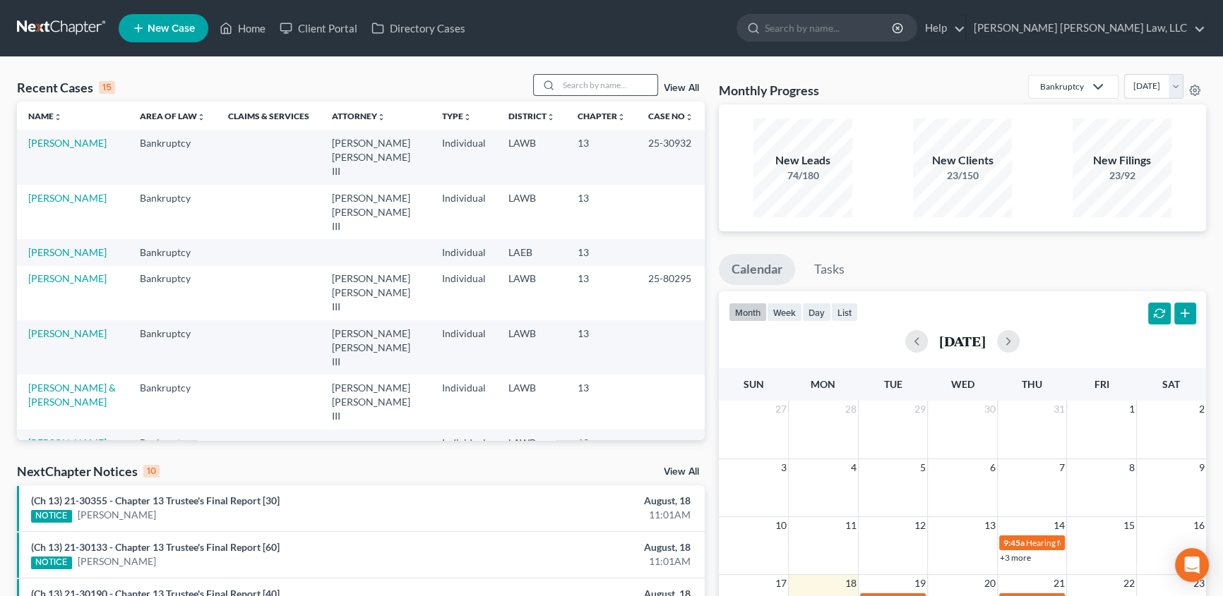
click at [582, 83] on input "search" at bounding box center [607, 85] width 99 height 20
type input "harris"
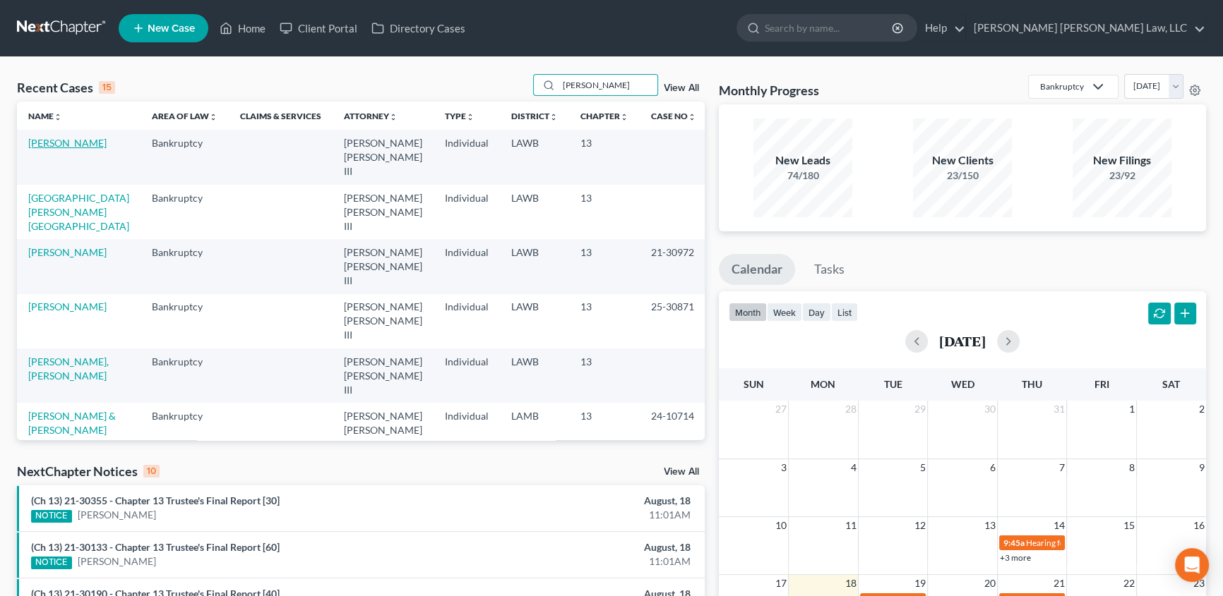
click at [71, 145] on link "[PERSON_NAME]" at bounding box center [67, 143] width 78 height 12
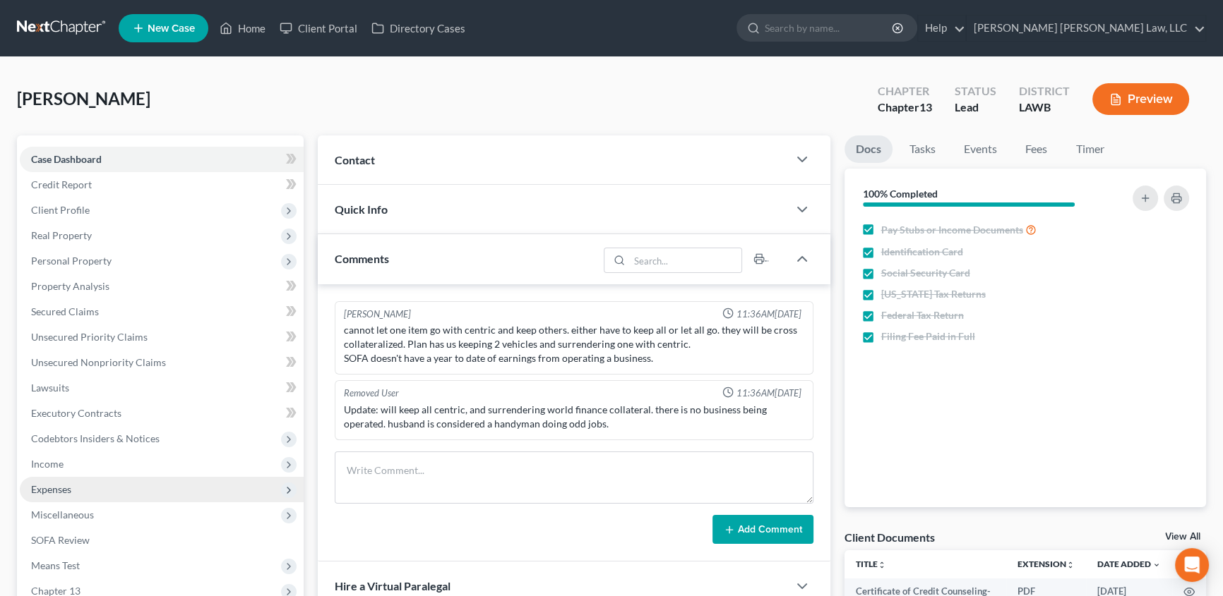
drag, startPoint x: 64, startPoint y: 487, endPoint x: 95, endPoint y: 484, distance: 30.6
click at [64, 487] on span "Expenses" at bounding box center [51, 490] width 40 height 12
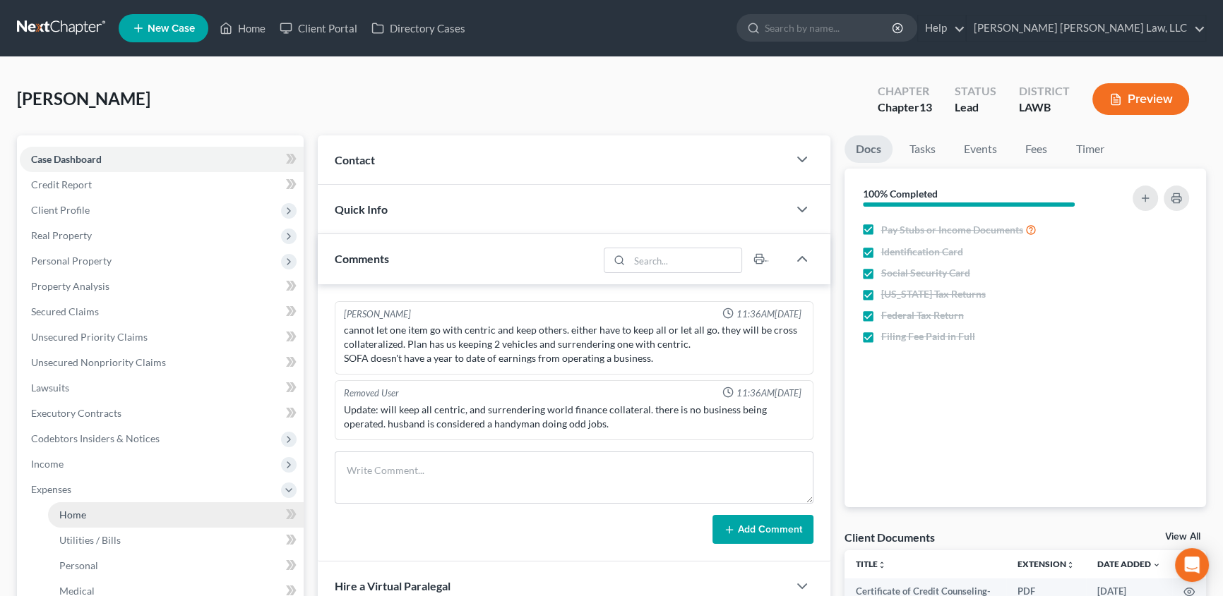
click at [107, 517] on link "Home" at bounding box center [176, 515] width 256 height 25
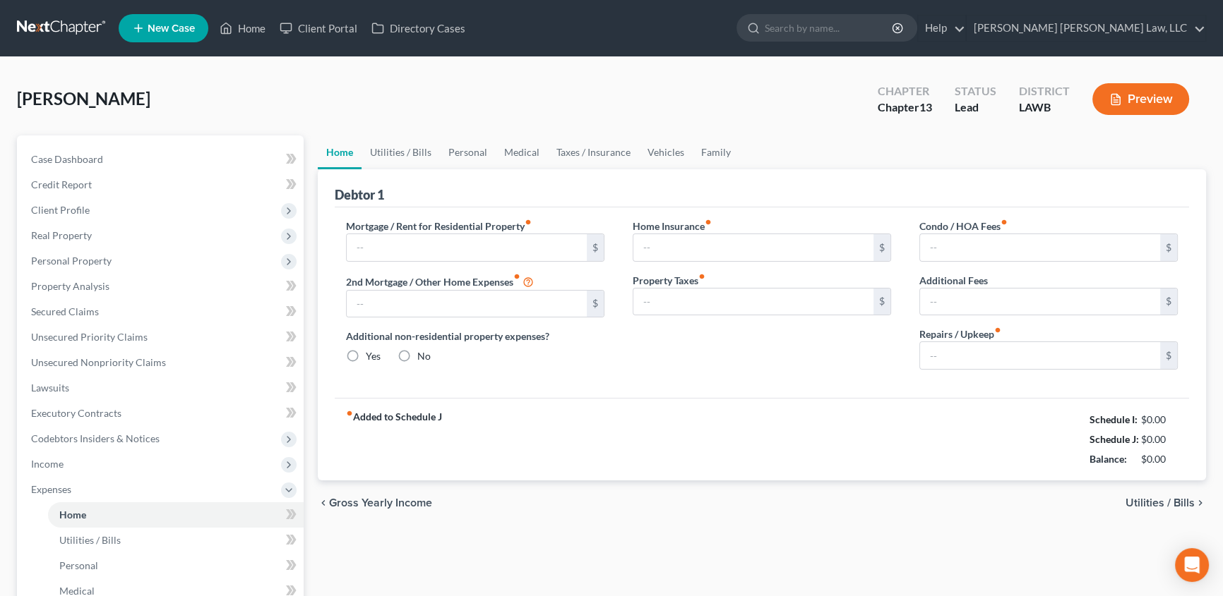
type input "0.00"
radio input "true"
type input "0.00"
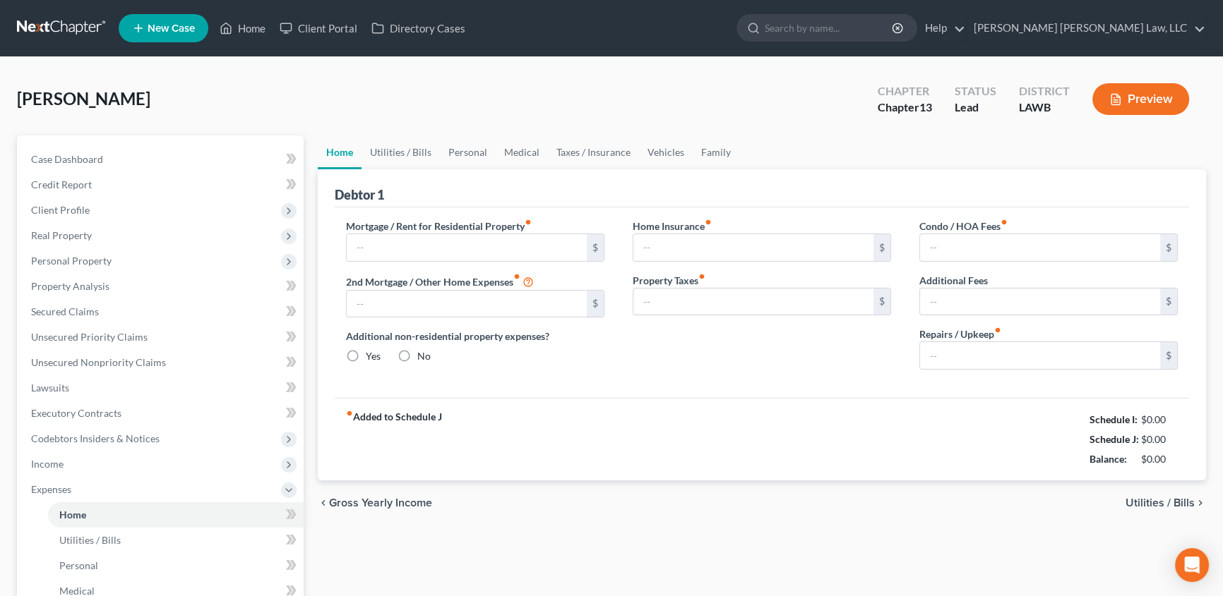
type input "0.00"
click at [393, 154] on link "Utilities / Bills" at bounding box center [400, 153] width 78 height 34
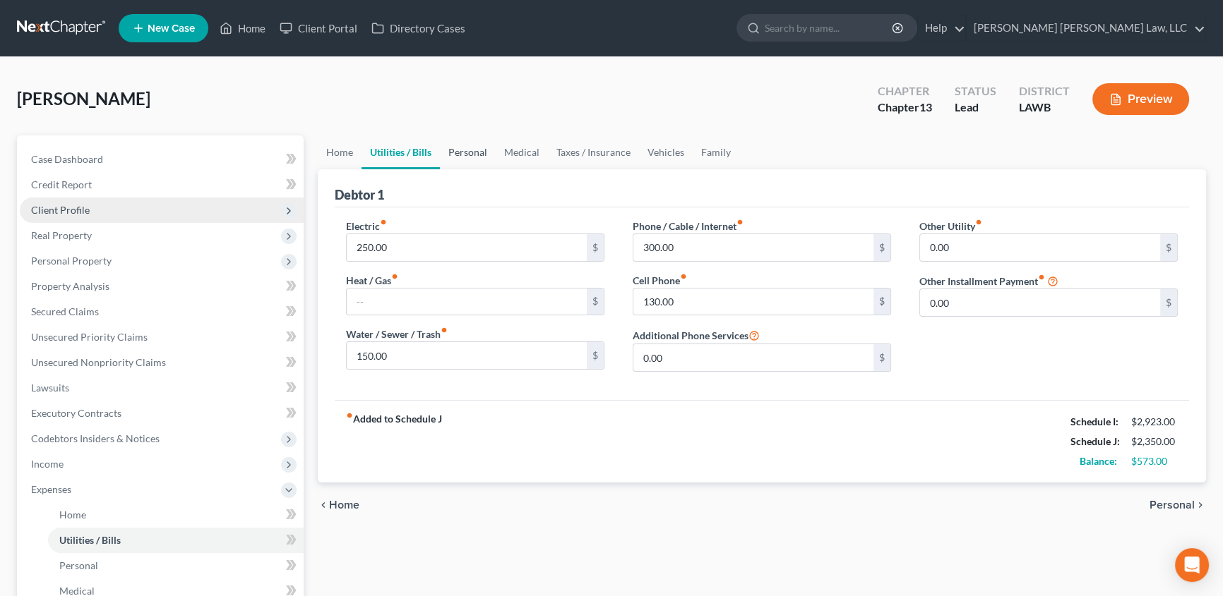
drag, startPoint x: 464, startPoint y: 149, endPoint x: 35, endPoint y: 200, distance: 432.2
click at [464, 150] on link "Personal" at bounding box center [468, 153] width 56 height 34
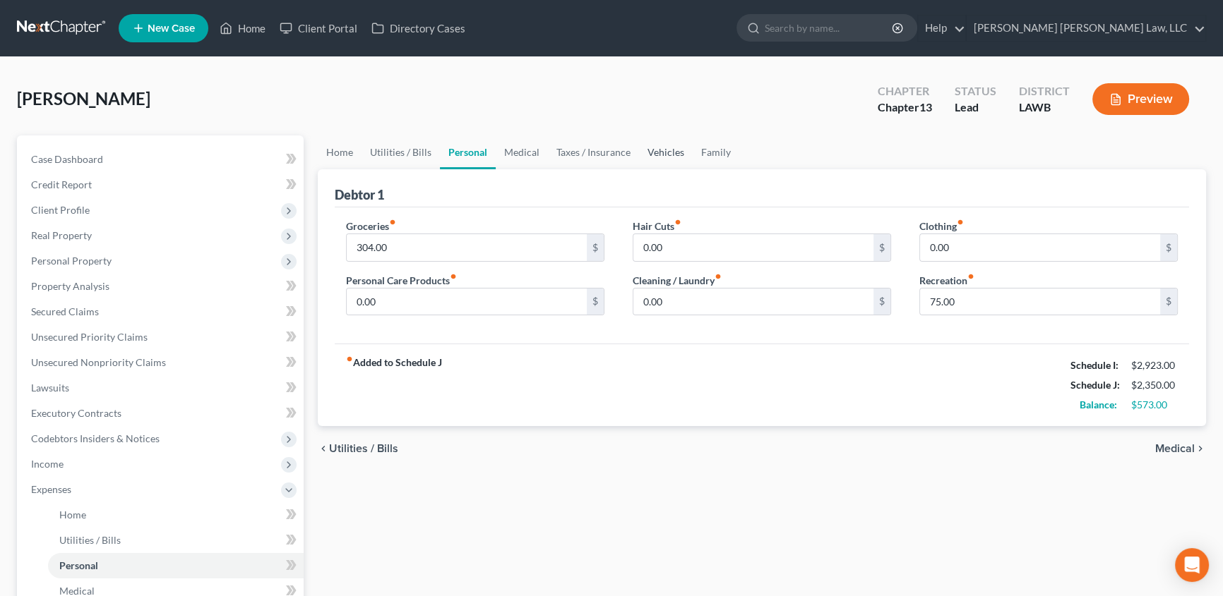
click at [653, 148] on link "Vehicles" at bounding box center [666, 153] width 54 height 34
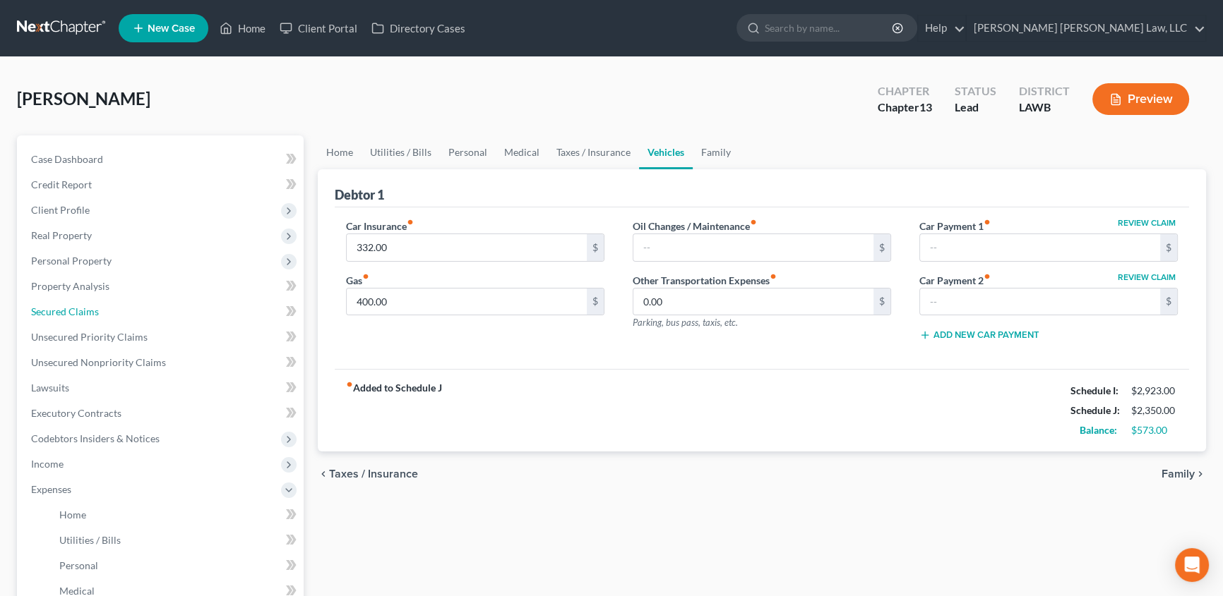
drag, startPoint x: 77, startPoint y: 313, endPoint x: 2, endPoint y: 323, distance: 75.6
click at [77, 313] on span "Secured Claims" at bounding box center [65, 312] width 68 height 12
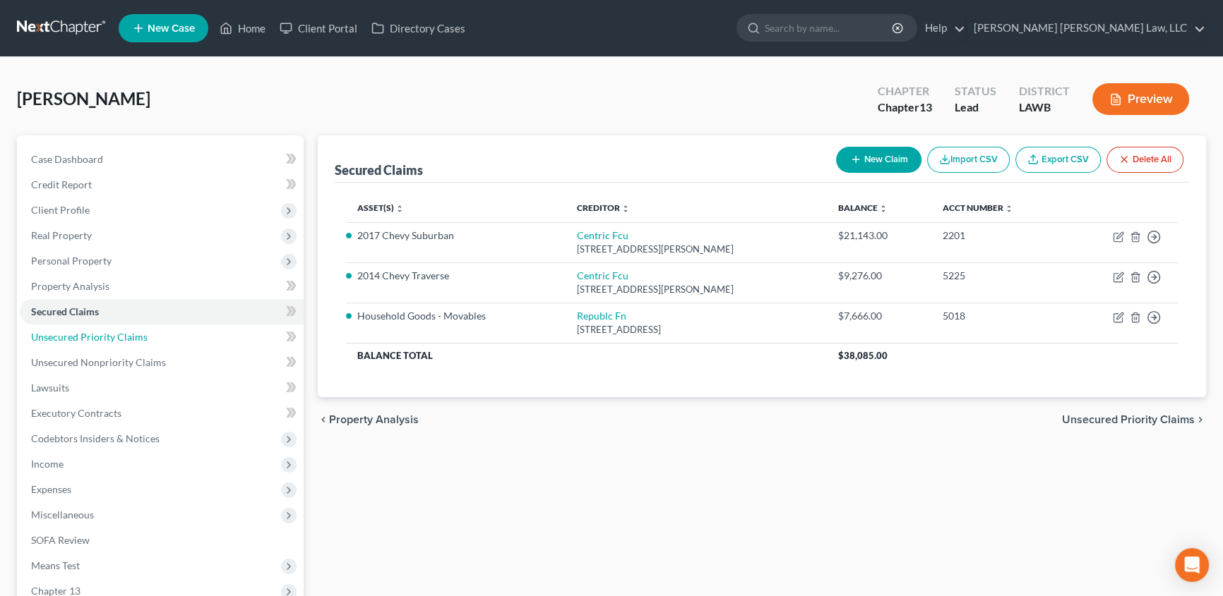
drag, startPoint x: 94, startPoint y: 332, endPoint x: 0, endPoint y: 359, distance: 97.6
click at [94, 332] on span "Unsecured Priority Claims" at bounding box center [89, 337] width 116 height 12
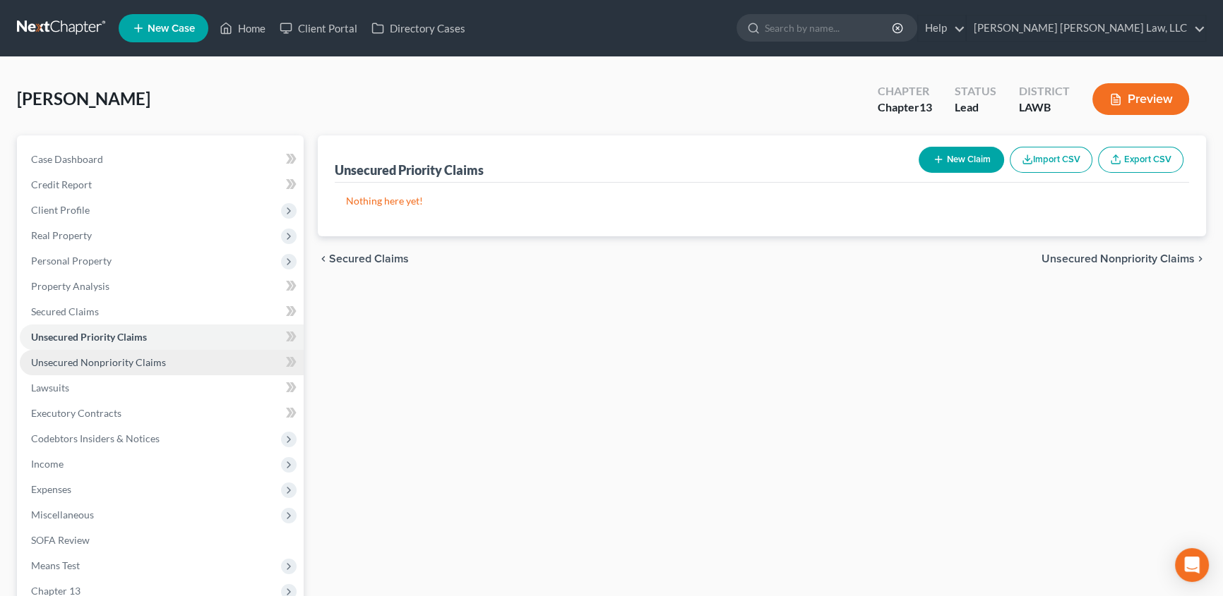
click at [92, 356] on span "Unsecured Nonpriority Claims" at bounding box center [98, 362] width 135 height 12
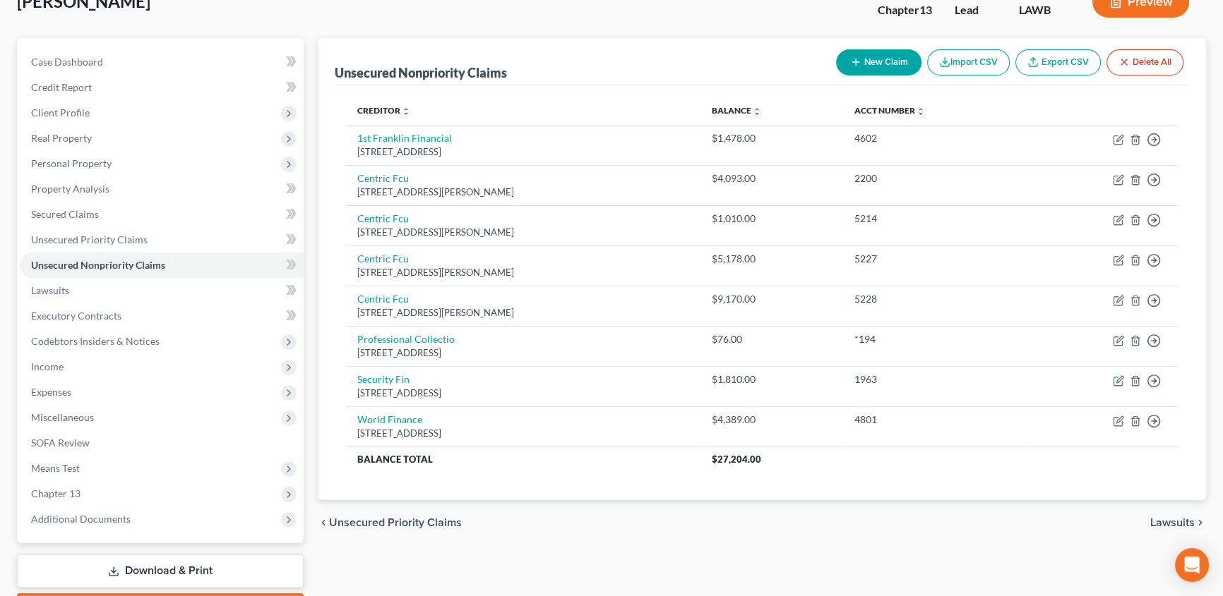
scroll to position [64, 0]
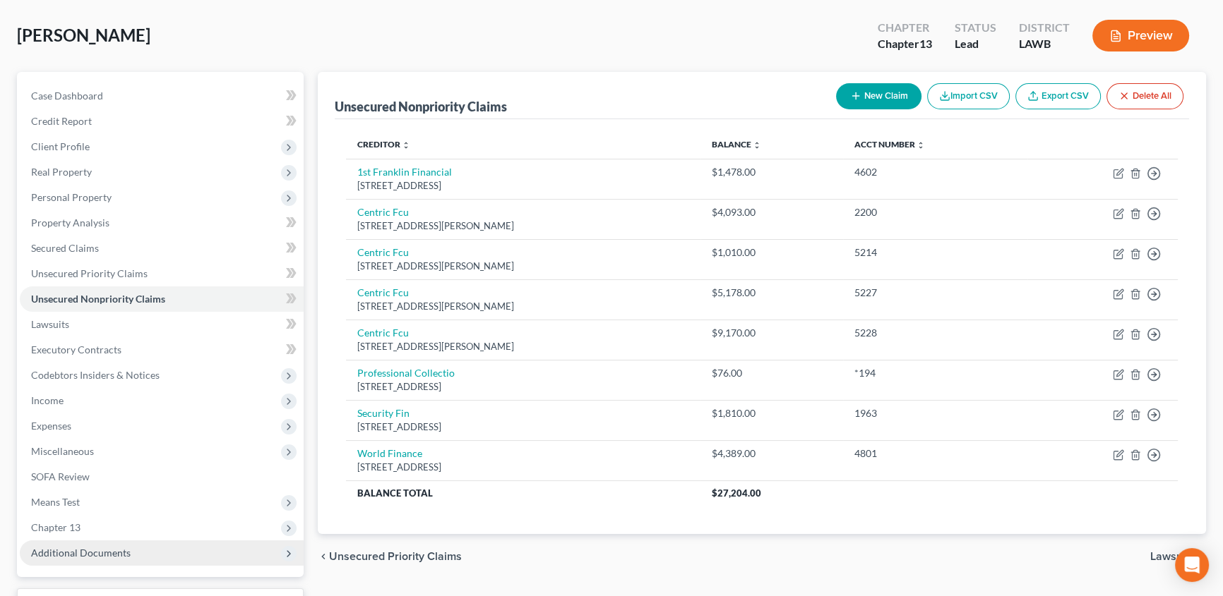
click at [72, 547] on span "Additional Documents" at bounding box center [81, 553] width 100 height 12
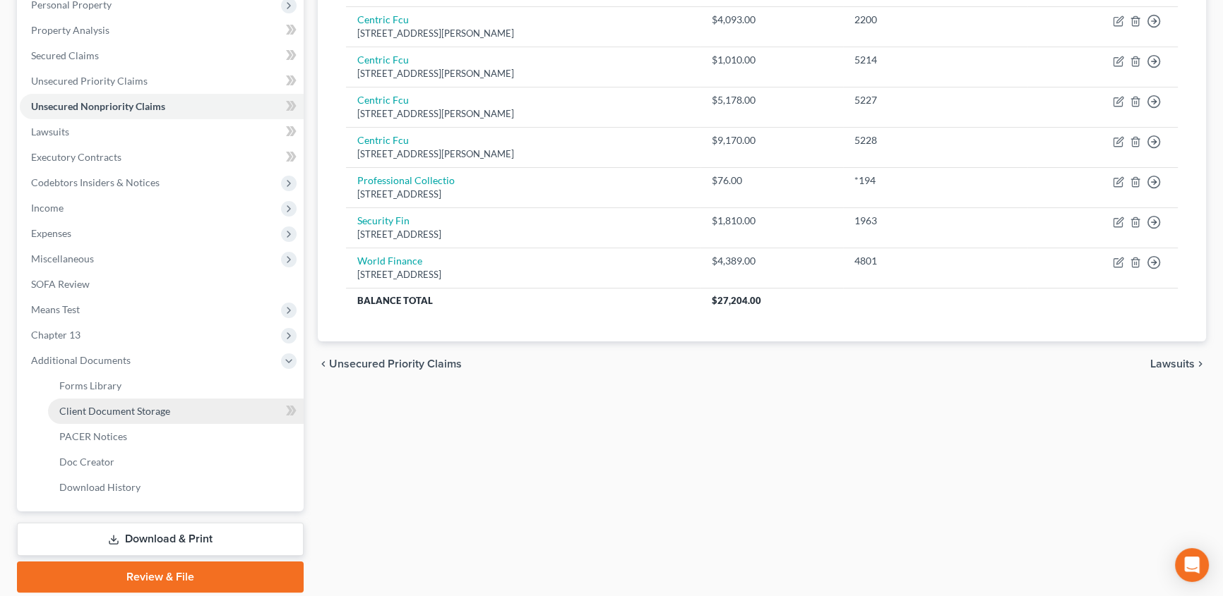
click at [156, 409] on span "Client Document Storage" at bounding box center [114, 411] width 111 height 12
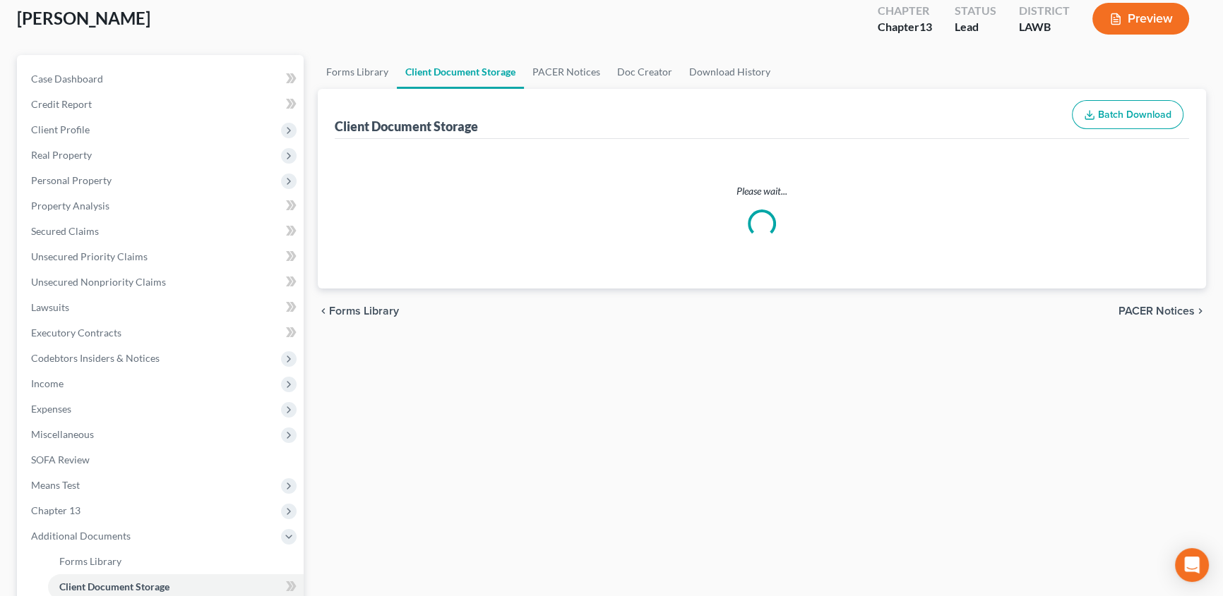
scroll to position [9, 0]
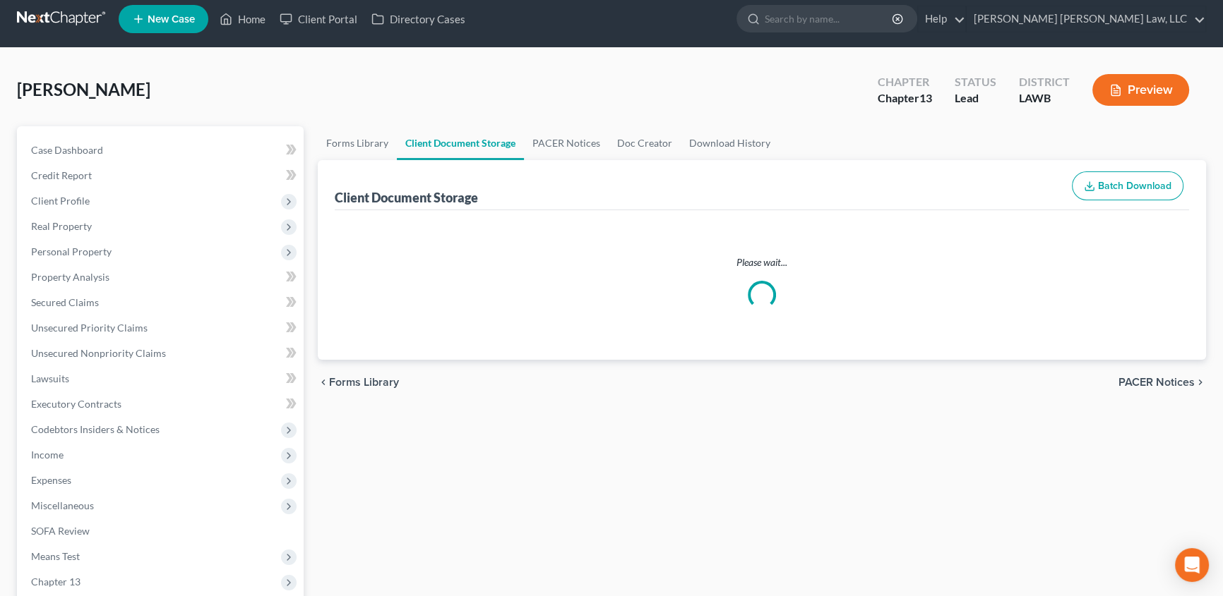
select select "9"
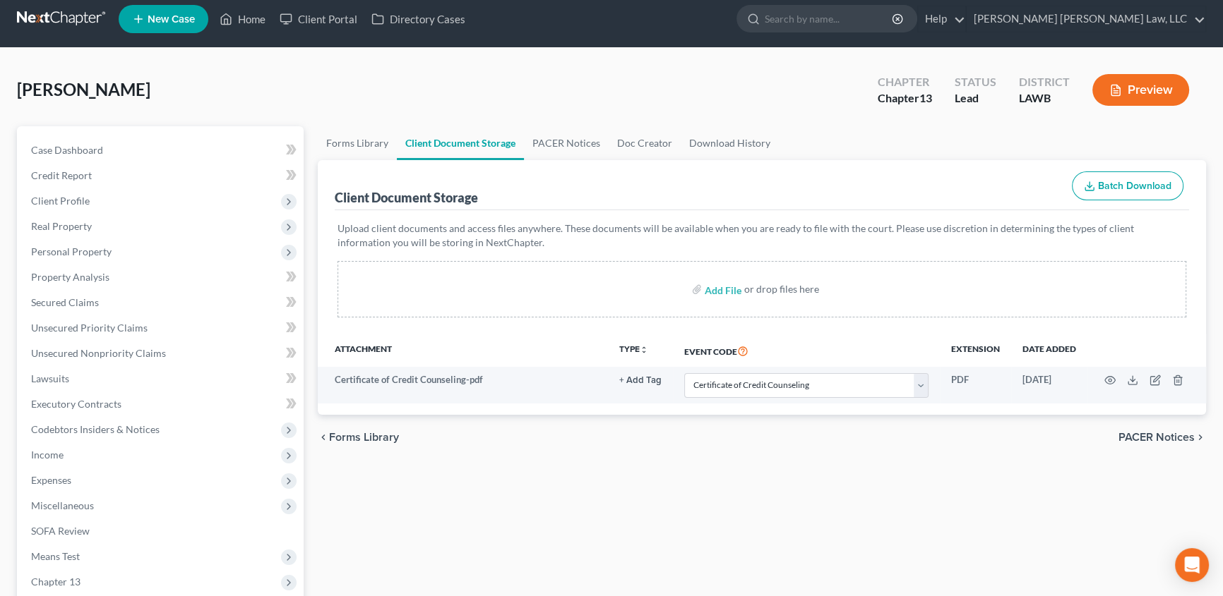
scroll to position [0, 0]
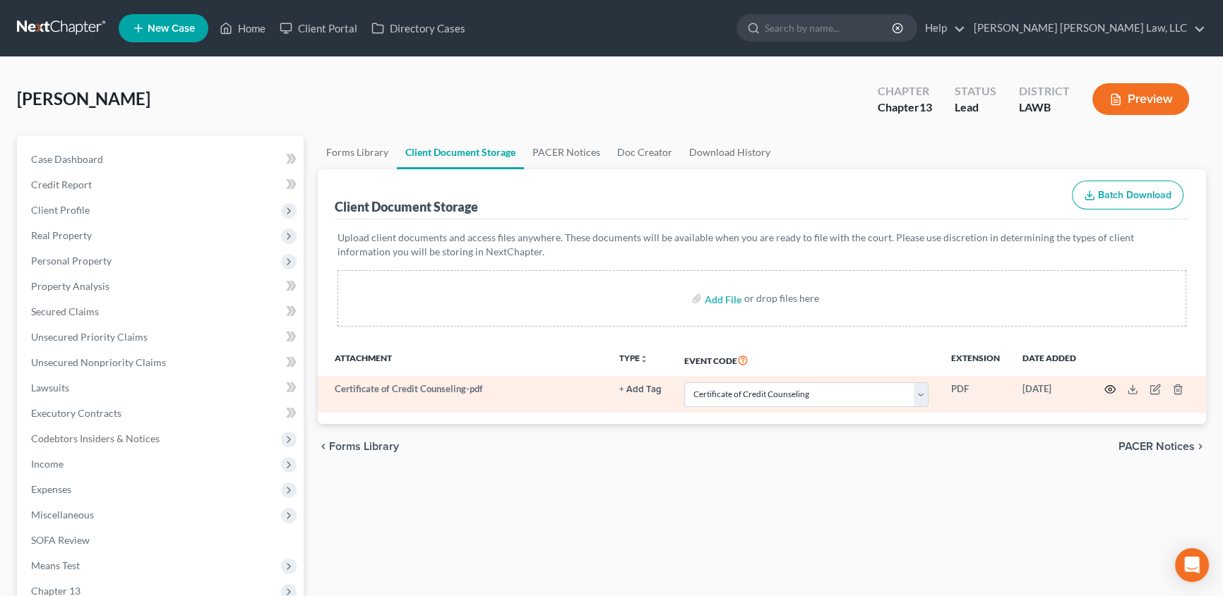
click at [1110, 388] on circle "button" at bounding box center [1109, 389] width 3 height 3
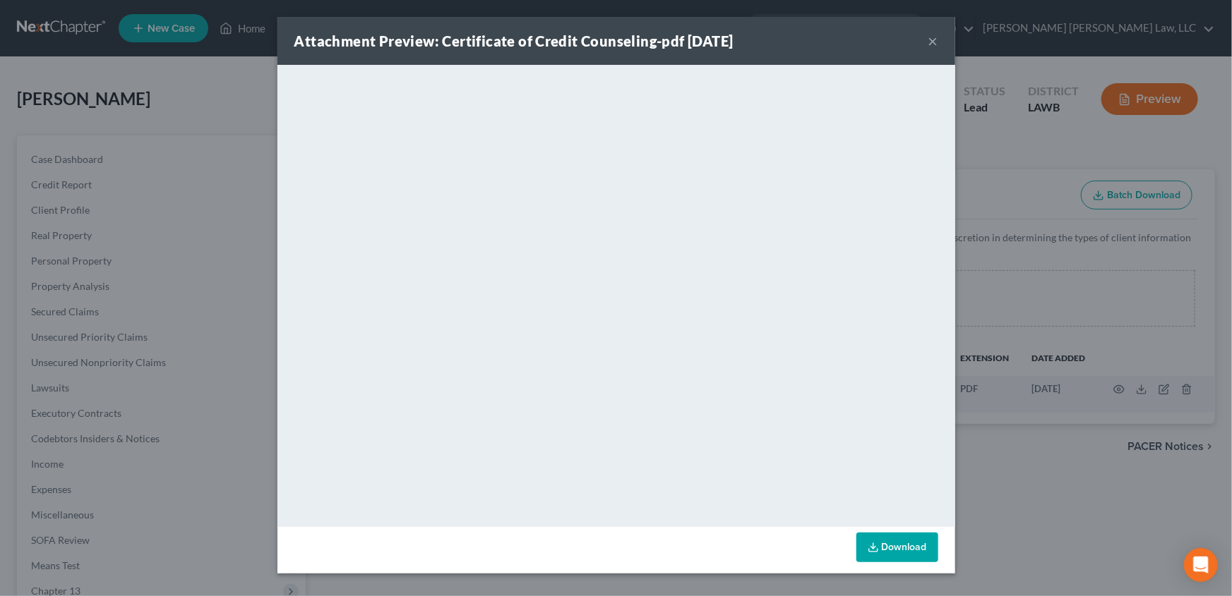
click at [934, 42] on button "×" at bounding box center [933, 40] width 10 height 17
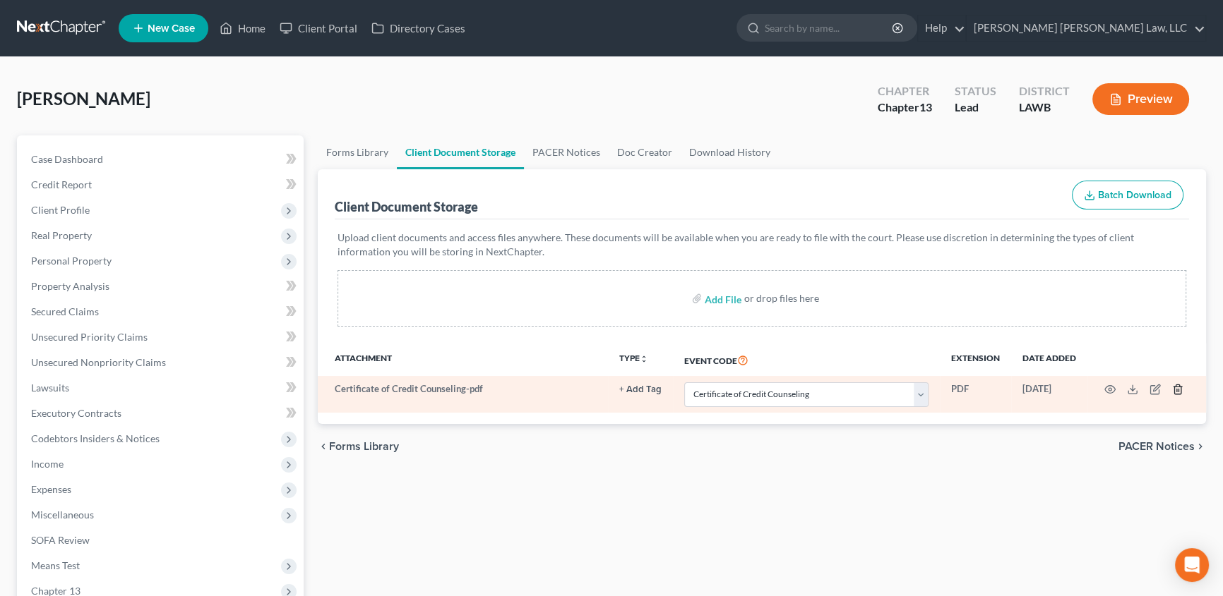
click at [1179, 386] on icon "button" at bounding box center [1177, 389] width 11 height 11
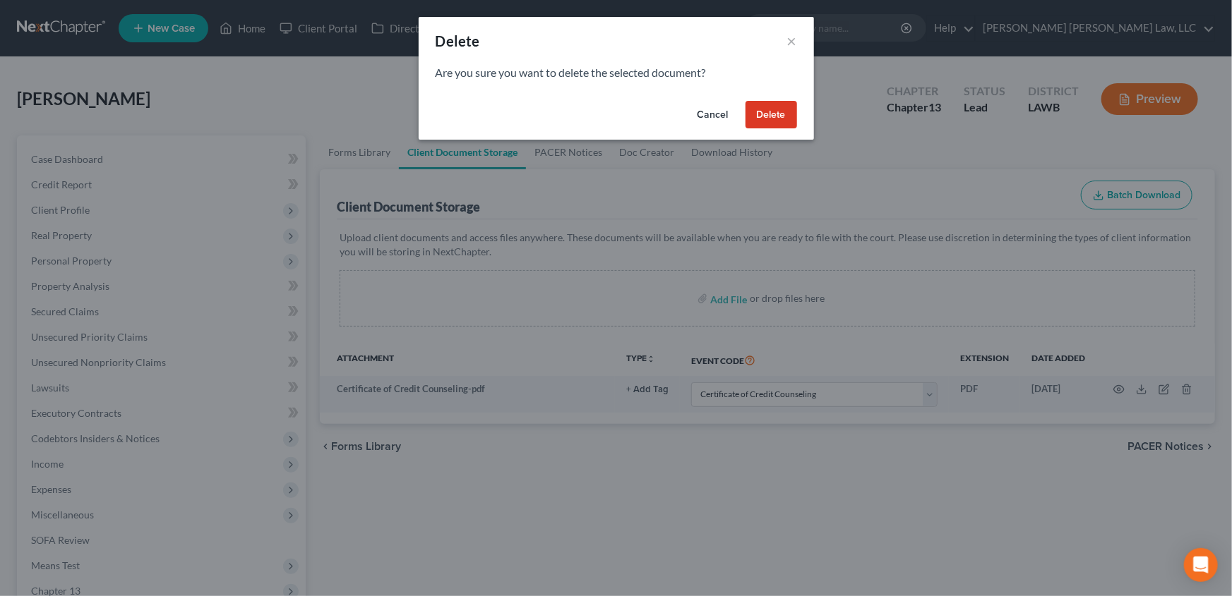
click at [755, 111] on button "Delete" at bounding box center [771, 115] width 52 height 28
